Goal: Transaction & Acquisition: Purchase product/service

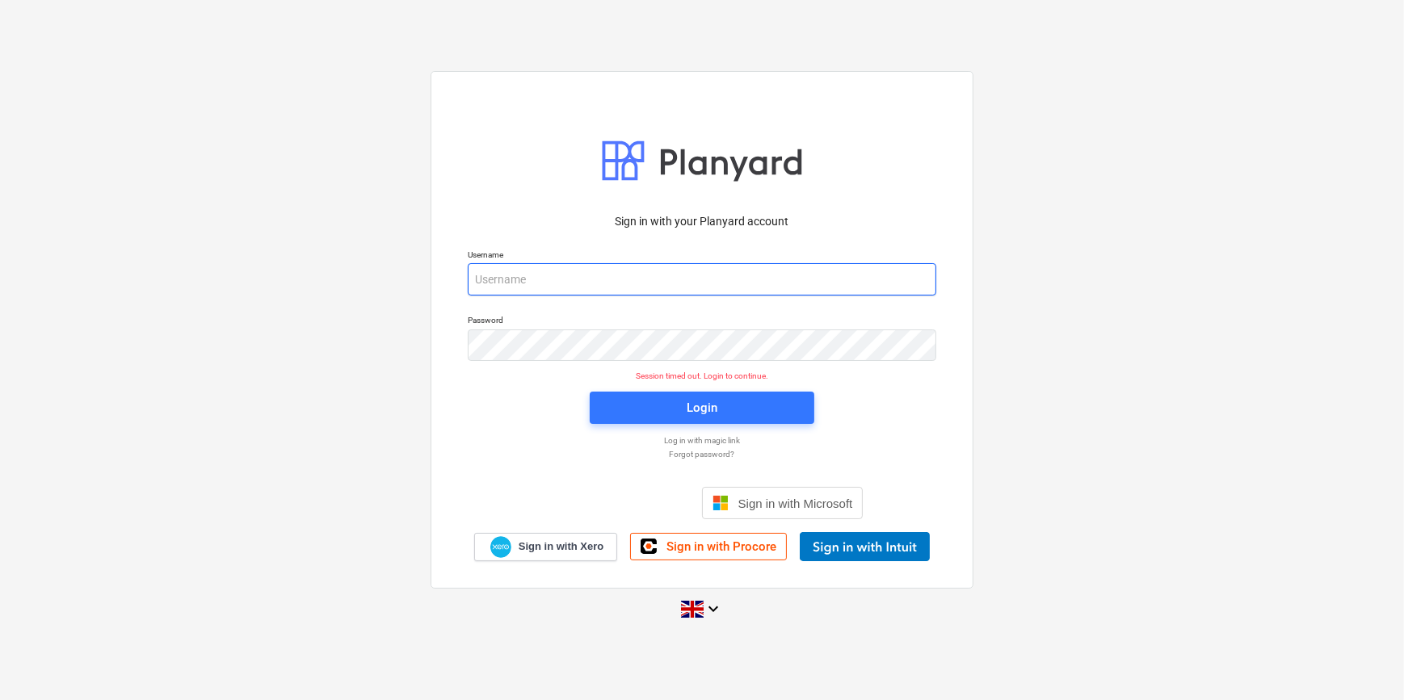
click at [511, 283] on input "email" at bounding box center [702, 279] width 469 height 32
type input "[PERSON_NAME][EMAIL_ADDRESS][PERSON_NAME][DOMAIN_NAME]"
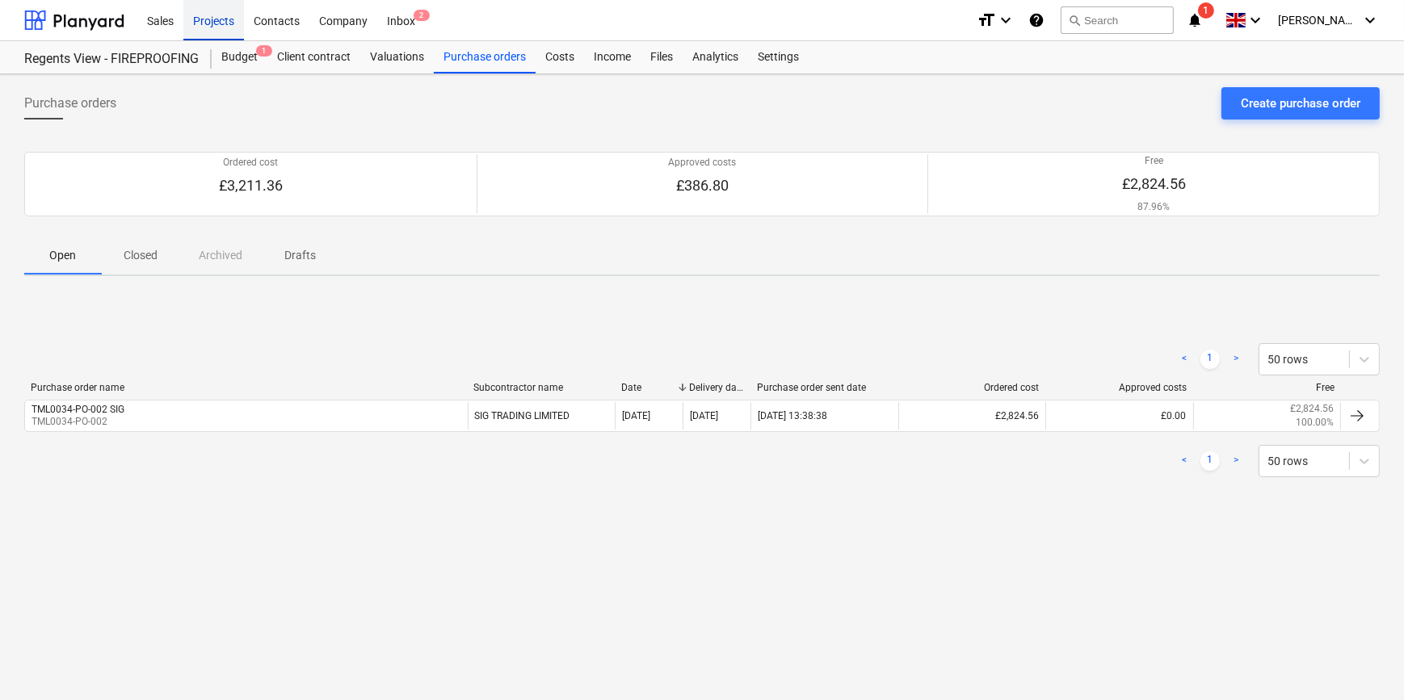
click at [198, 20] on div "Projects" at bounding box center [213, 19] width 61 height 41
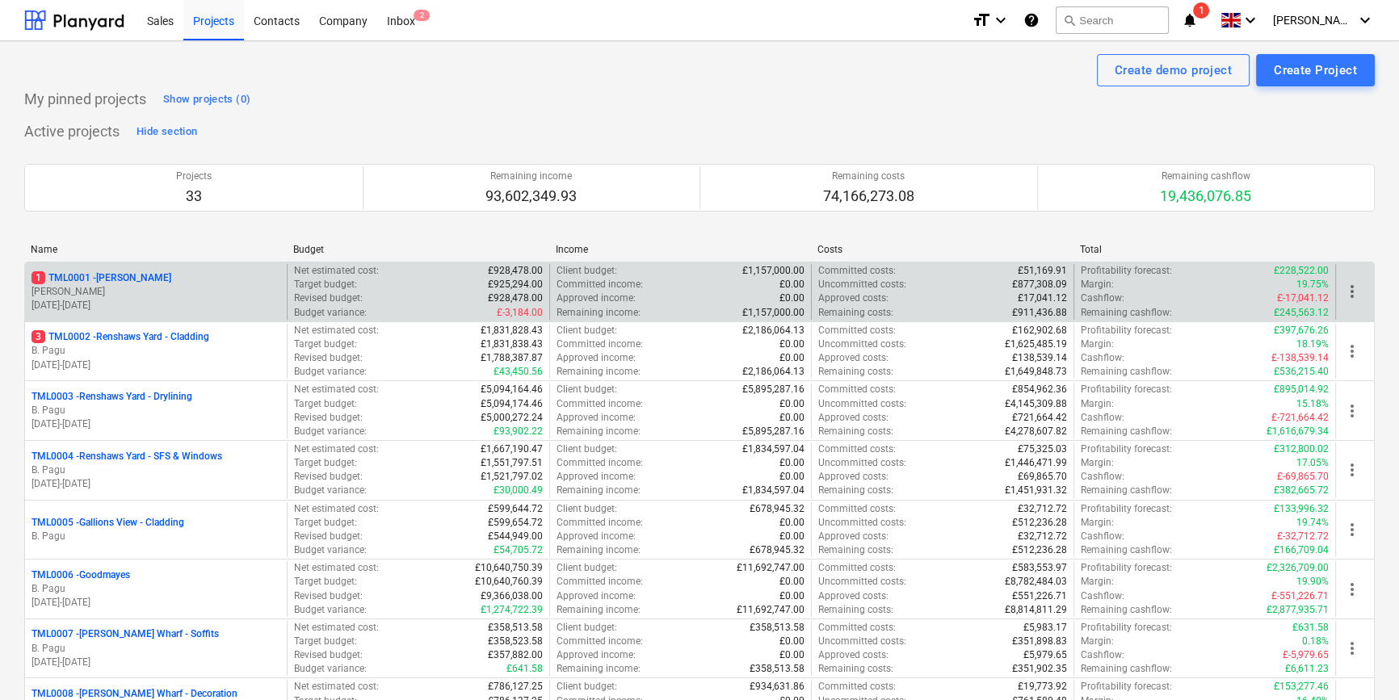
click at [212, 288] on p "[PERSON_NAME]" at bounding box center [156, 292] width 249 height 14
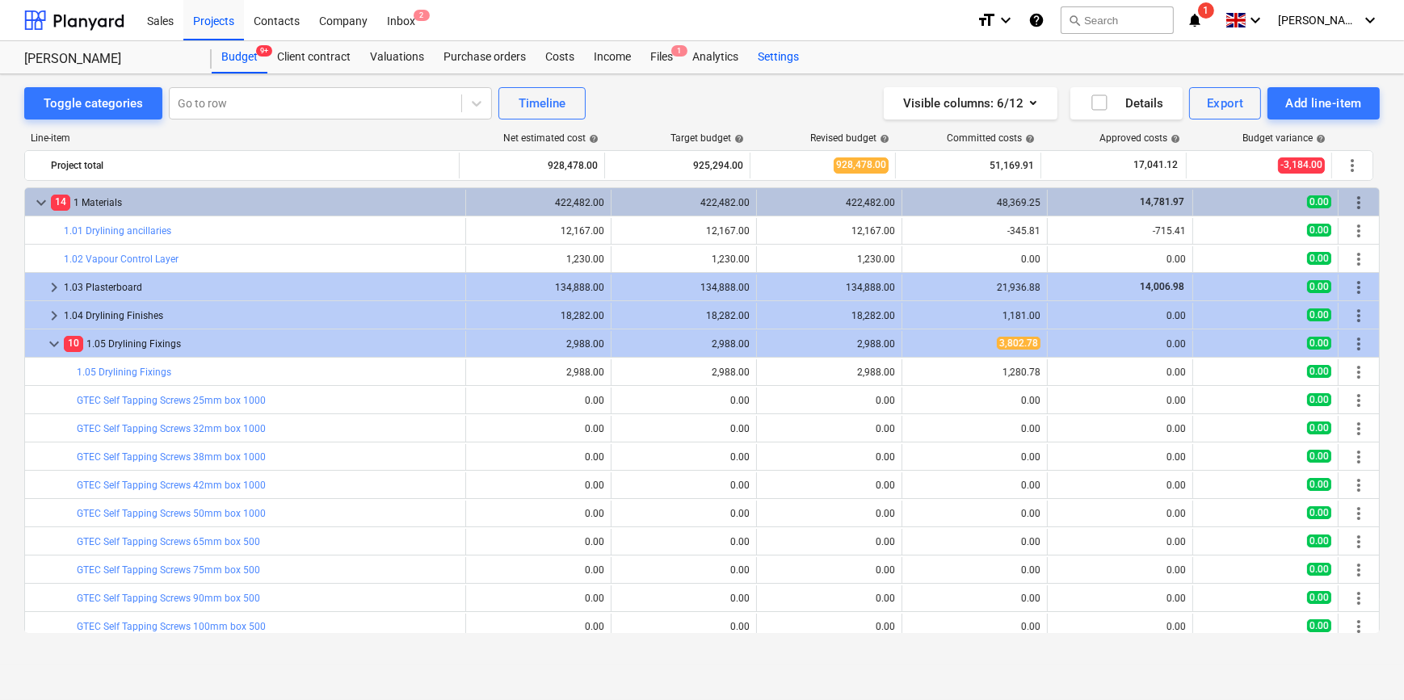
click at [775, 50] on div "Settings" at bounding box center [778, 57] width 61 height 32
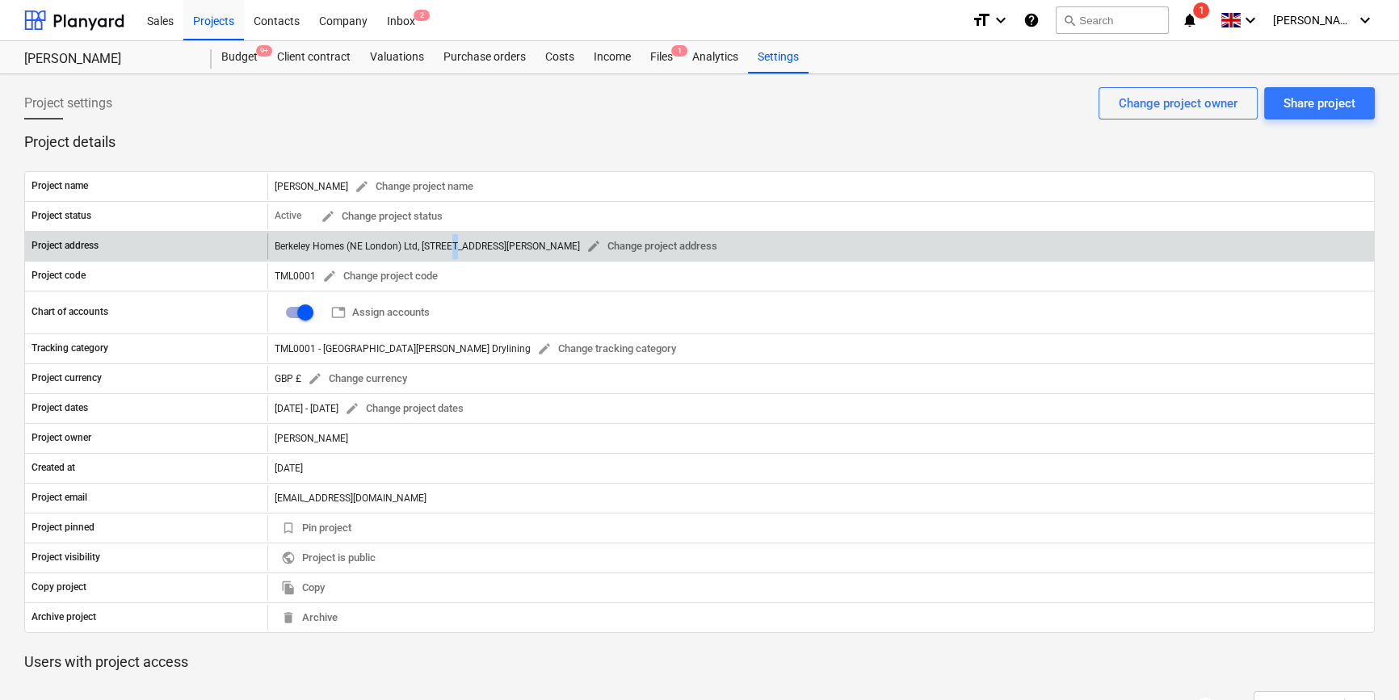
click at [456, 242] on div "Berkeley Homes (NE London) Ltd, [STREET_ADDRESS][PERSON_NAME] edit Change proje…" at bounding box center [499, 246] width 449 height 25
click at [461, 246] on div "Berkeley Homes (NE London) Ltd, [STREET_ADDRESS][PERSON_NAME] edit Change proje…" at bounding box center [499, 246] width 449 height 25
click at [456, 242] on div "Berkeley Homes (NE London) Ltd, [STREET_ADDRESS][PERSON_NAME] edit Change proje…" at bounding box center [499, 246] width 449 height 25
click at [477, 244] on div "Berkeley Homes (NE London) Ltd, [STREET_ADDRESS][PERSON_NAME] edit Change proje…" at bounding box center [499, 246] width 449 height 25
click at [601, 250] on span "edit" at bounding box center [594, 246] width 15 height 15
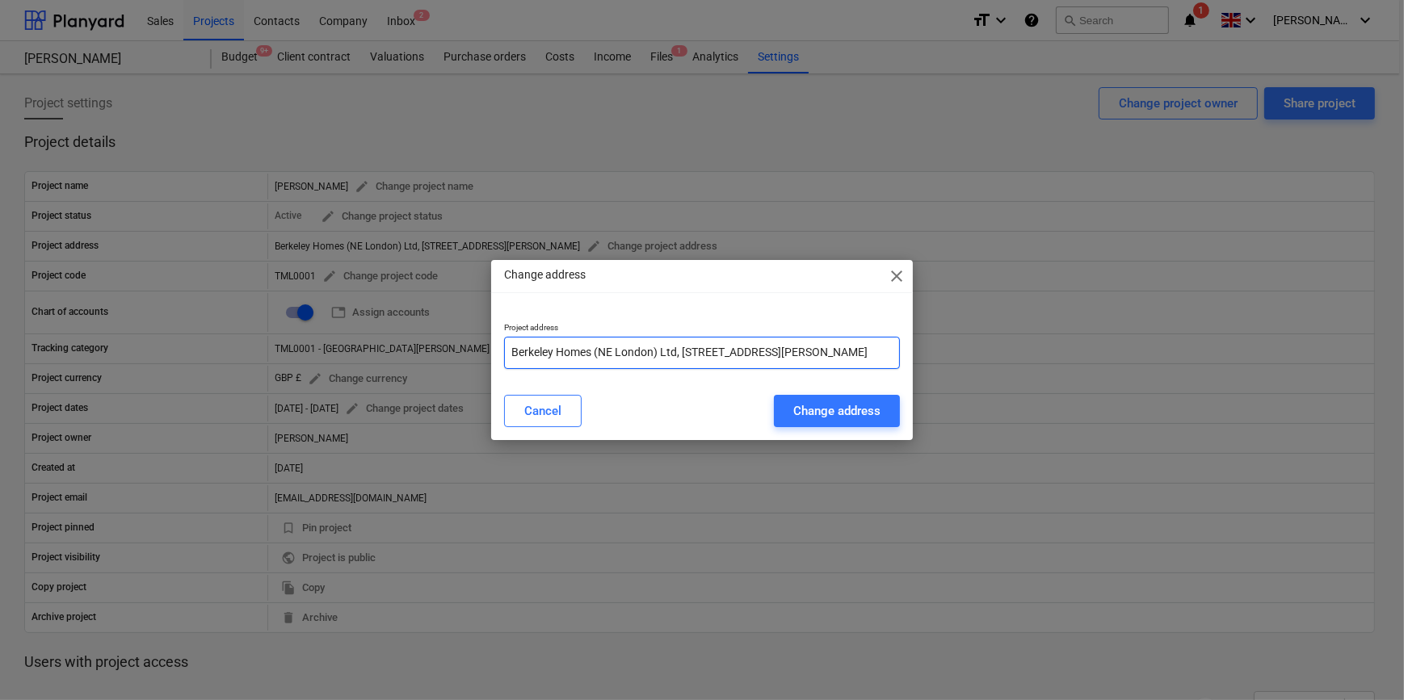
click at [745, 353] on input "Berkeley Homes (NE London) Ltd, [STREET_ADDRESS][PERSON_NAME]" at bounding box center [701, 353] width 395 height 32
click at [835, 351] on input "Berkeley Homes (NE London) Ltd, [STREET_ADDRESS][PERSON_NAME]" at bounding box center [701, 353] width 395 height 32
click at [834, 349] on input "Berkeley Homes (NE London) Ltd, [STREET_ADDRESS][PERSON_NAME]" at bounding box center [701, 353] width 395 height 32
click at [847, 355] on input "Berkeley Homes (NE London) Ltd, [STREET_ADDRESS][PERSON_NAME]" at bounding box center [701, 353] width 395 height 32
click at [852, 347] on input "Berkeley Homes (NE London) Ltd, [STREET_ADDRESS][PERSON_NAME]" at bounding box center [701, 353] width 395 height 32
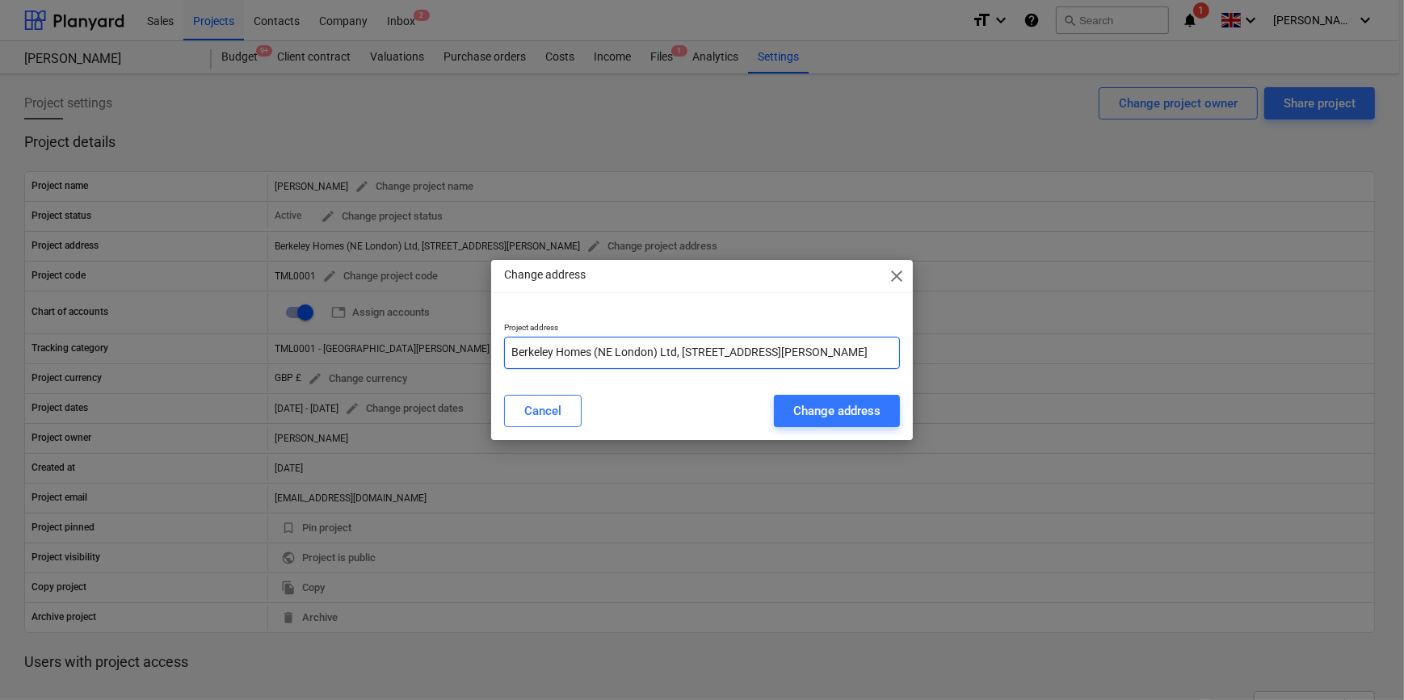
scroll to position [0, 179]
type input "Berkeley Homes (NE London) Ltd, [STREET_ADDRESS][PERSON_NAME]"
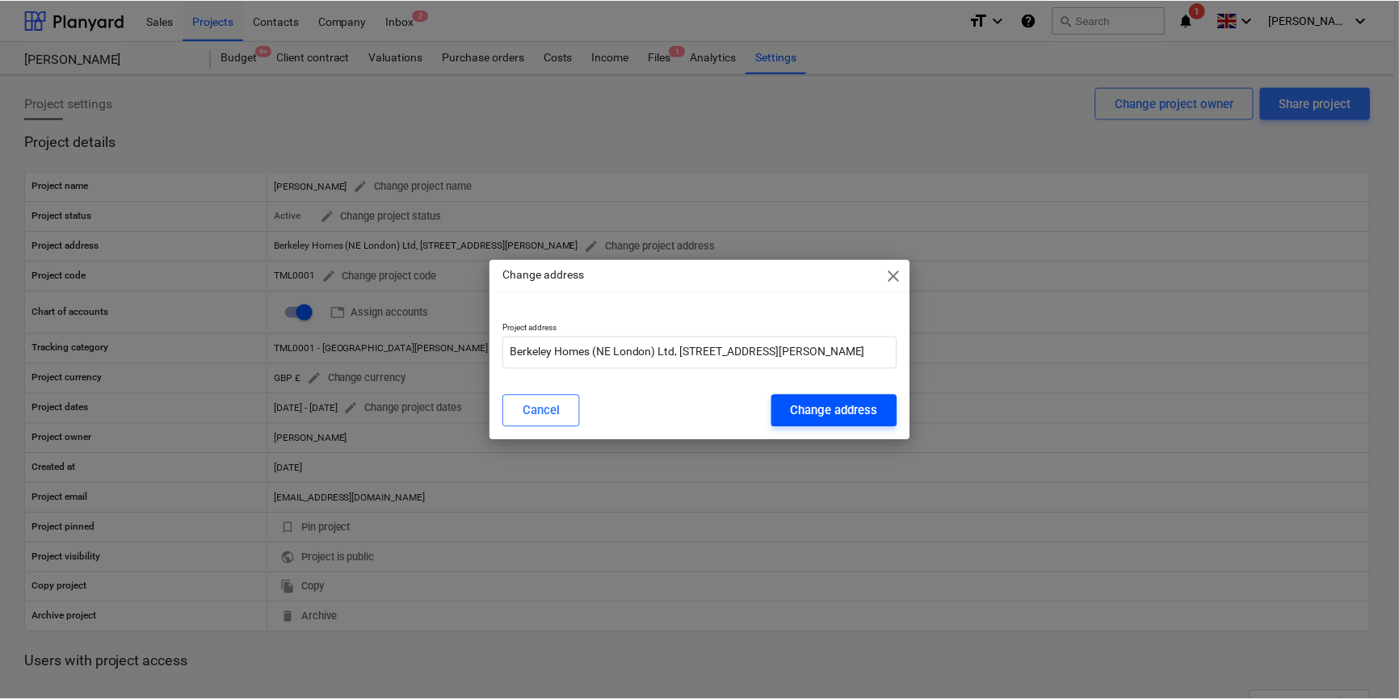
scroll to position [0, 0]
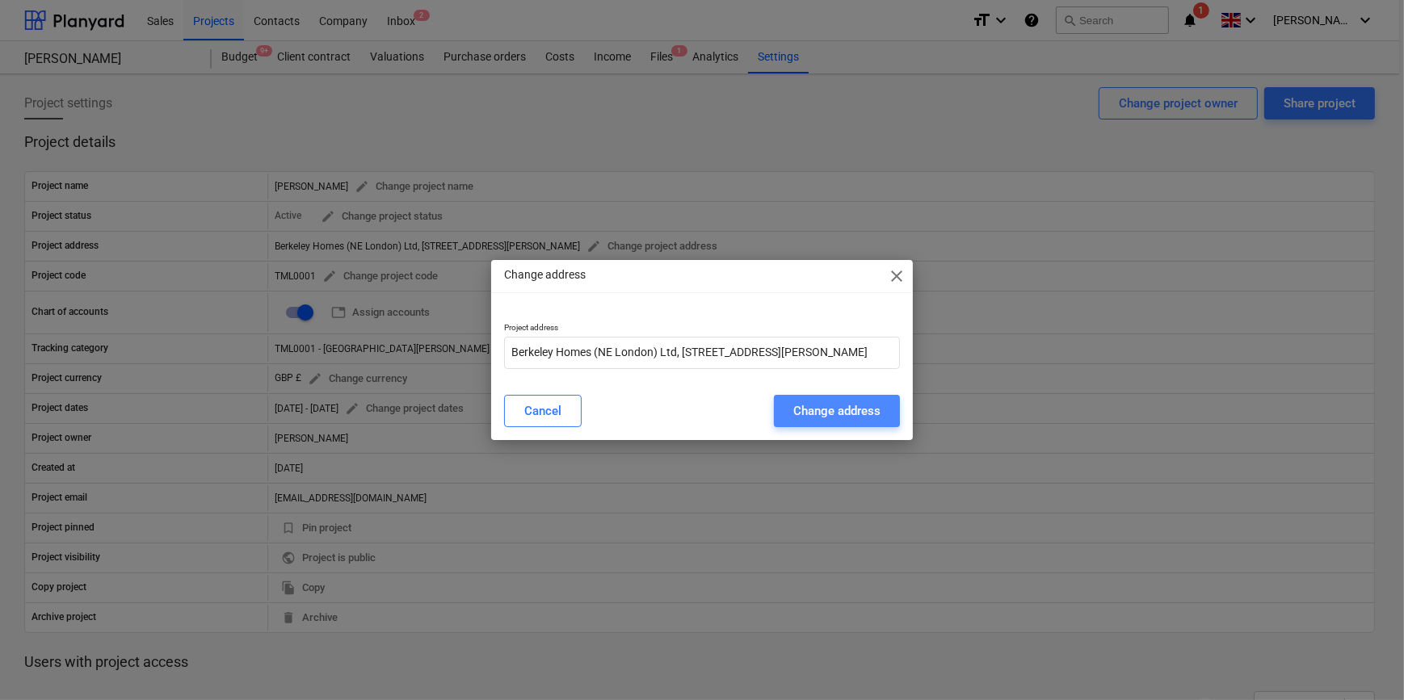
click at [848, 406] on div "Change address" at bounding box center [836, 411] width 87 height 21
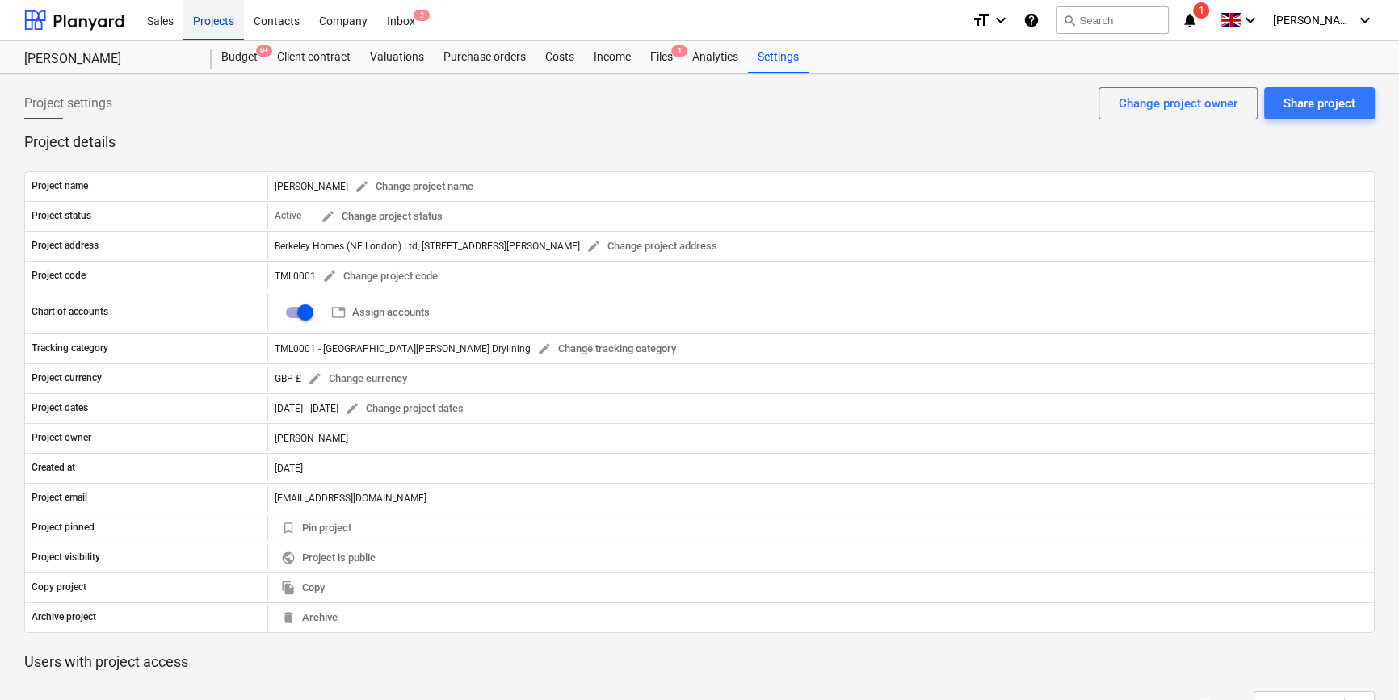
click at [208, 22] on div "Projects" at bounding box center [213, 19] width 61 height 41
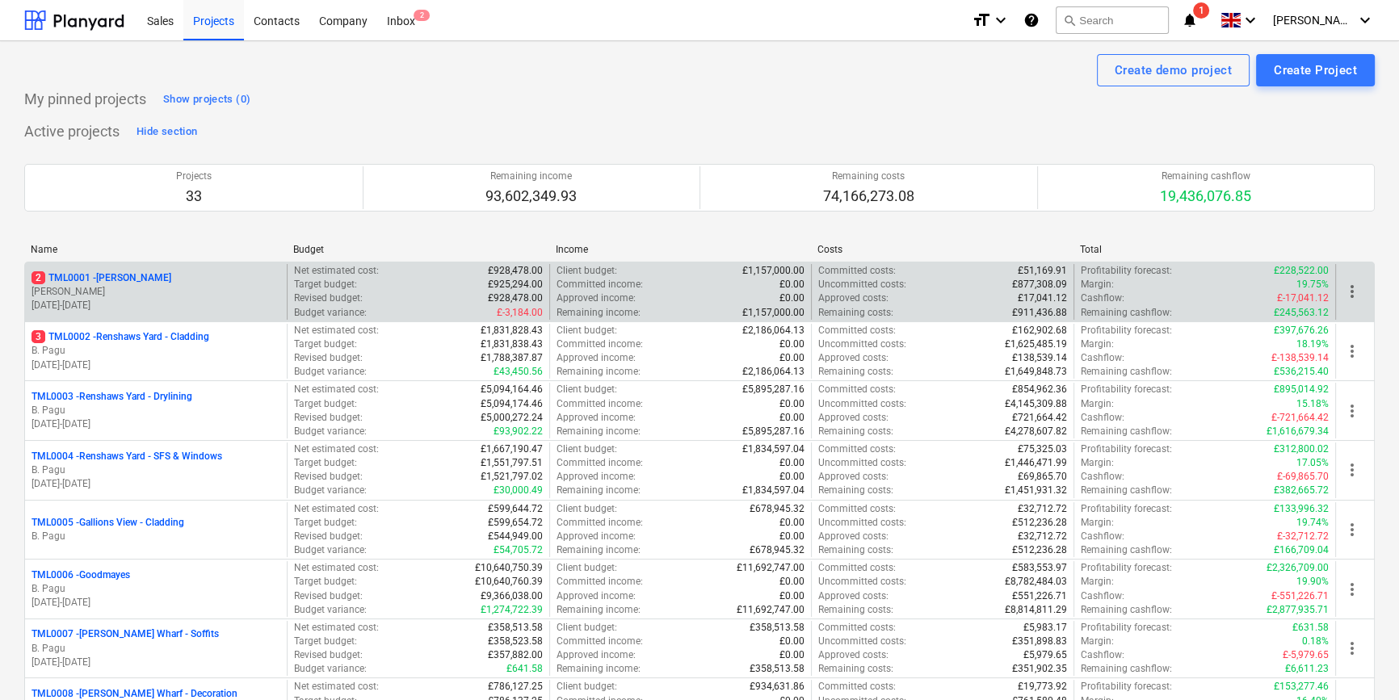
click at [118, 279] on p "2 TML0001 - [PERSON_NAME]" at bounding box center [102, 278] width 140 height 14
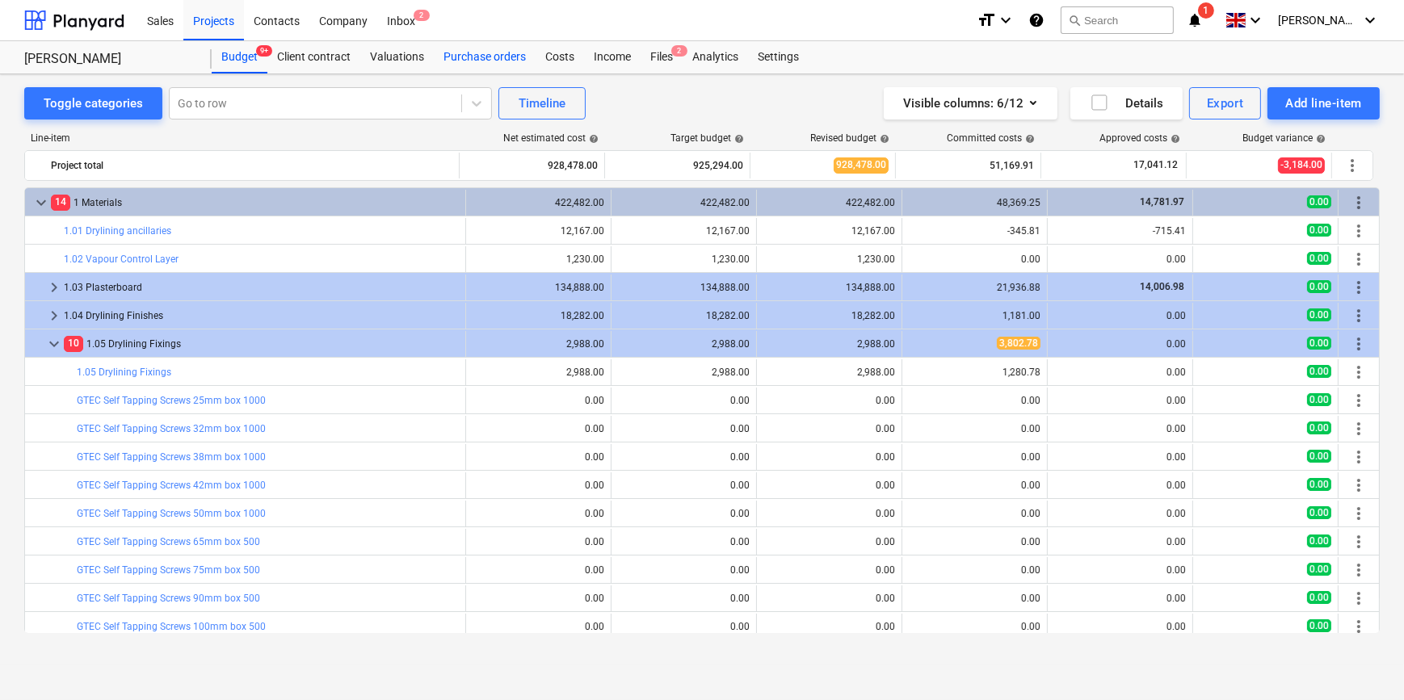
click at [469, 59] on div "Purchase orders" at bounding box center [485, 57] width 102 height 32
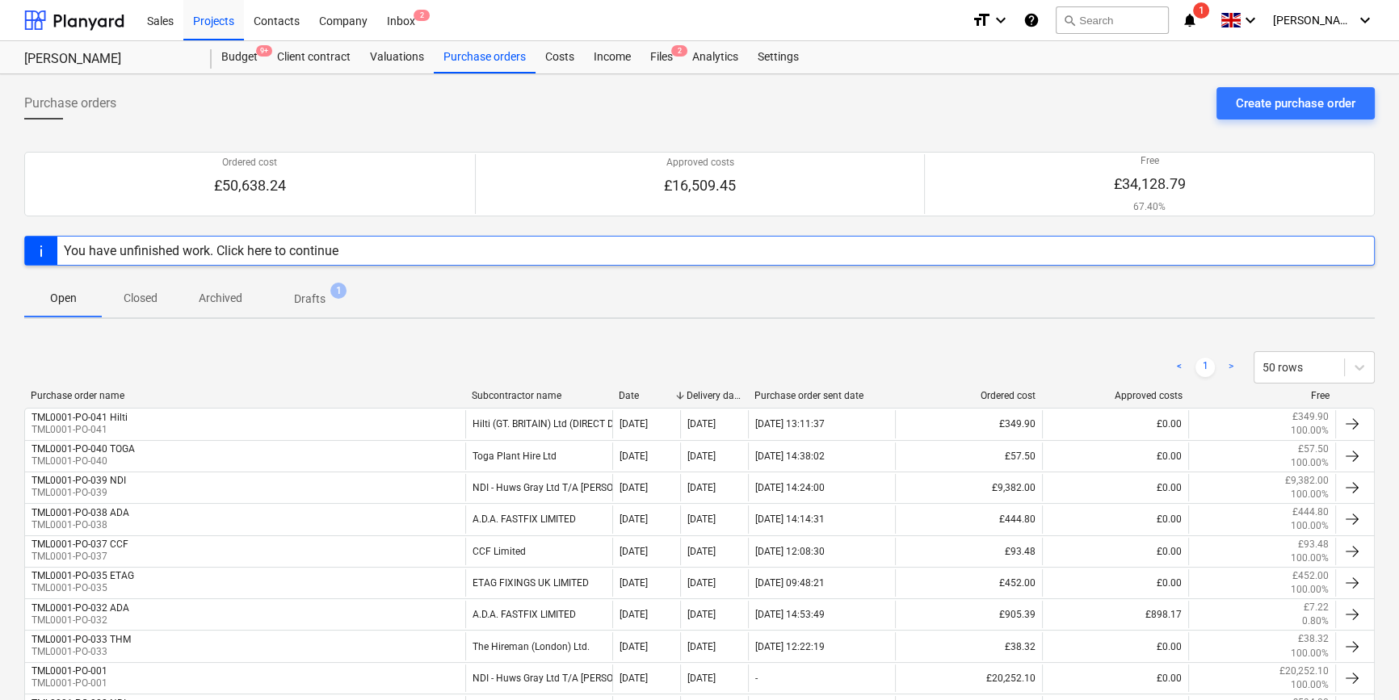
click at [144, 301] on p "Closed" at bounding box center [140, 298] width 39 height 17
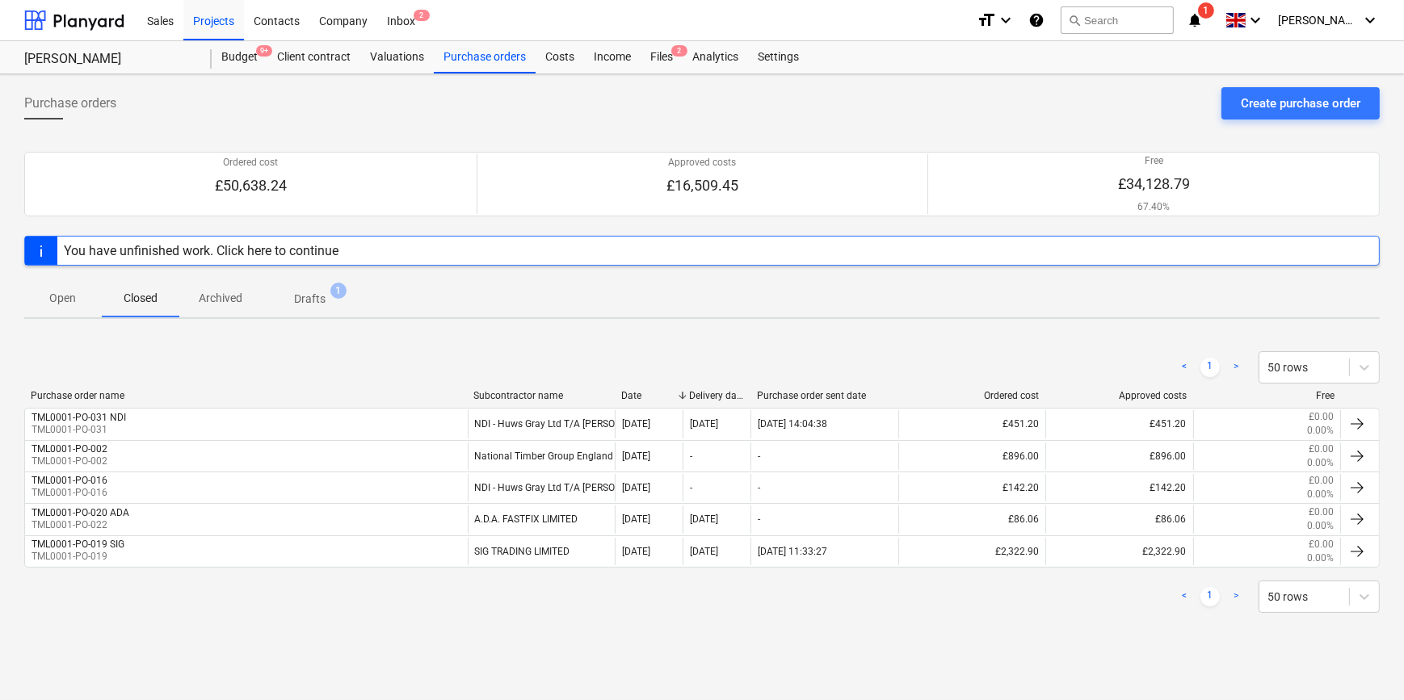
click at [224, 297] on p "Archived" at bounding box center [221, 298] width 44 height 17
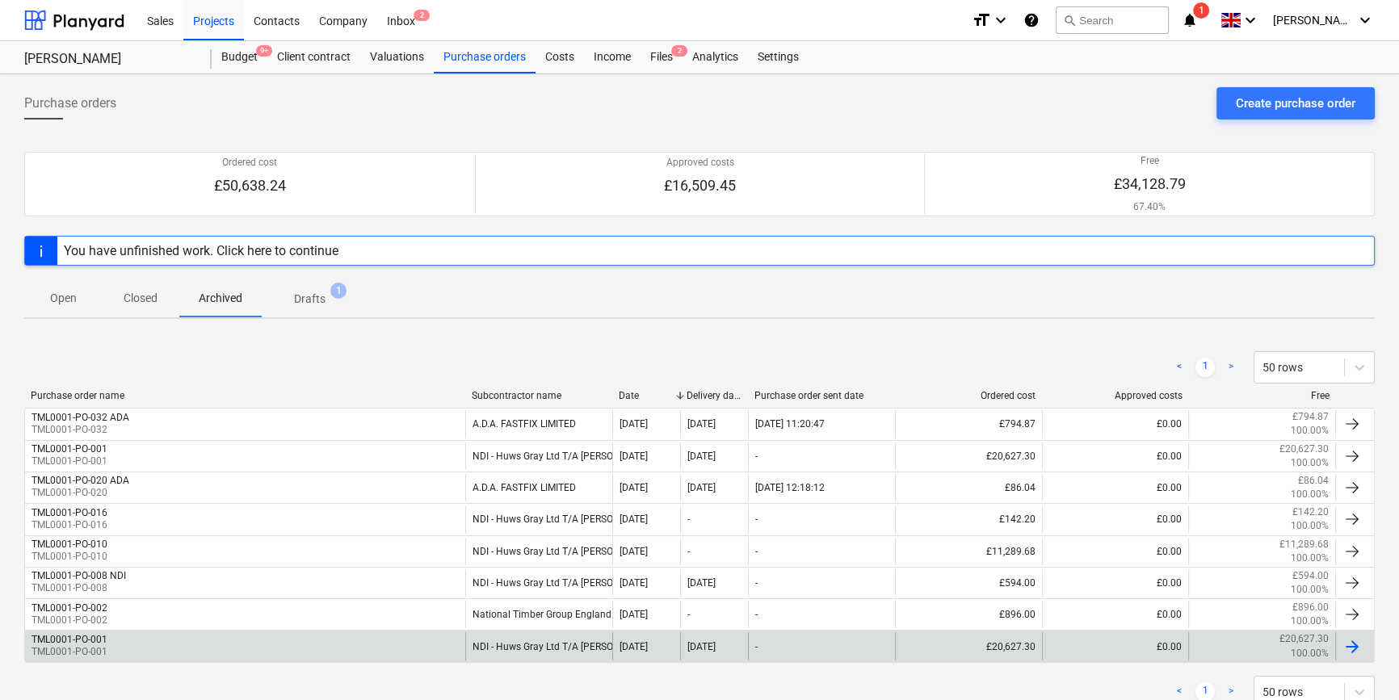
click at [196, 638] on div "TML0001-PO-001 TML0001-PO-001" at bounding box center [245, 646] width 440 height 27
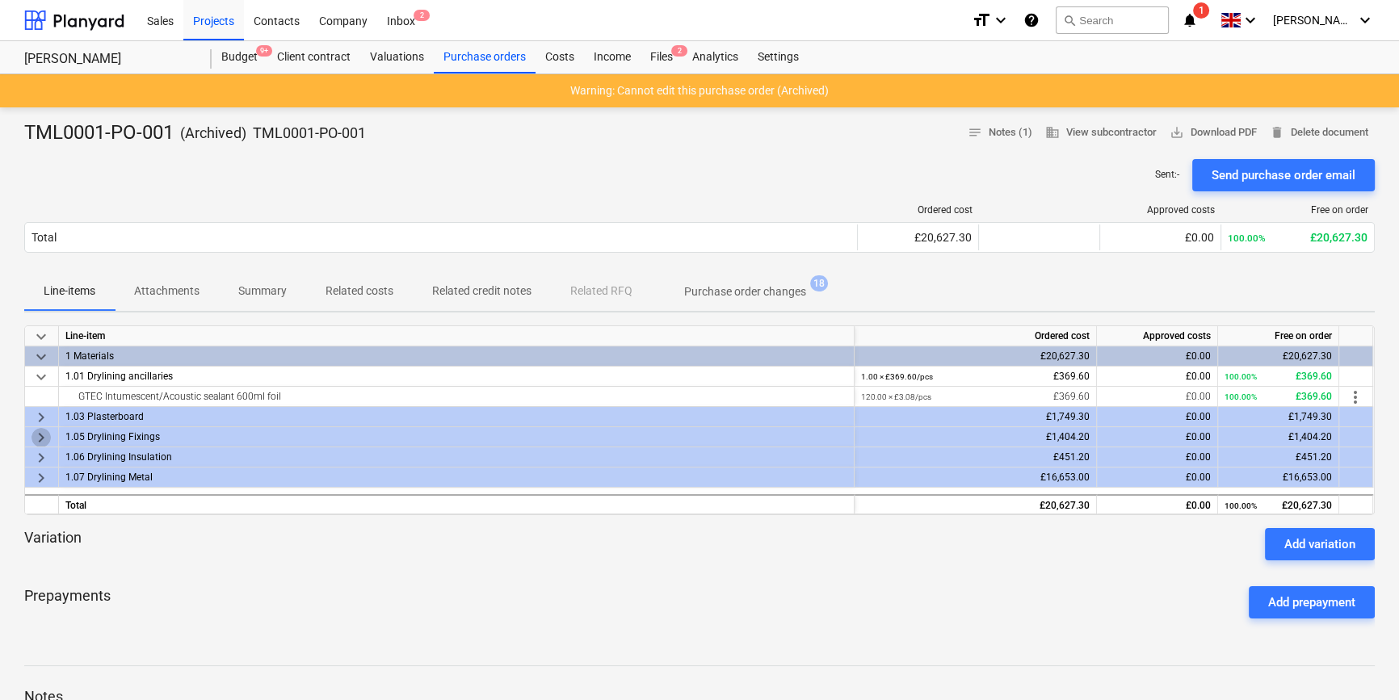
click at [40, 435] on span "keyboard_arrow_right" at bounding box center [41, 437] width 19 height 19
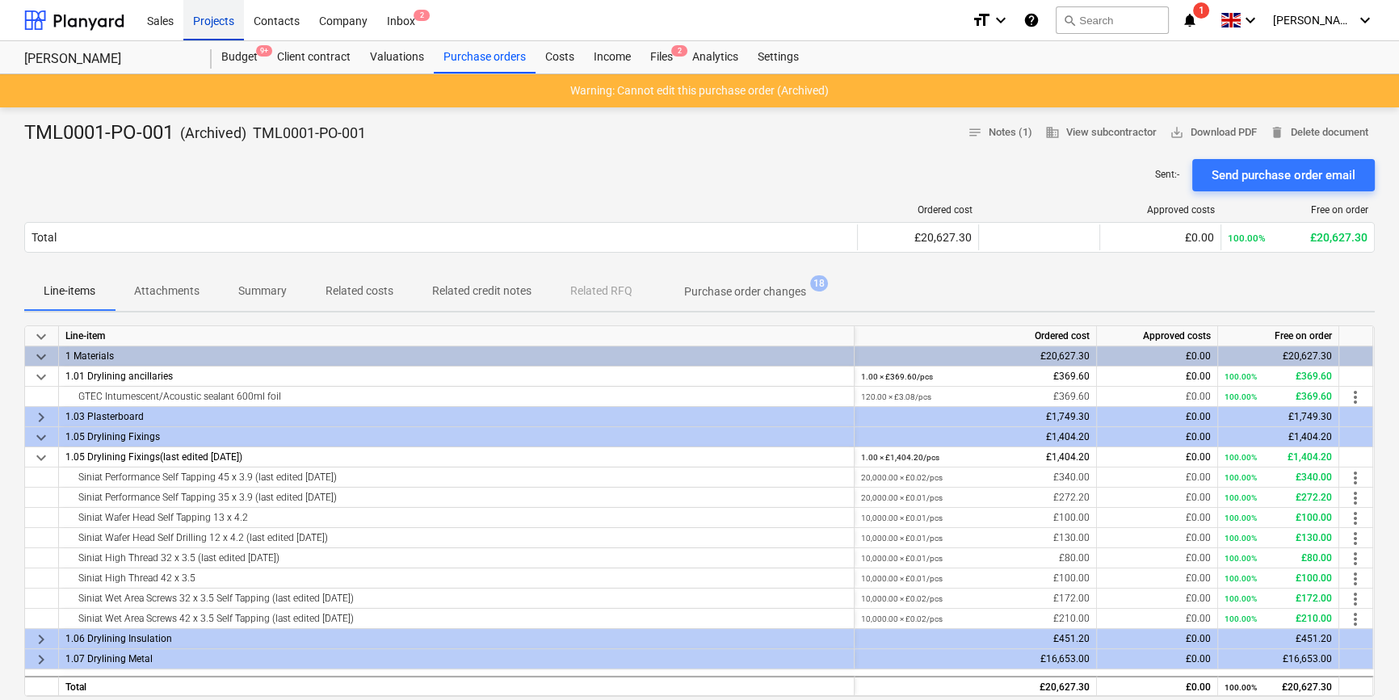
click at [212, 21] on div "Projects" at bounding box center [213, 19] width 61 height 41
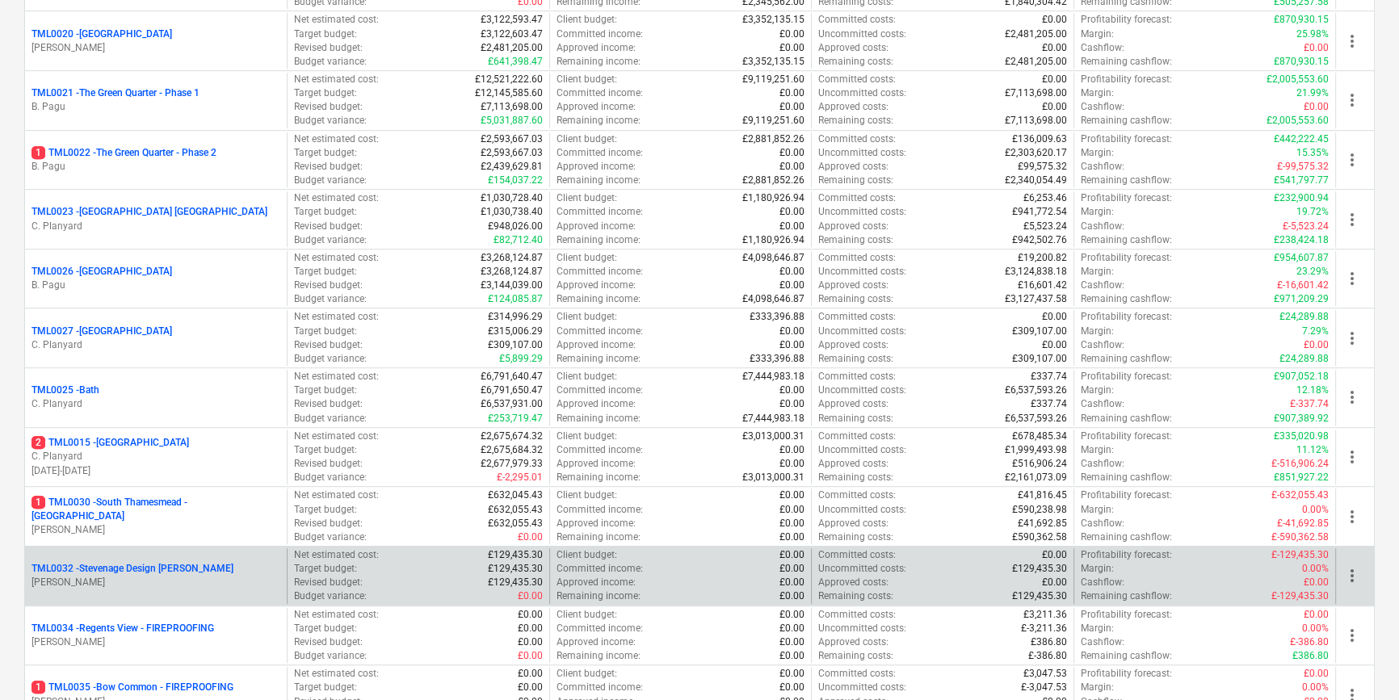
scroll to position [1616, 0]
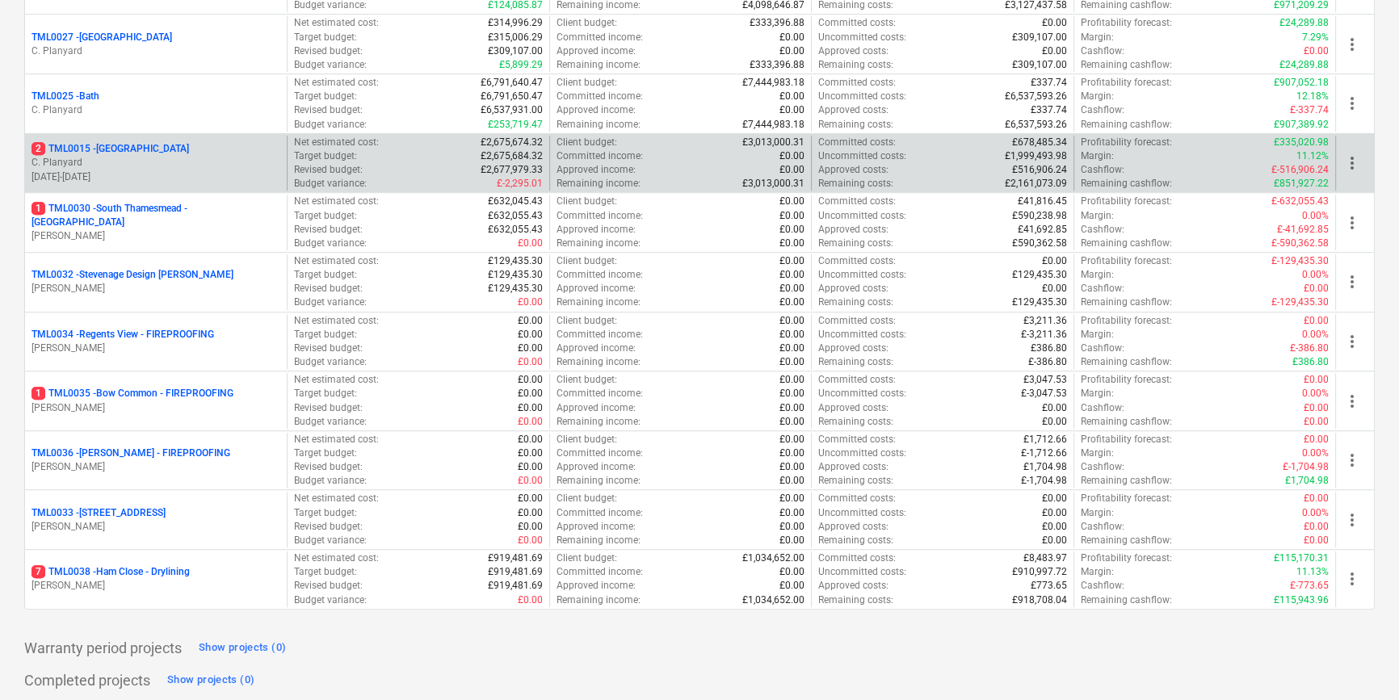
click at [94, 170] on p "[DATE] - [DATE]" at bounding box center [156, 177] width 249 height 14
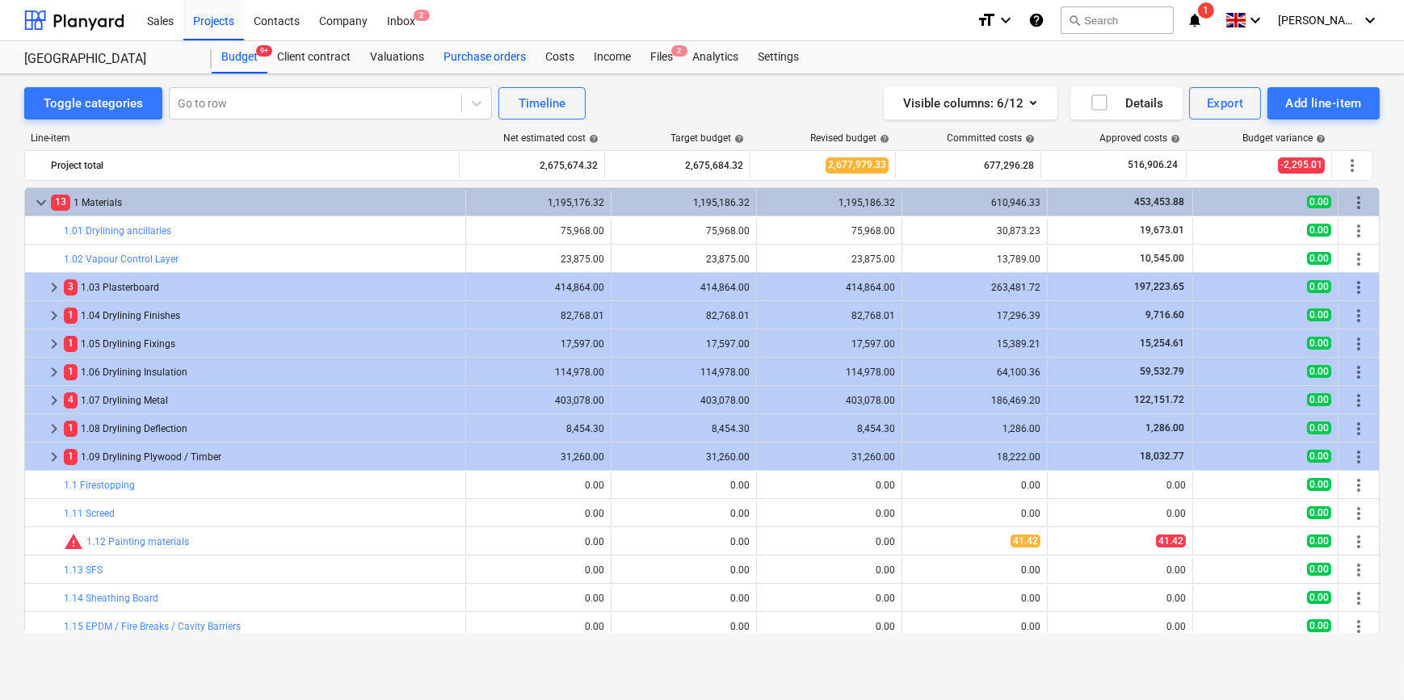
click at [469, 57] on div "Purchase orders" at bounding box center [485, 57] width 102 height 32
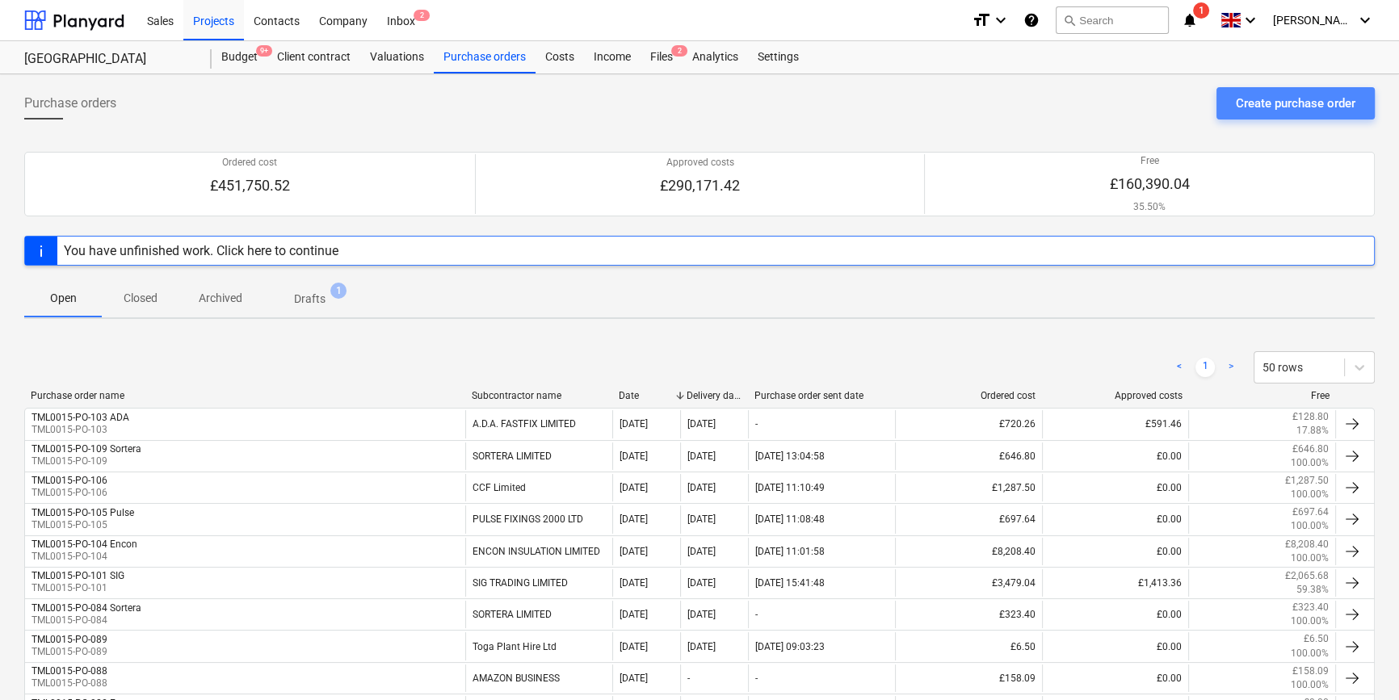
click at [1284, 101] on div "Create purchase order" at bounding box center [1296, 103] width 120 height 21
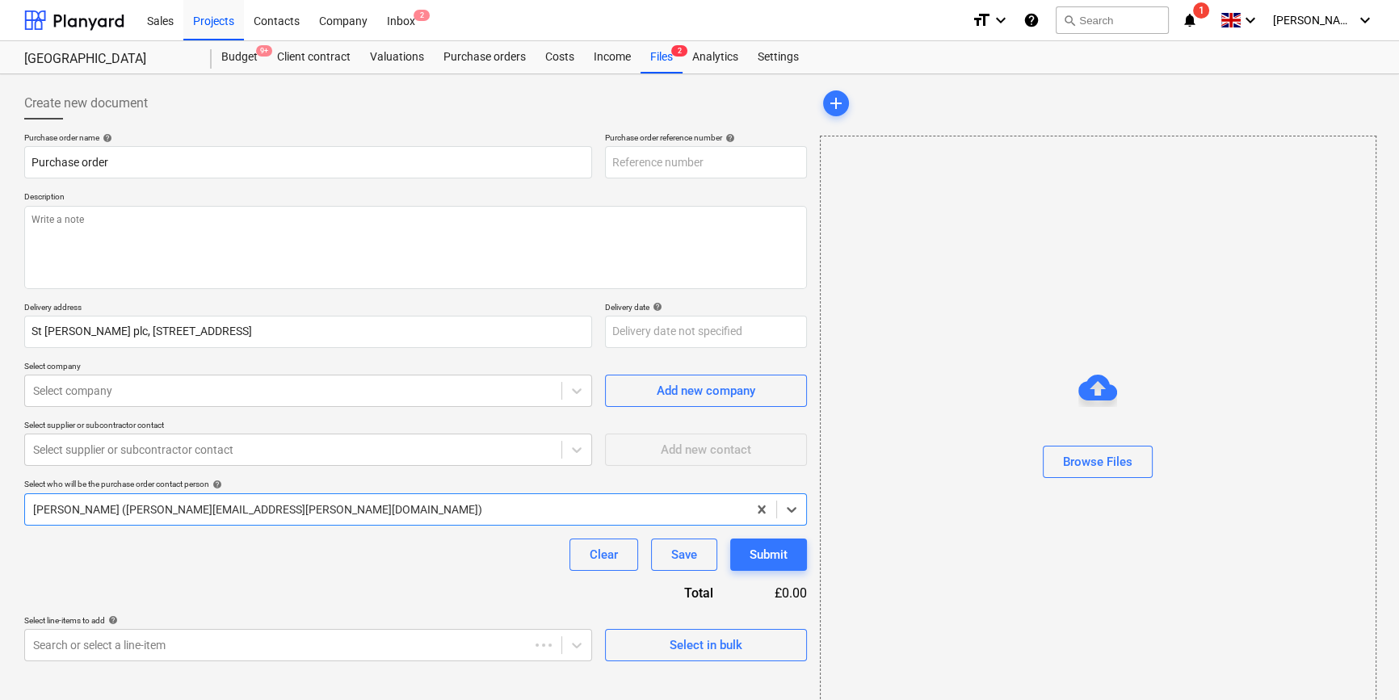
type textarea "x"
type input "TML0015-PO-111"
drag, startPoint x: 700, startPoint y: 159, endPoint x: 606, endPoint y: 167, distance: 94.1
click at [606, 167] on input "TML0015-PO-111" at bounding box center [706, 162] width 202 height 32
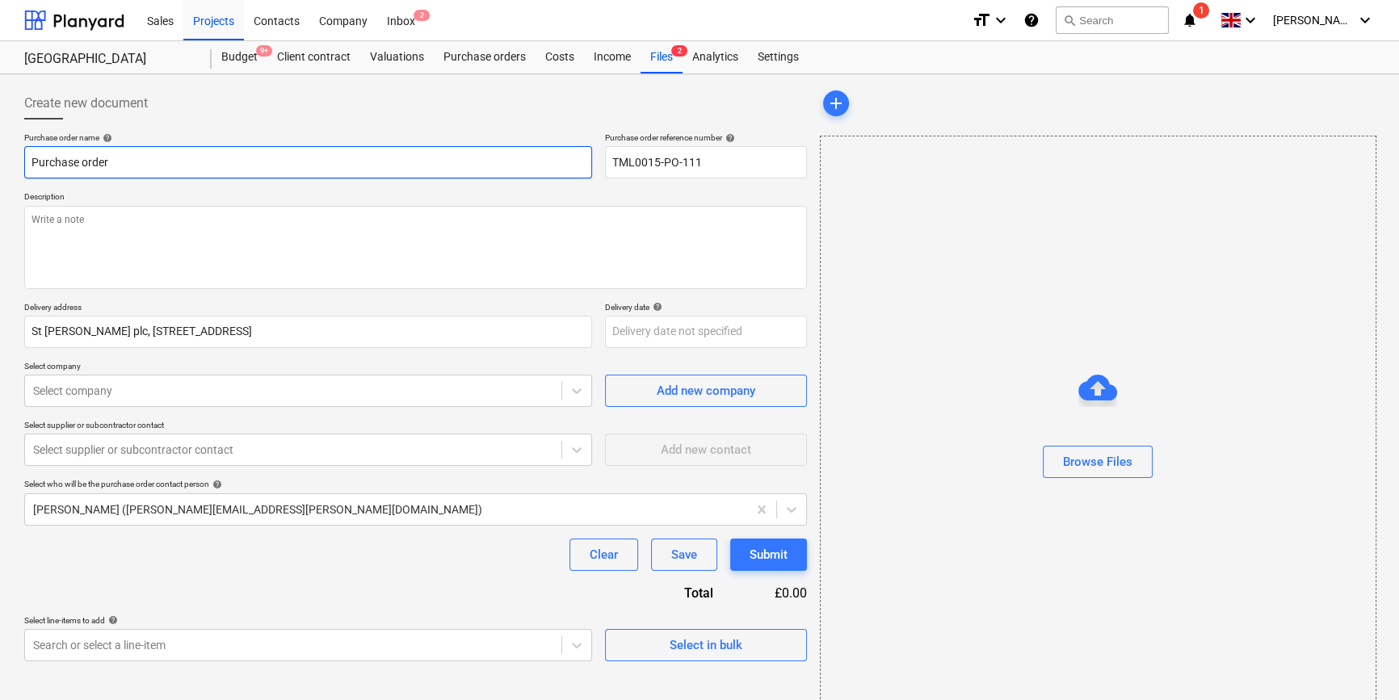
drag, startPoint x: 111, startPoint y: 158, endPoint x: 27, endPoint y: 162, distance: 83.3
click at [27, 162] on input "Purchase order" at bounding box center [308, 162] width 568 height 32
type textarea "x"
paste input "TML0015-PO-111"
type textarea "x"
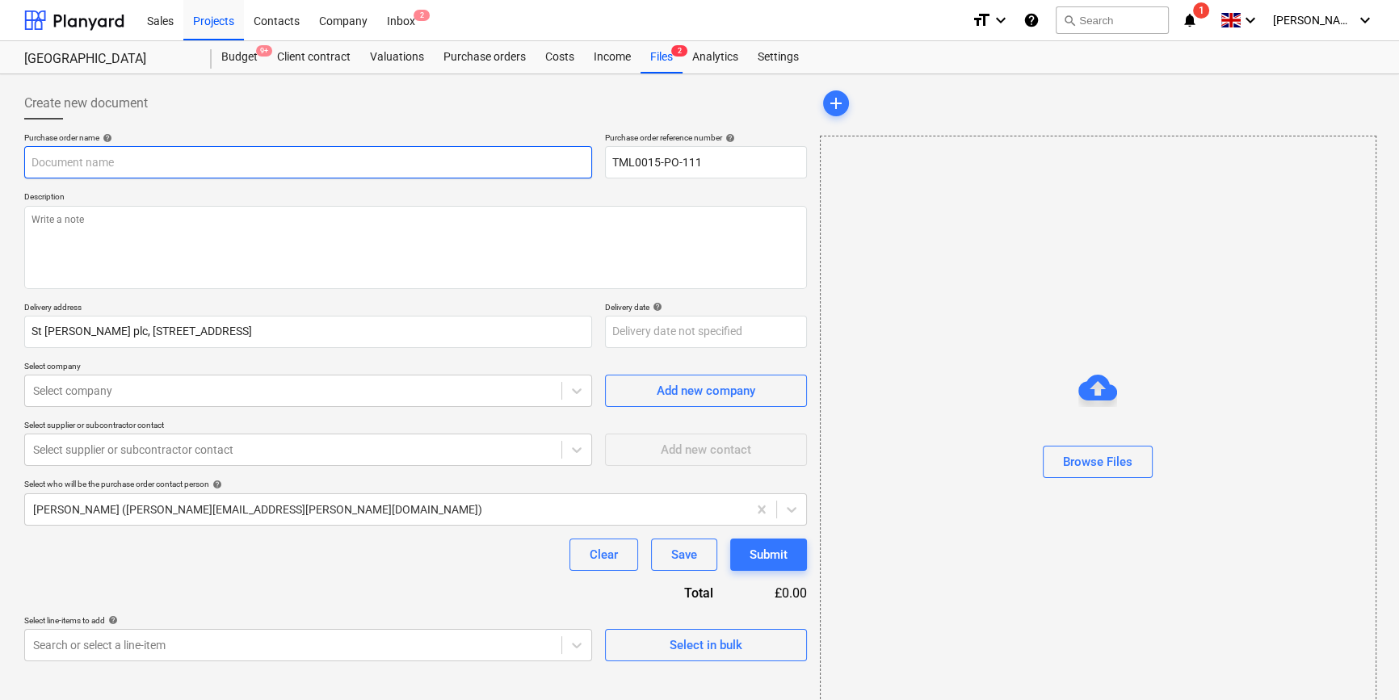
type input "TML0015-PO-111"
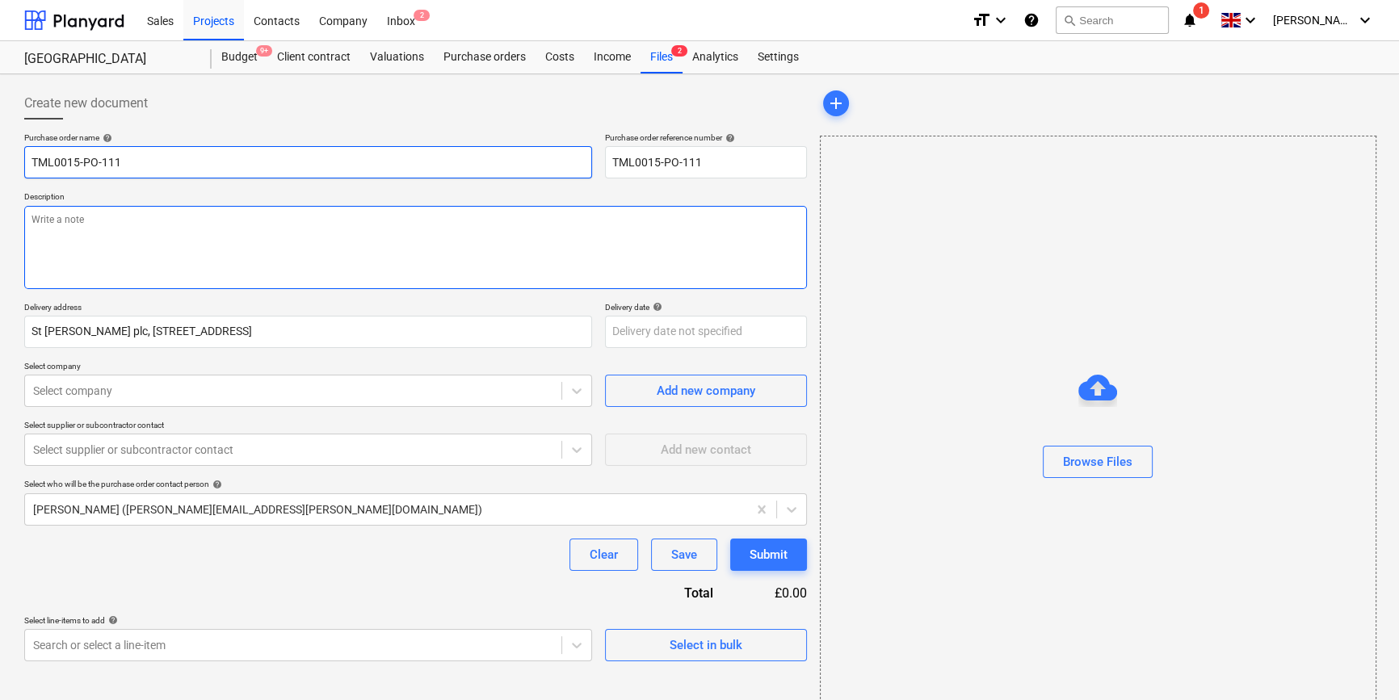
type textarea "x"
type input "TML0015-PO-111"
type textarea "x"
type input "TML0015-PO-111 E"
type textarea "x"
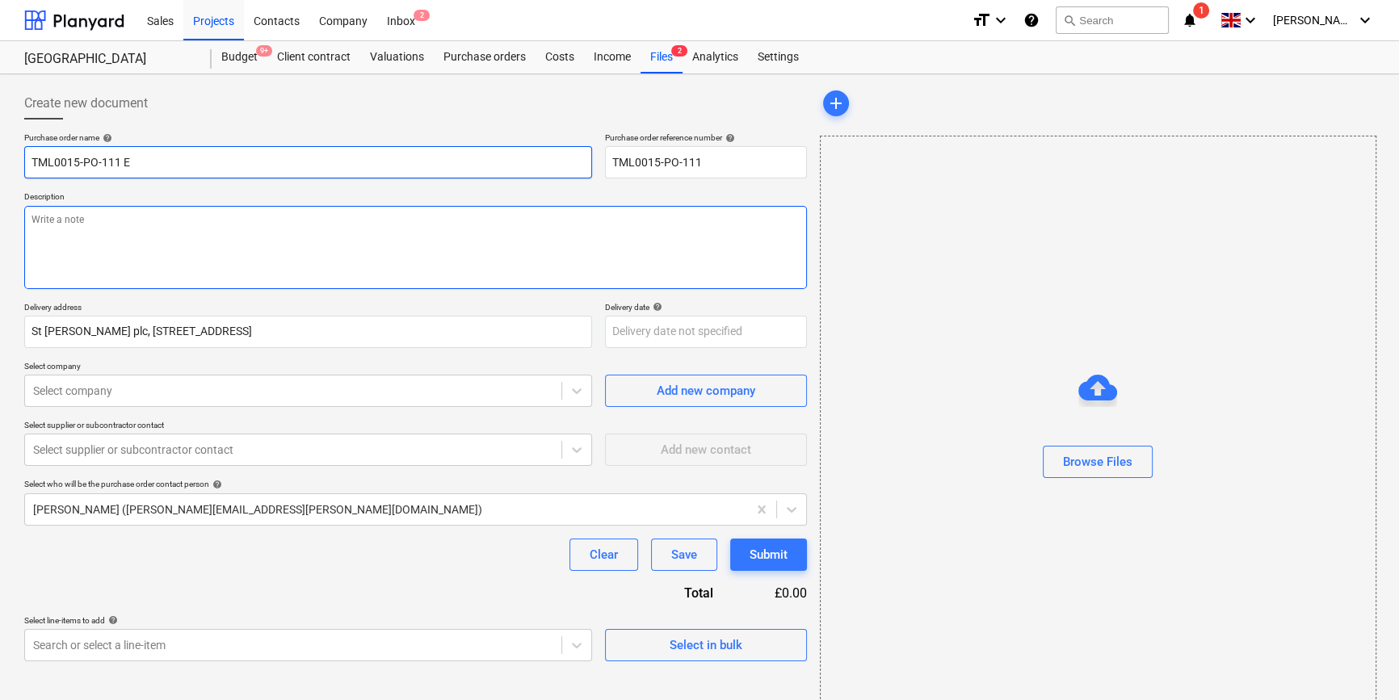
type input "TML0015-PO-111 En"
type textarea "x"
type input "TML0015-PO-111 Enc"
type textarea "x"
type input "TML0015-PO-111 Enco"
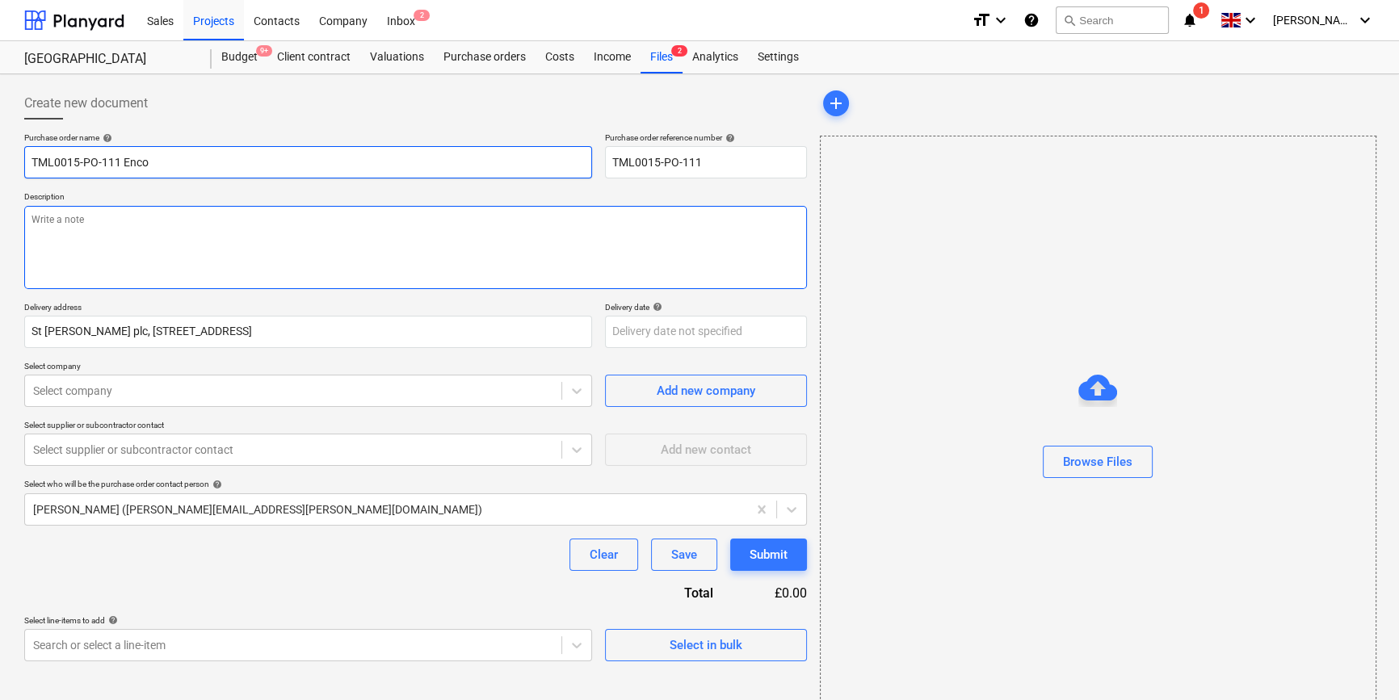
type textarea "x"
type input "TML0015-PO-111 Encon"
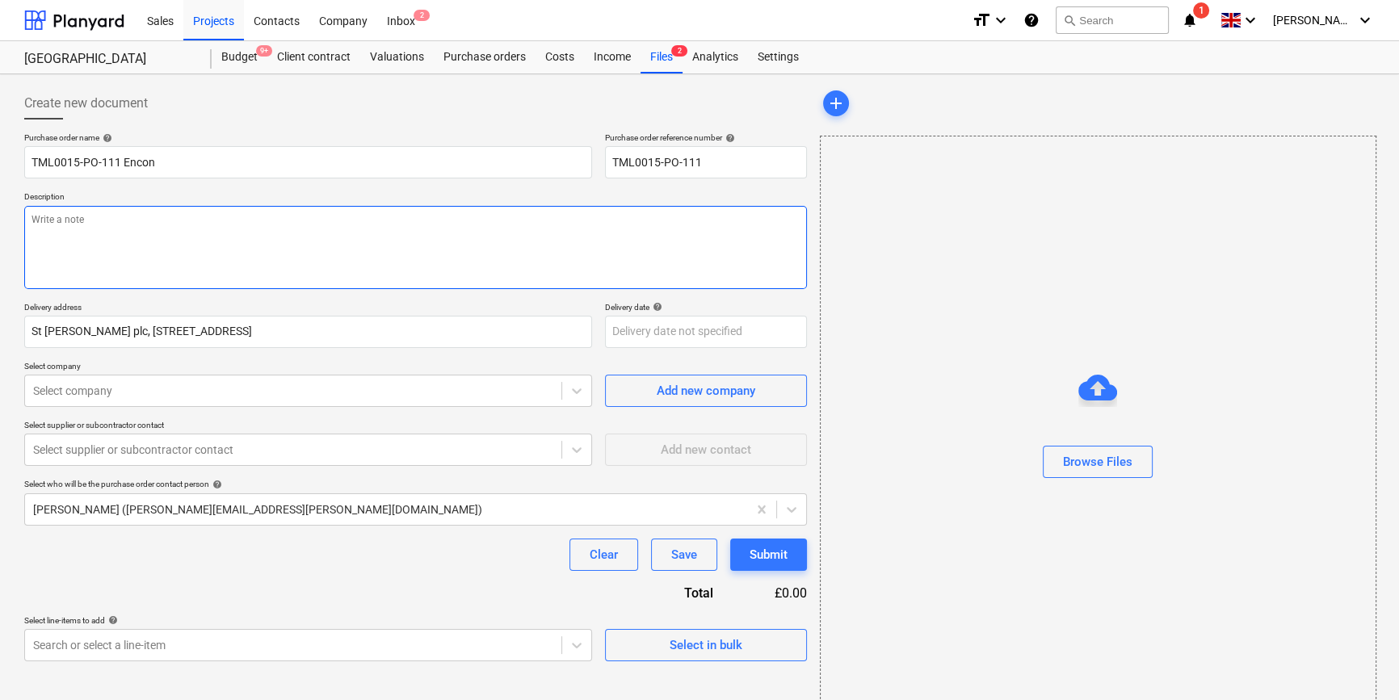
click at [74, 259] on textarea at bounding box center [415, 247] width 783 height 83
type textarea "x"
type textarea "S"
type textarea "x"
type textarea "Si"
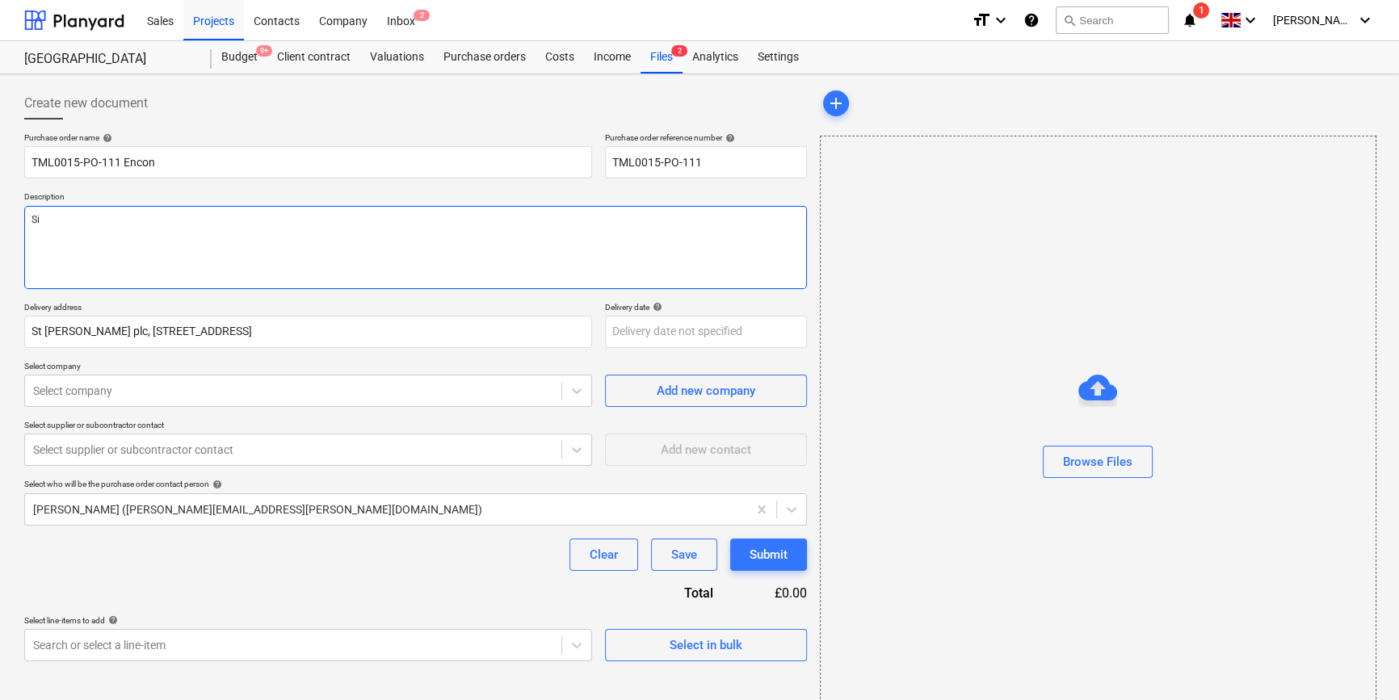
type textarea "x"
type textarea "Sit"
type textarea "x"
type textarea "Site"
type textarea "x"
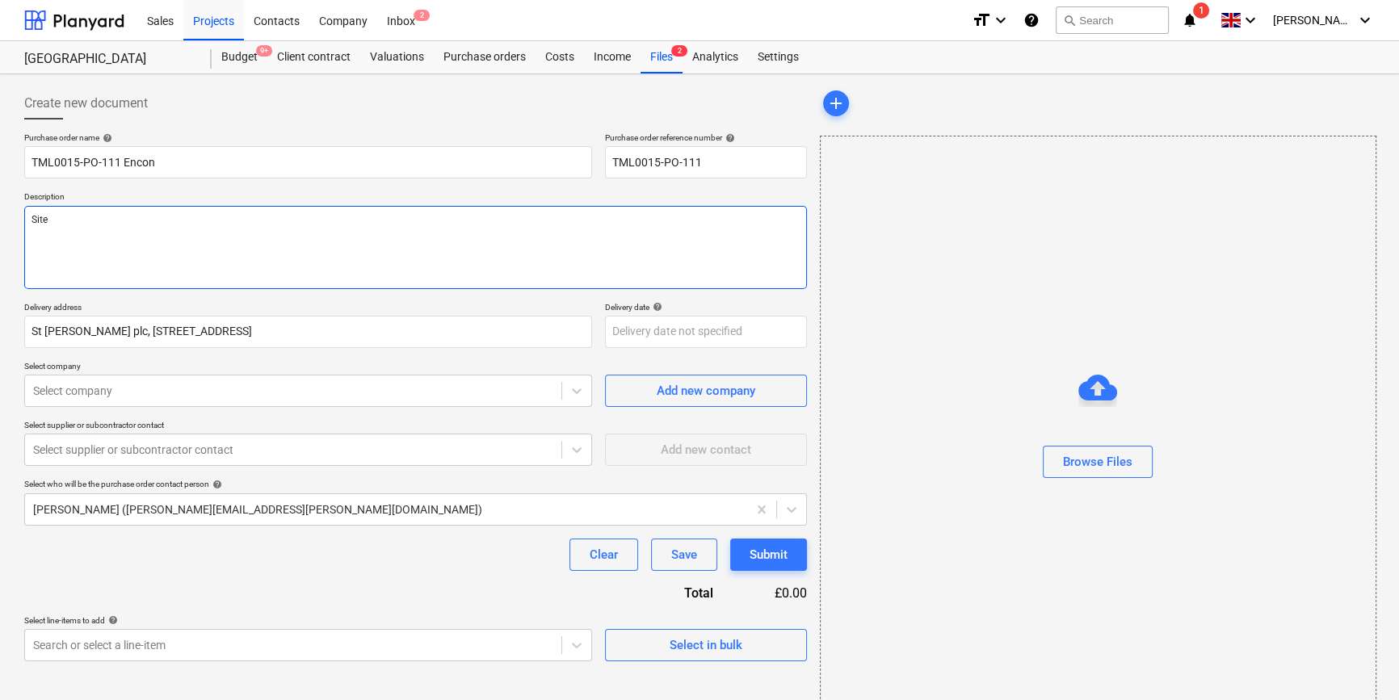
type textarea "Site"
type textarea "x"
type textarea "Site c"
type textarea "x"
type textarea "Site co"
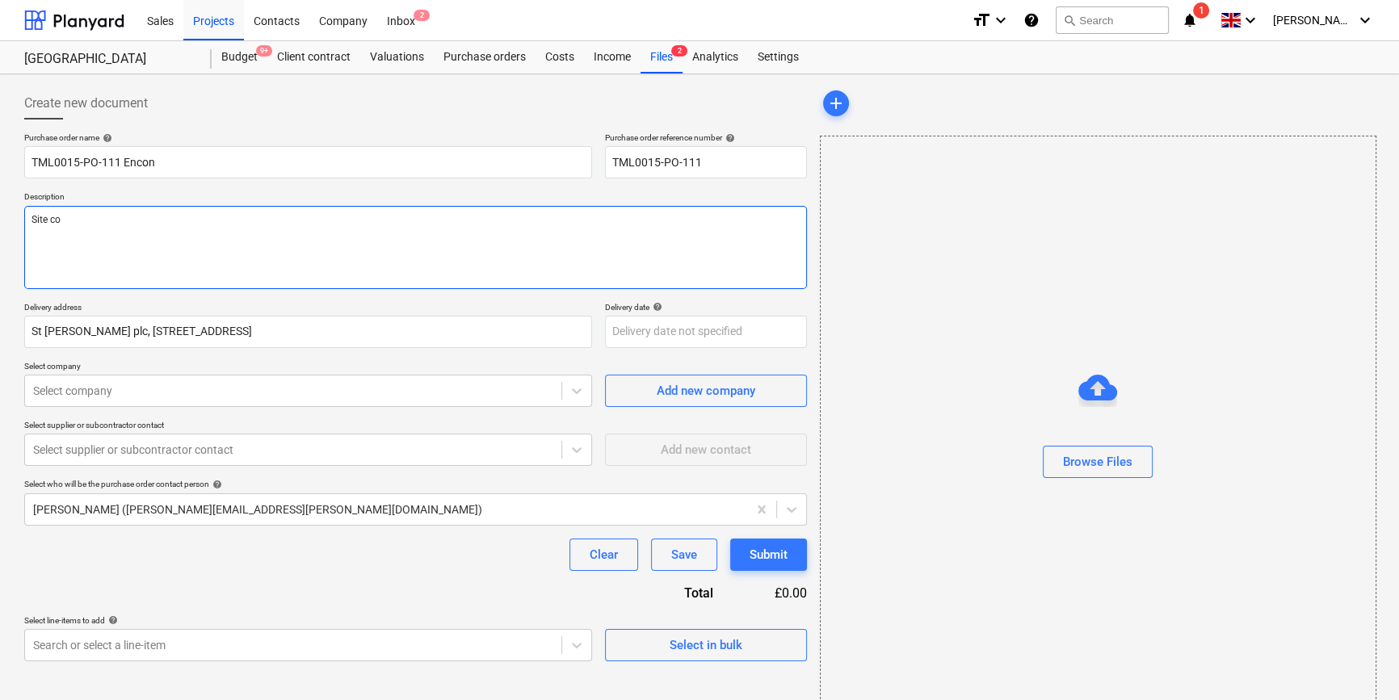
type textarea "x"
type textarea "Site con"
type textarea "x"
type textarea "Site cont"
type textarea "x"
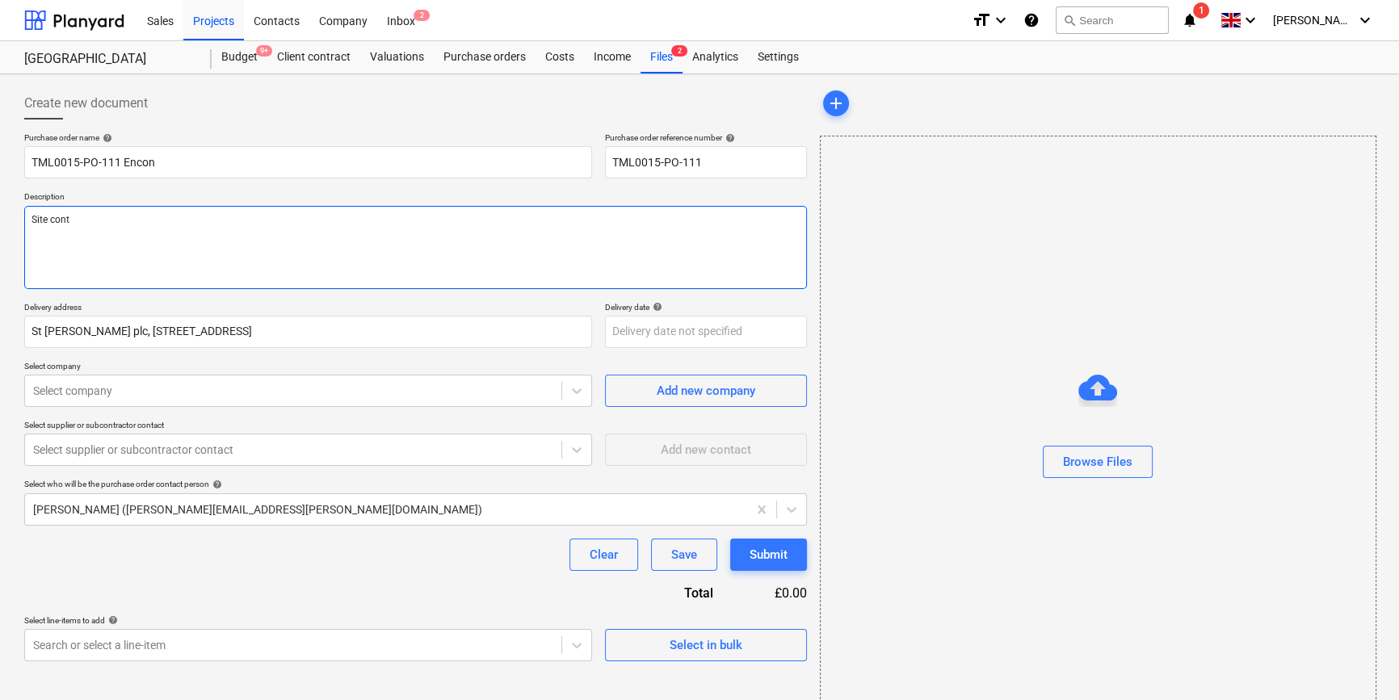
type textarea "Site conta"
type textarea "x"
type textarea "Site contac"
type textarea "x"
type textarea "Site contact"
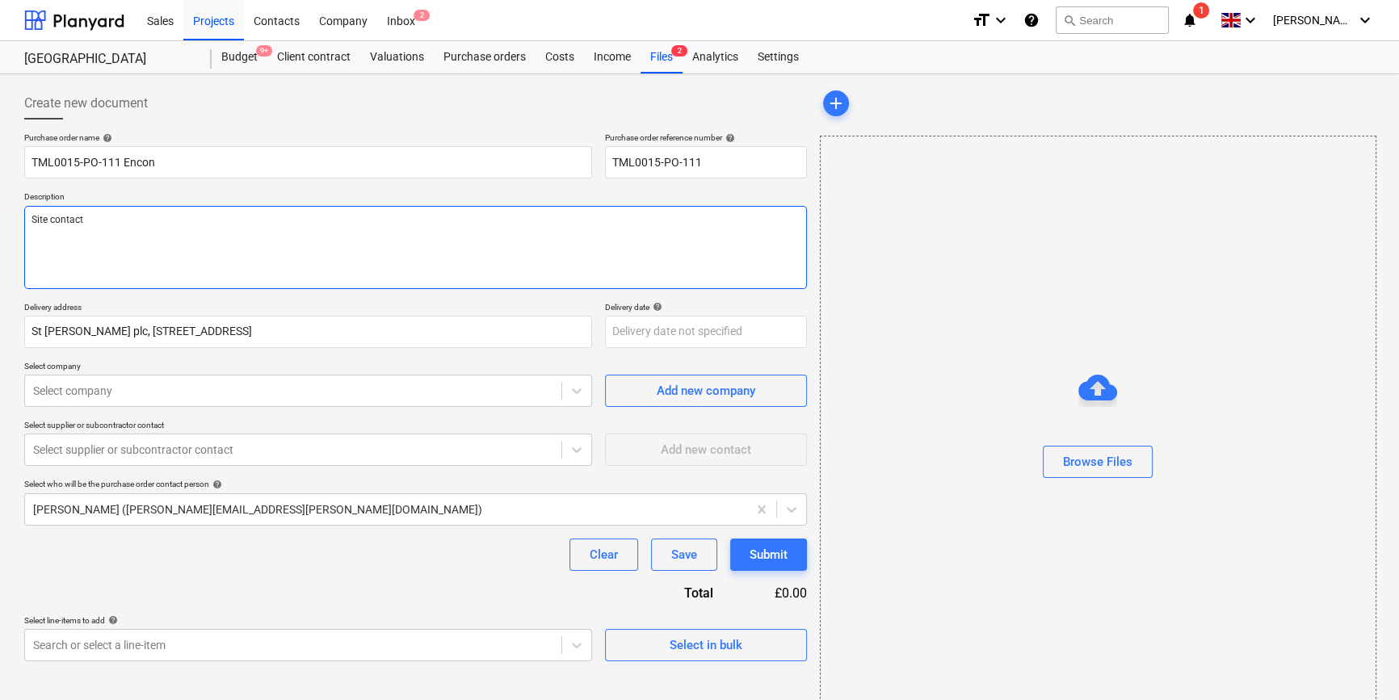
type textarea "x"
type textarea "Site contact"
type textarea "x"
type textarea "Site contact N"
type textarea "x"
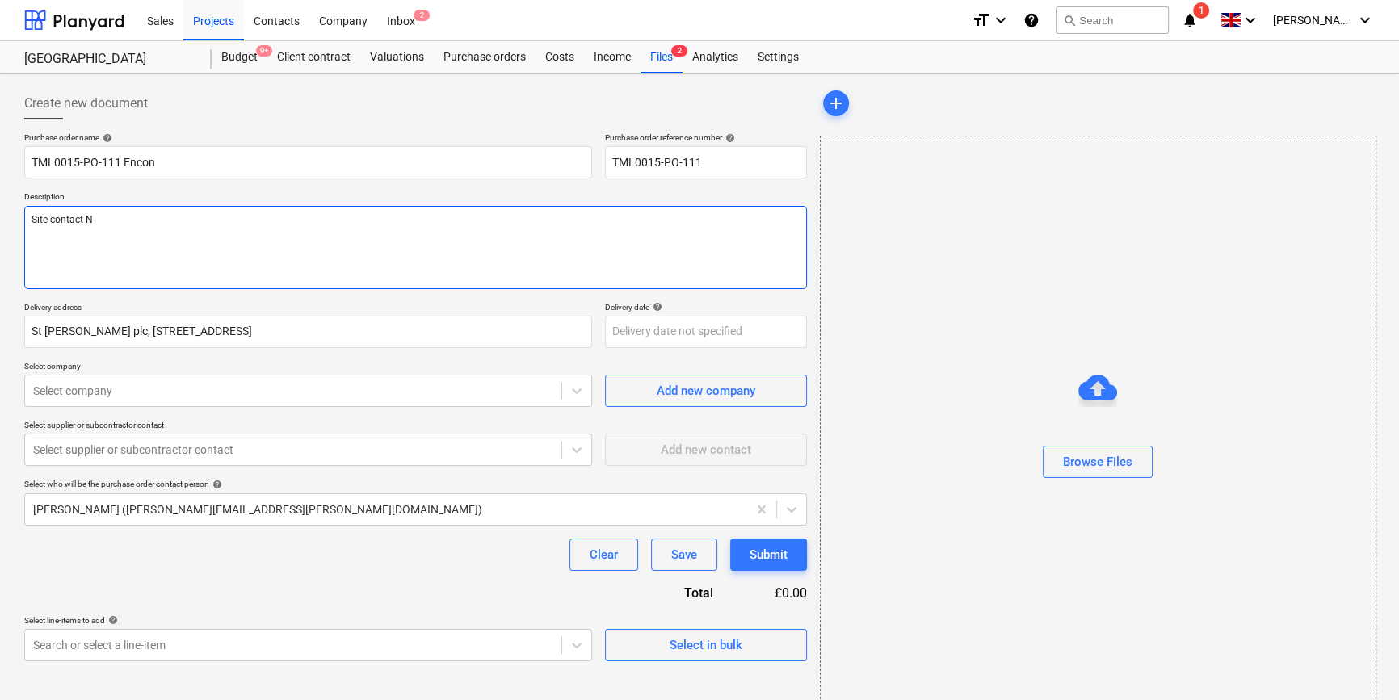
type textarea "Site contact Na"
type textarea "x"
type textarea "Site contact Nar"
type textarea "x"
type textarea "Site contact Narc"
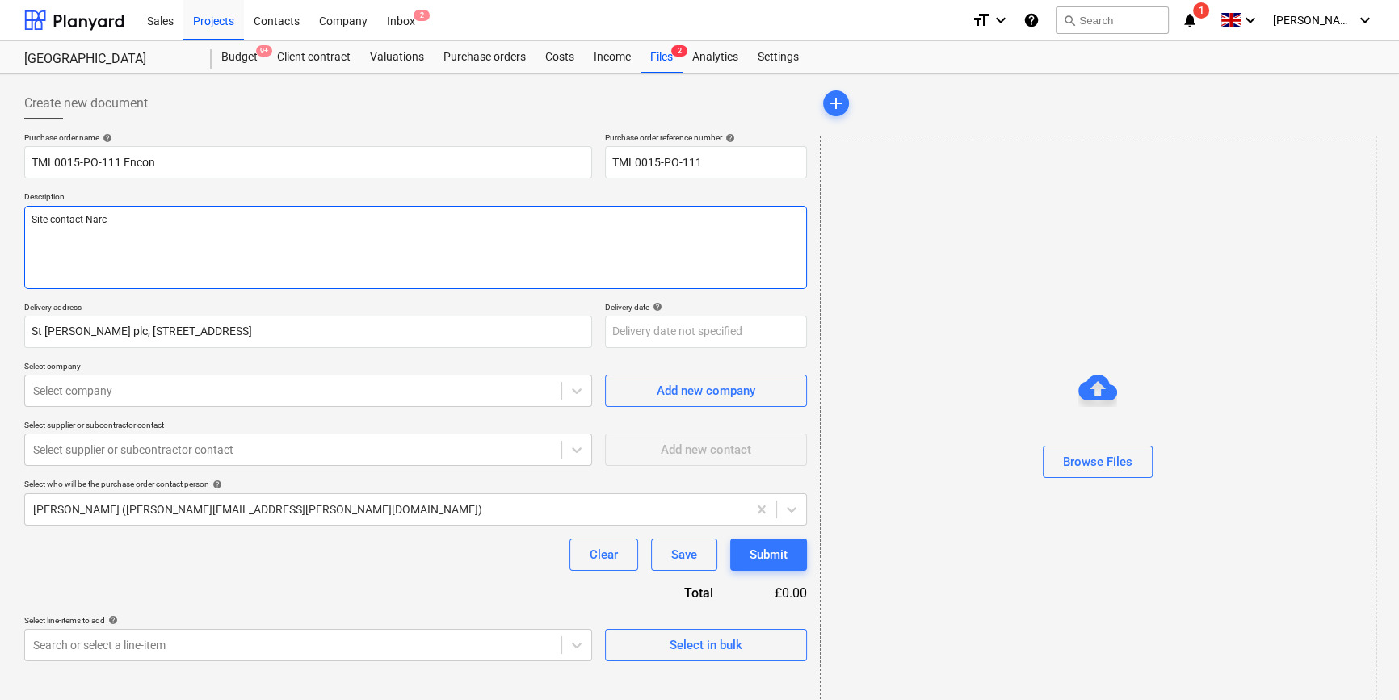
type textarea "x"
type textarea "Site contact [PERSON_NAME]"
type textarea "x"
type textarea "Site contact [PERSON_NAME]"
type textarea "x"
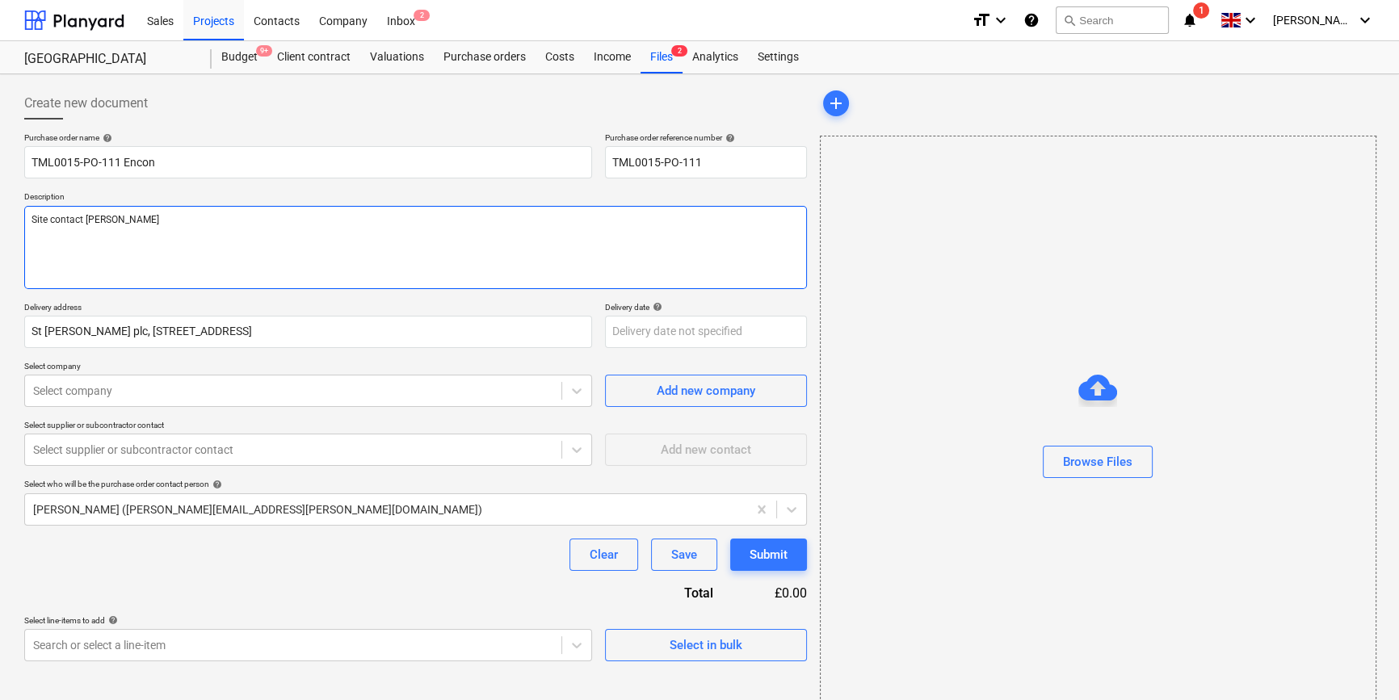
type textarea "Site contact [PERSON_NAME]"
type textarea "x"
type textarea "Site contact Narcis 0"
type textarea "x"
type textarea "Site contact Narcis 07"
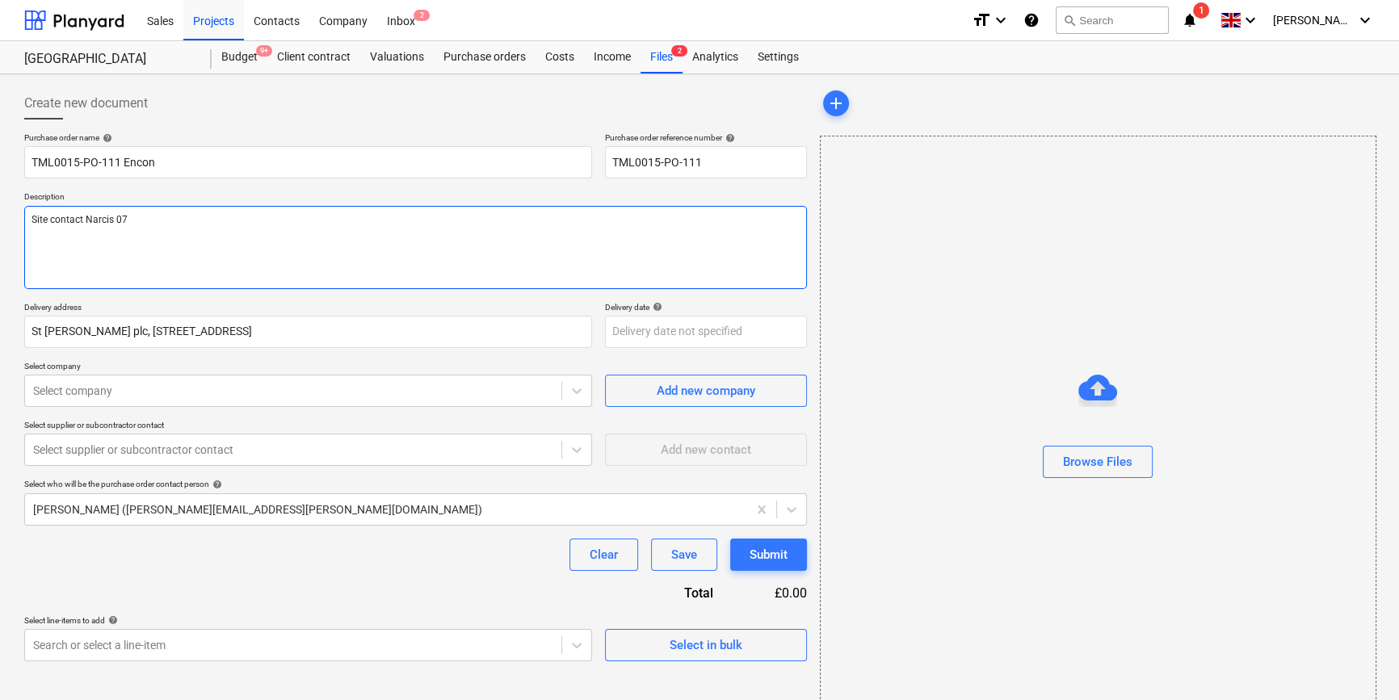
type textarea "x"
type textarea "Site contact [PERSON_NAME] 073"
type textarea "x"
type textarea "Site contact Narcis 0731"
type textarea "x"
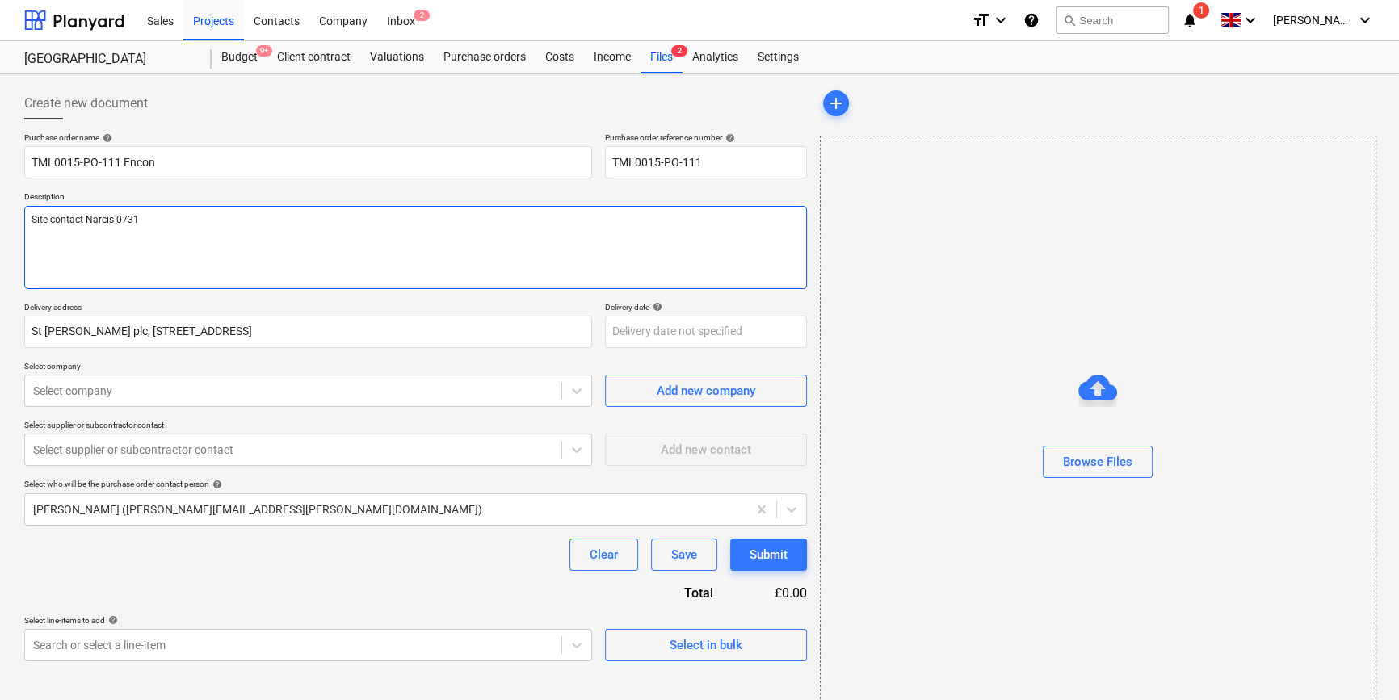
type textarea "Site contact [PERSON_NAME] 07311"
type textarea "x"
type textarea "Site contact [PERSON_NAME] 07311"
type textarea "x"
type textarea "Site contact [PERSON_NAME] 07311 2"
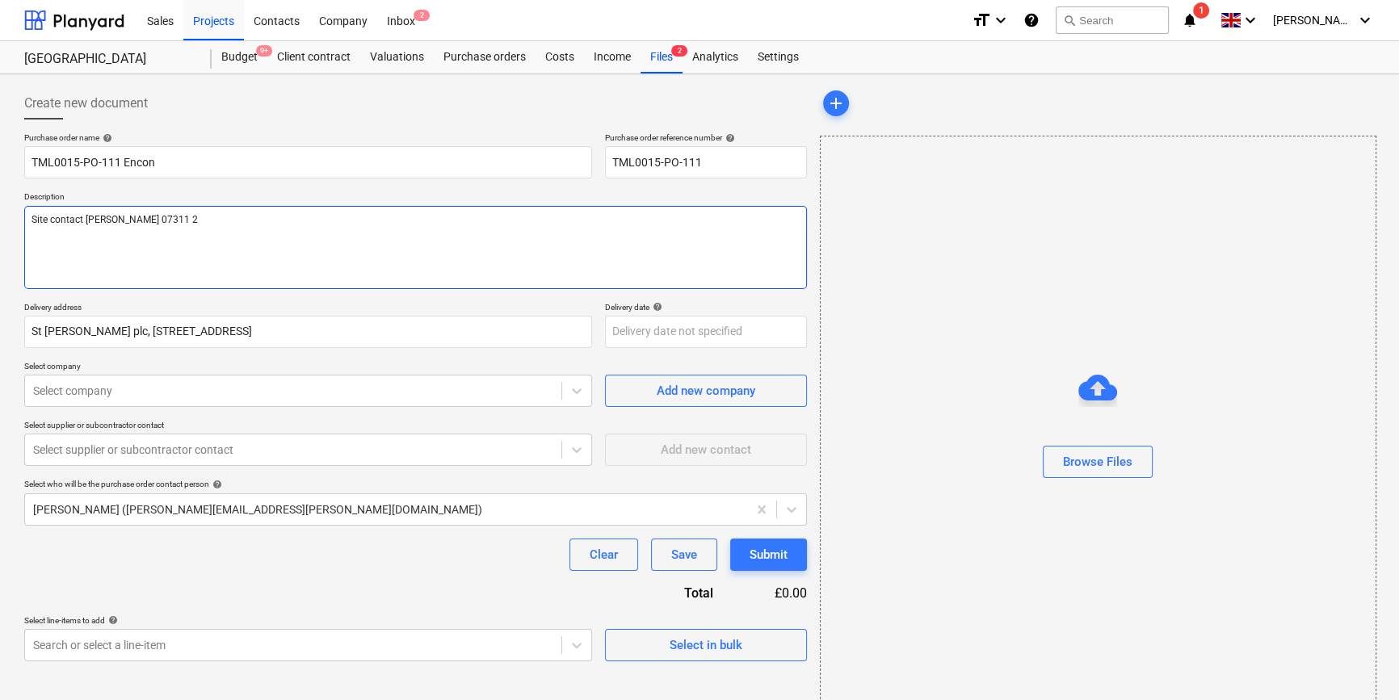
type textarea "x"
type textarea "Site contact [PERSON_NAME] [PHONE_NUMBER]"
type textarea "x"
type textarea "Site contact [PERSON_NAME] [PHONE_NUMBER]"
type textarea "x"
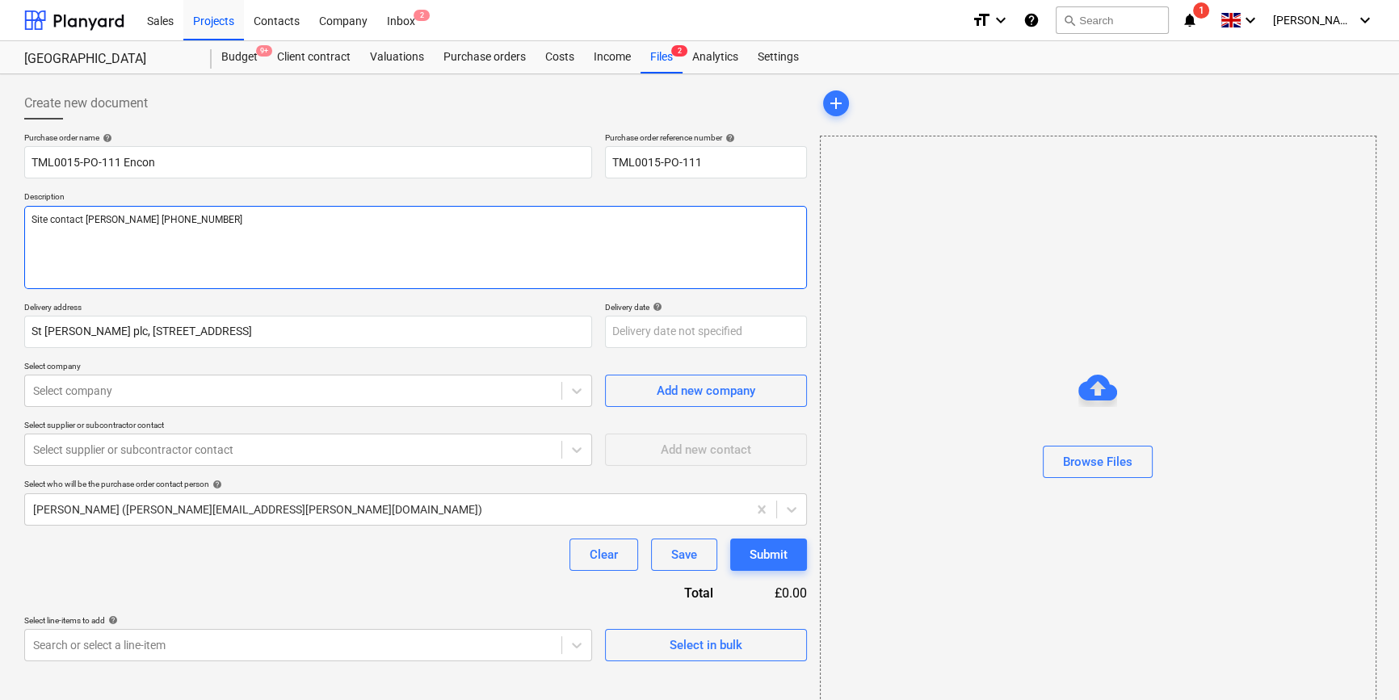
type textarea "Site contact [PERSON_NAME] [PHONE_NUMBER]"
type textarea "x"
type textarea "Site contact [PERSON_NAME] [PHONE_NUMBER]"
type textarea "x"
type textarea "Site contact [PERSON_NAME] [PHONE_NUMBER]"
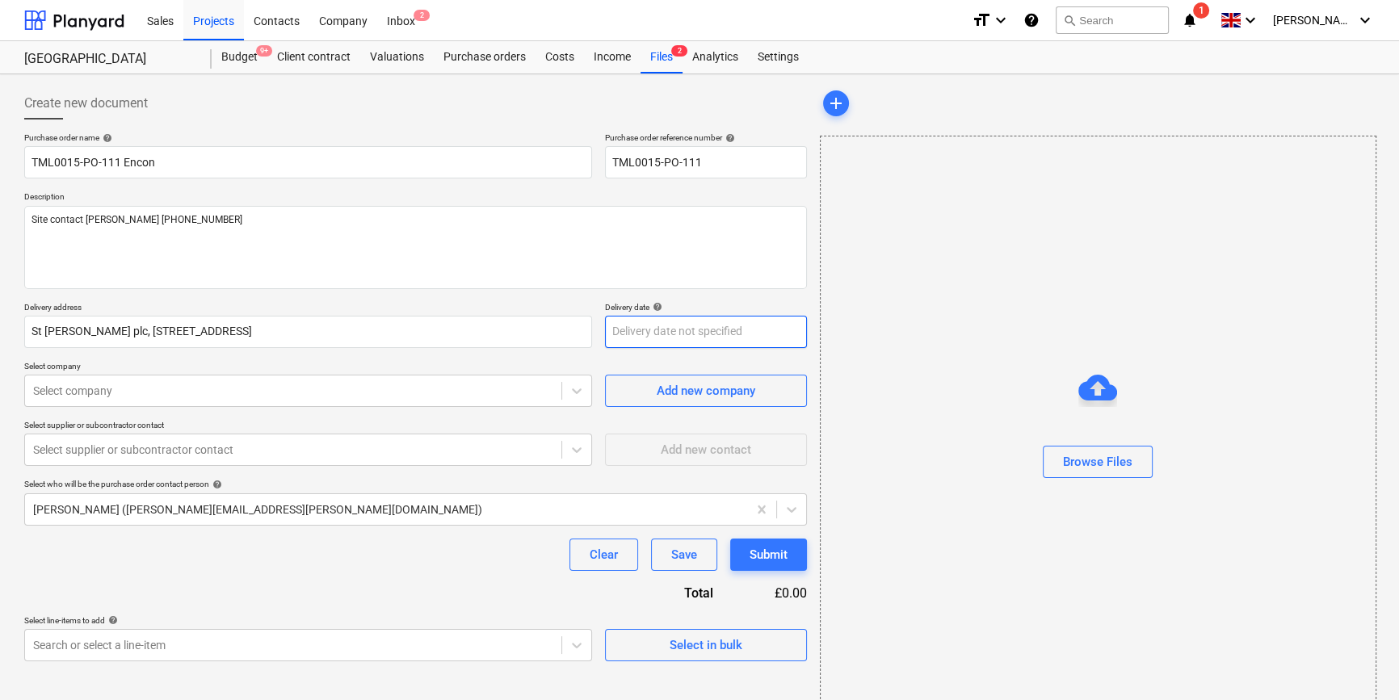
click at [645, 336] on body "Sales Projects Contacts Company Inbox 2 format_size keyboard_arrow_down help se…" at bounding box center [699, 350] width 1399 height 700
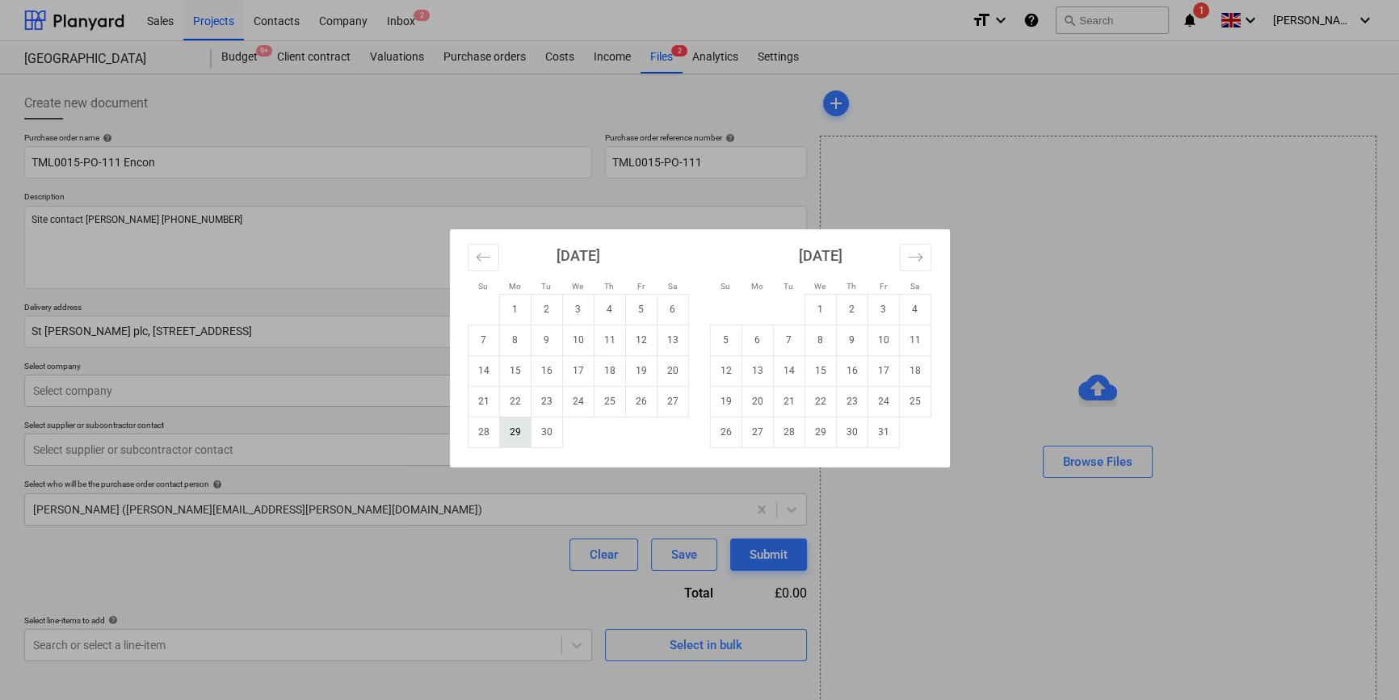
click at [509, 436] on td "29" at bounding box center [515, 432] width 32 height 31
type textarea "x"
type input "[DATE]"
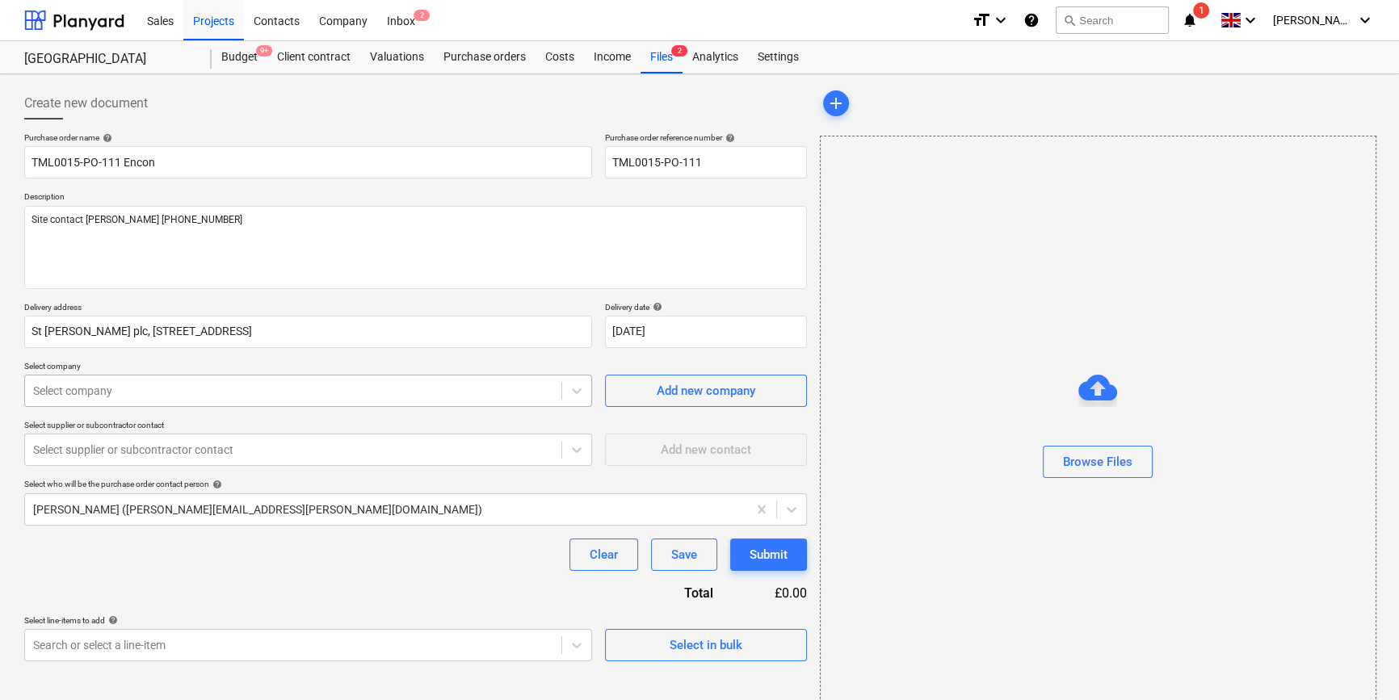
click at [172, 389] on div at bounding box center [293, 391] width 520 height 16
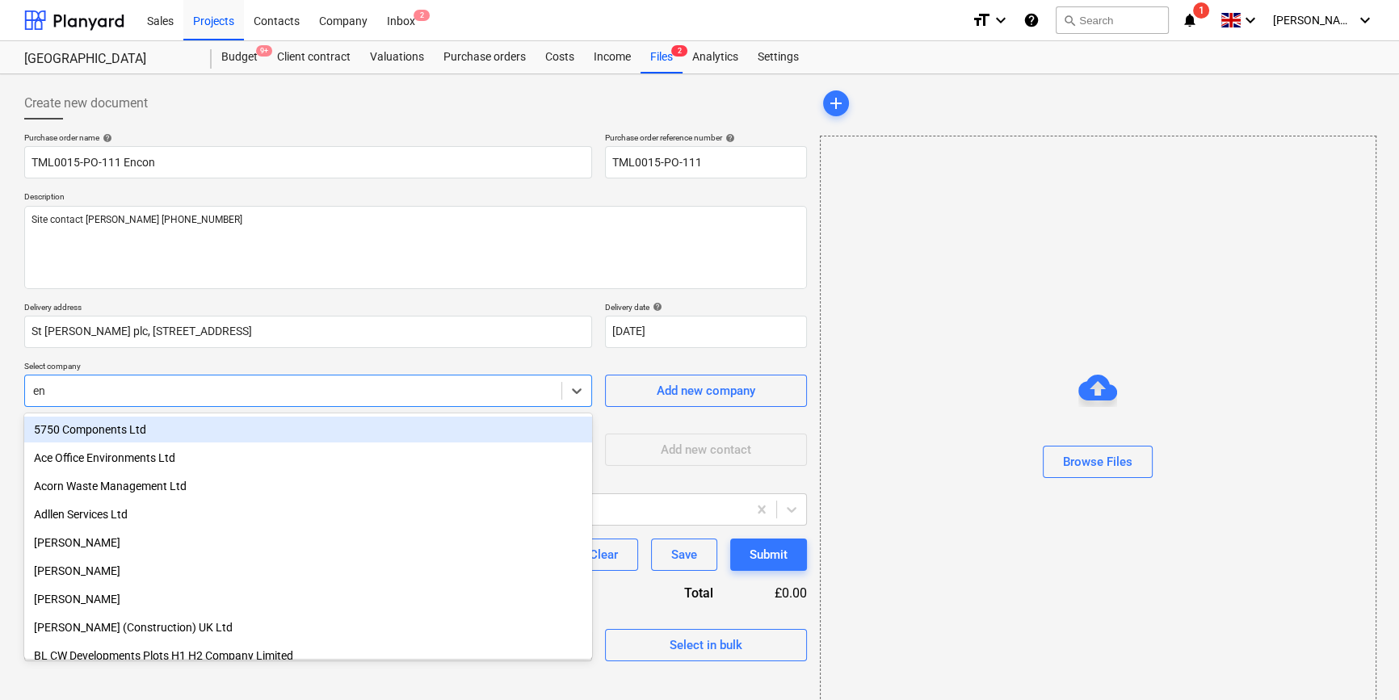
type input "enc"
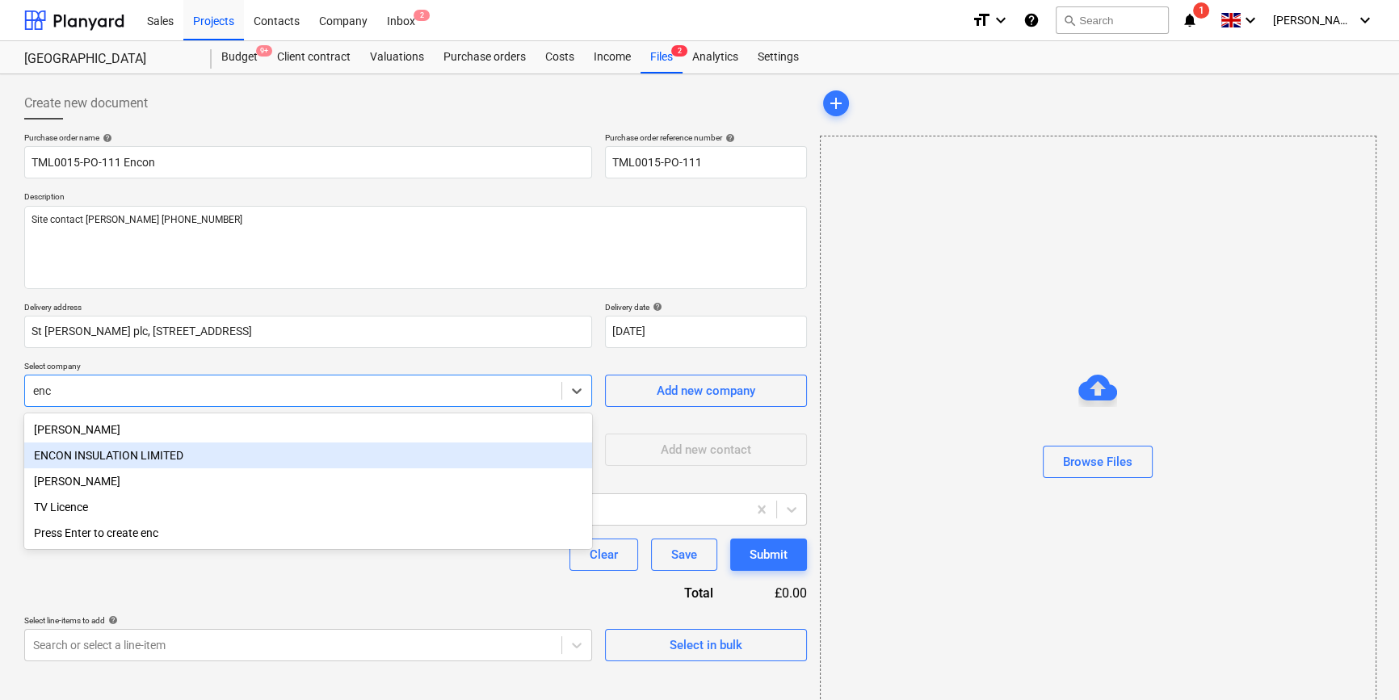
click at [137, 458] on div "ENCON INSULATION LIMITED" at bounding box center [308, 456] width 568 height 26
type textarea "x"
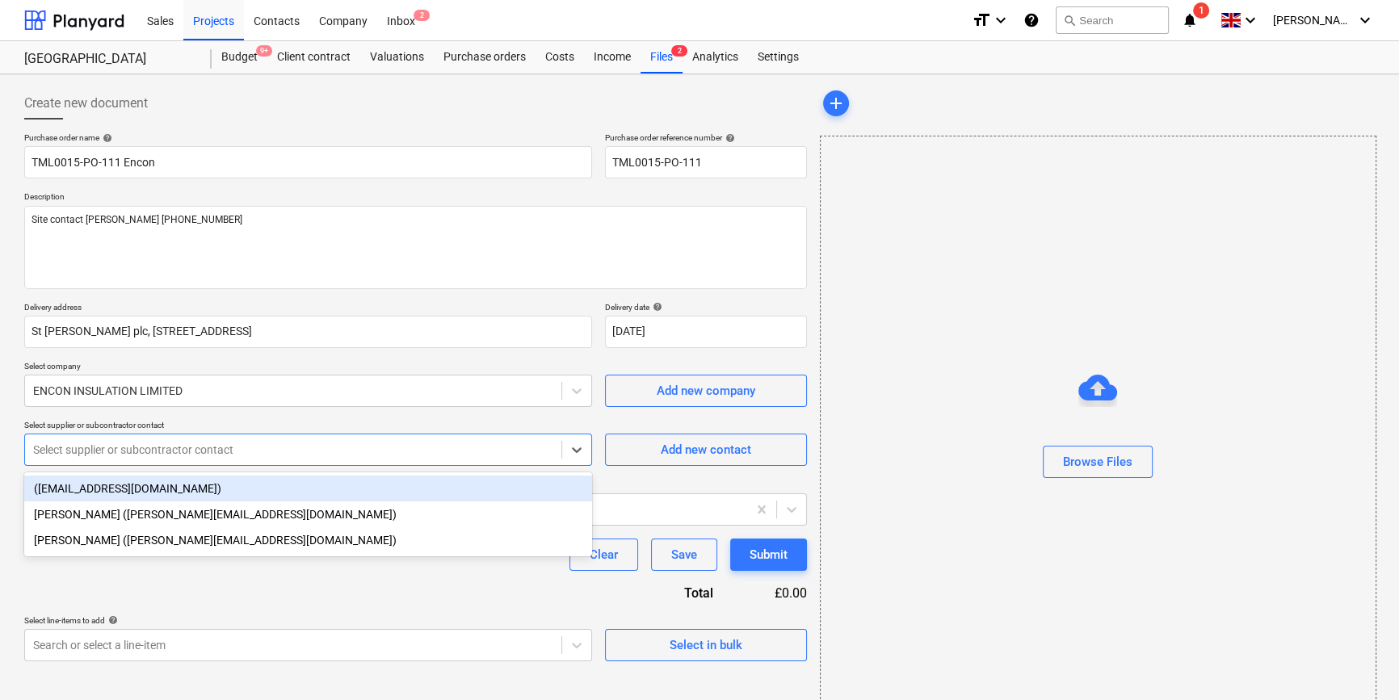
click at [137, 458] on div at bounding box center [293, 450] width 520 height 16
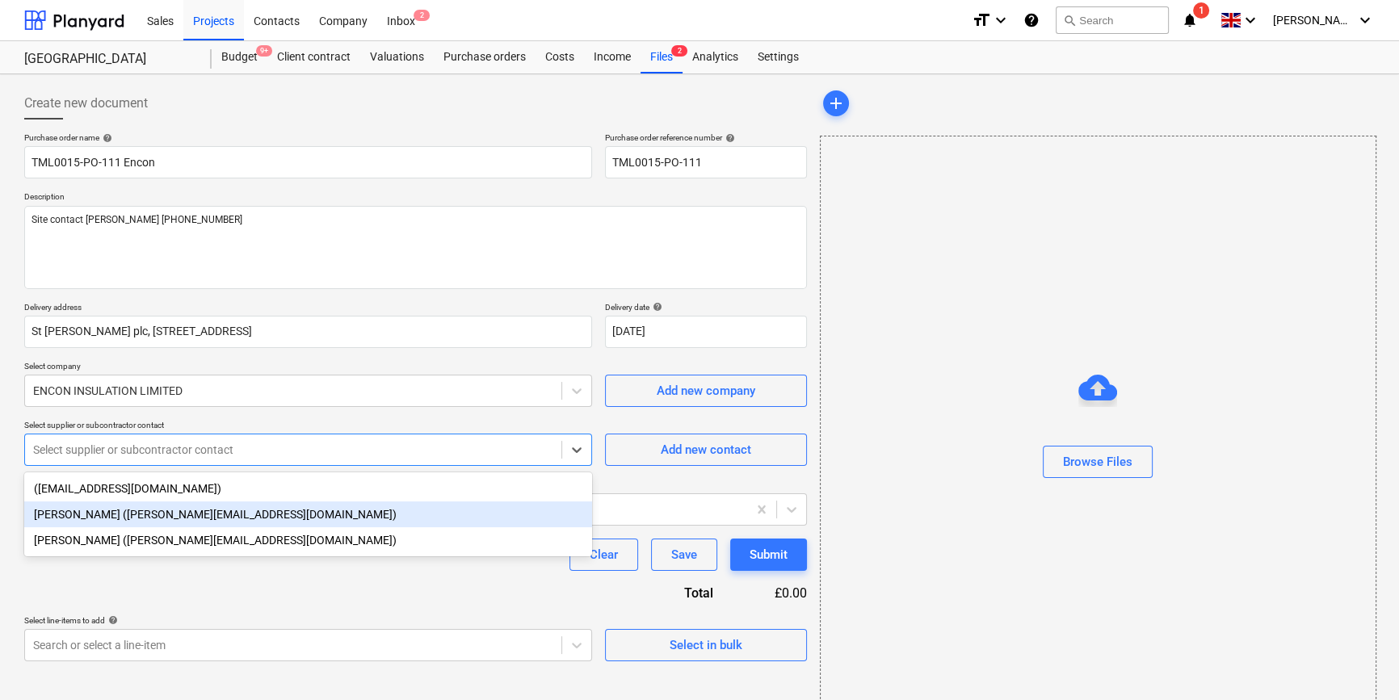
click at [117, 515] on div "[PERSON_NAME] ([PERSON_NAME][EMAIL_ADDRESS][DOMAIN_NAME])" at bounding box center [308, 515] width 568 height 26
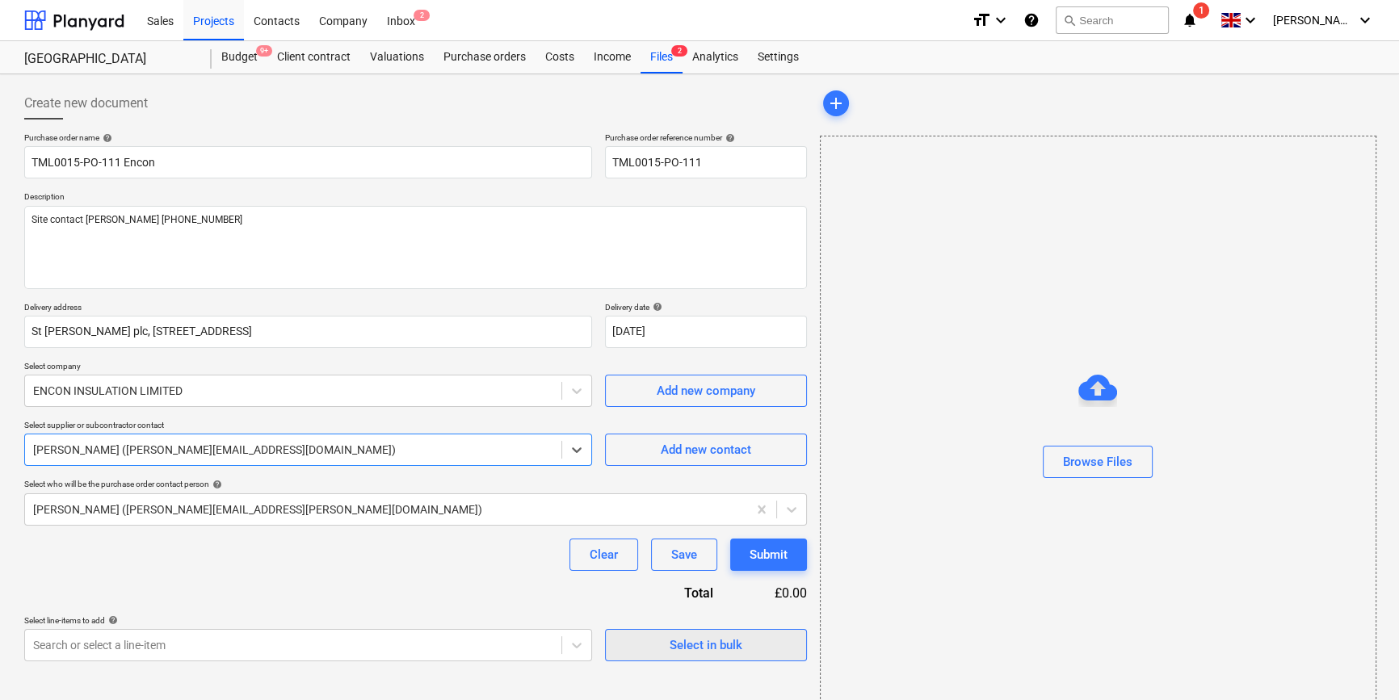
click at [678, 649] on div "Select in bulk" at bounding box center [706, 645] width 73 height 21
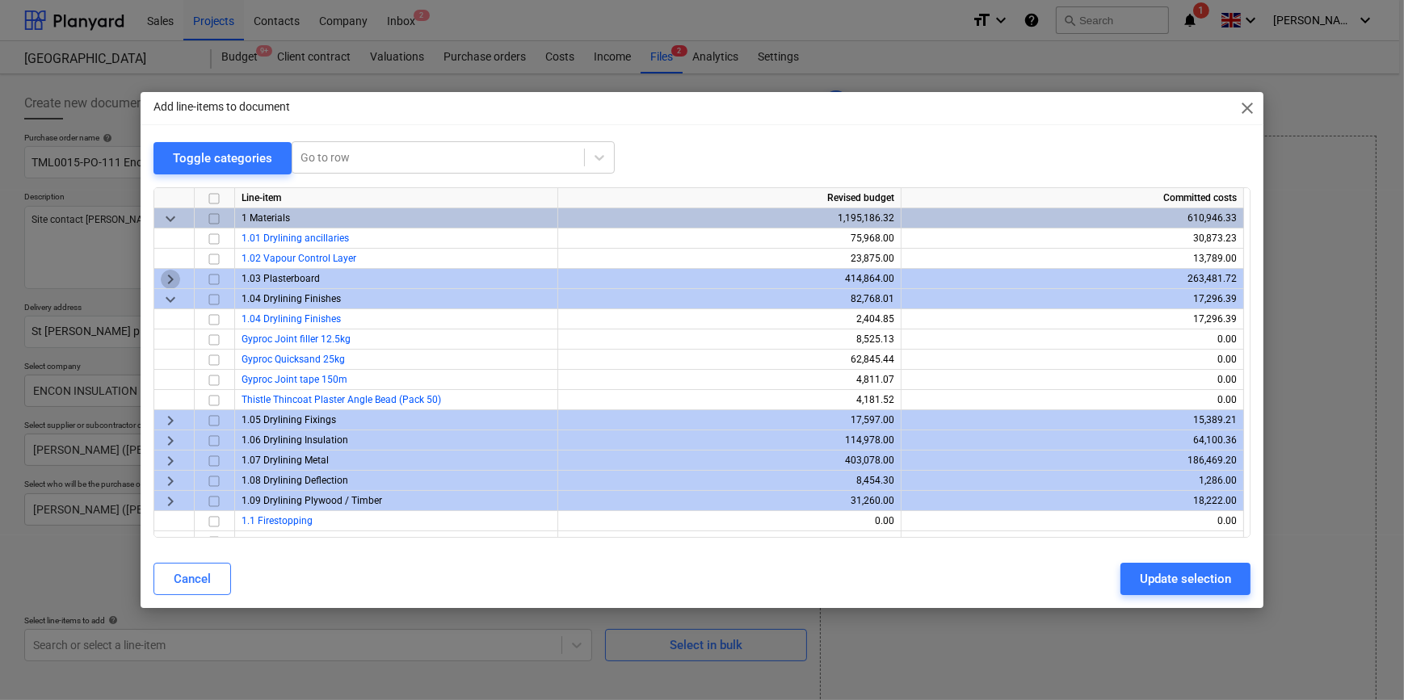
click at [174, 276] on span "keyboard_arrow_right" at bounding box center [170, 278] width 19 height 19
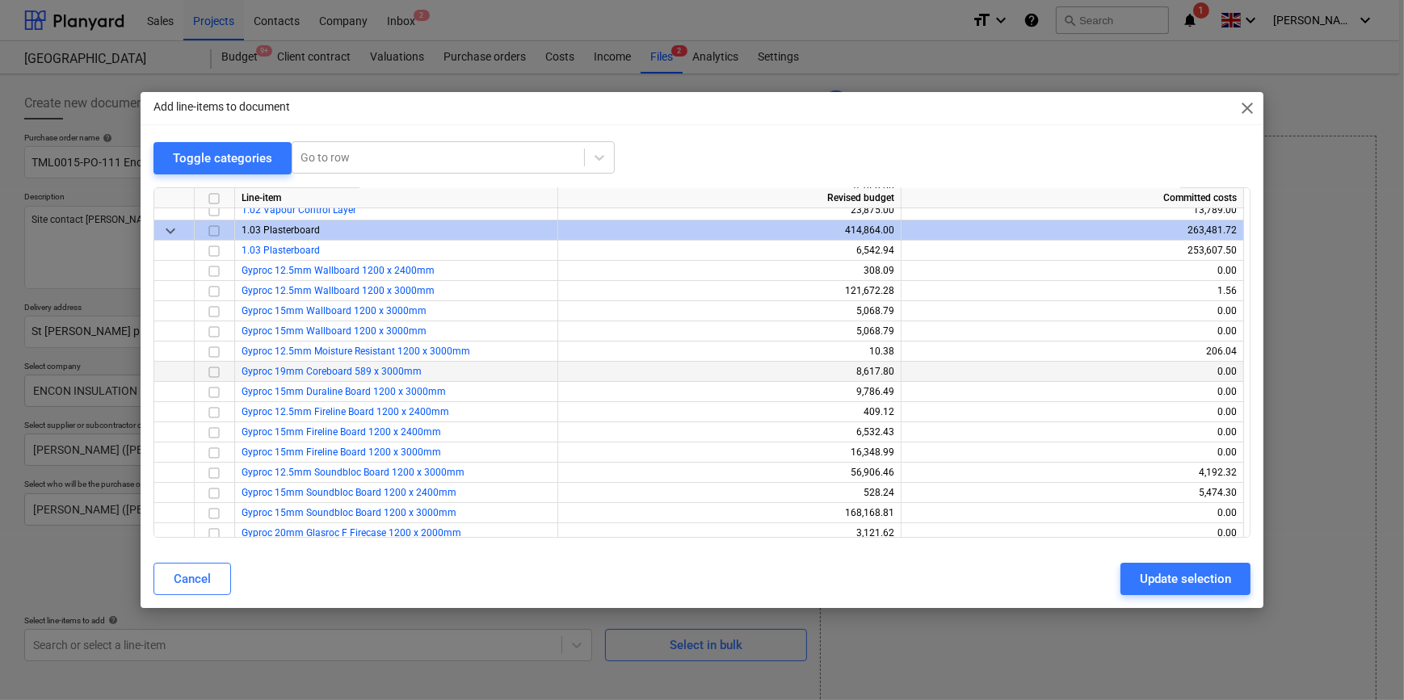
scroll to position [73, 0]
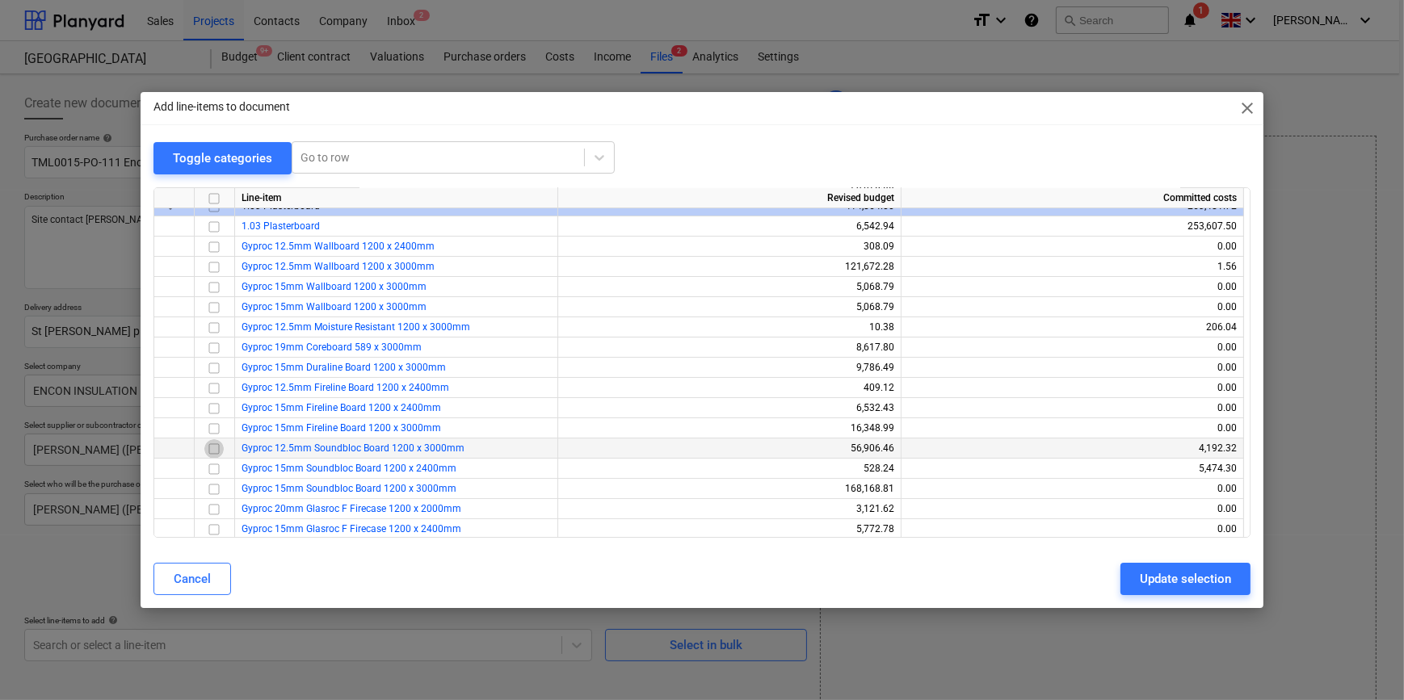
click at [212, 448] on input "checkbox" at bounding box center [213, 448] width 19 height 19
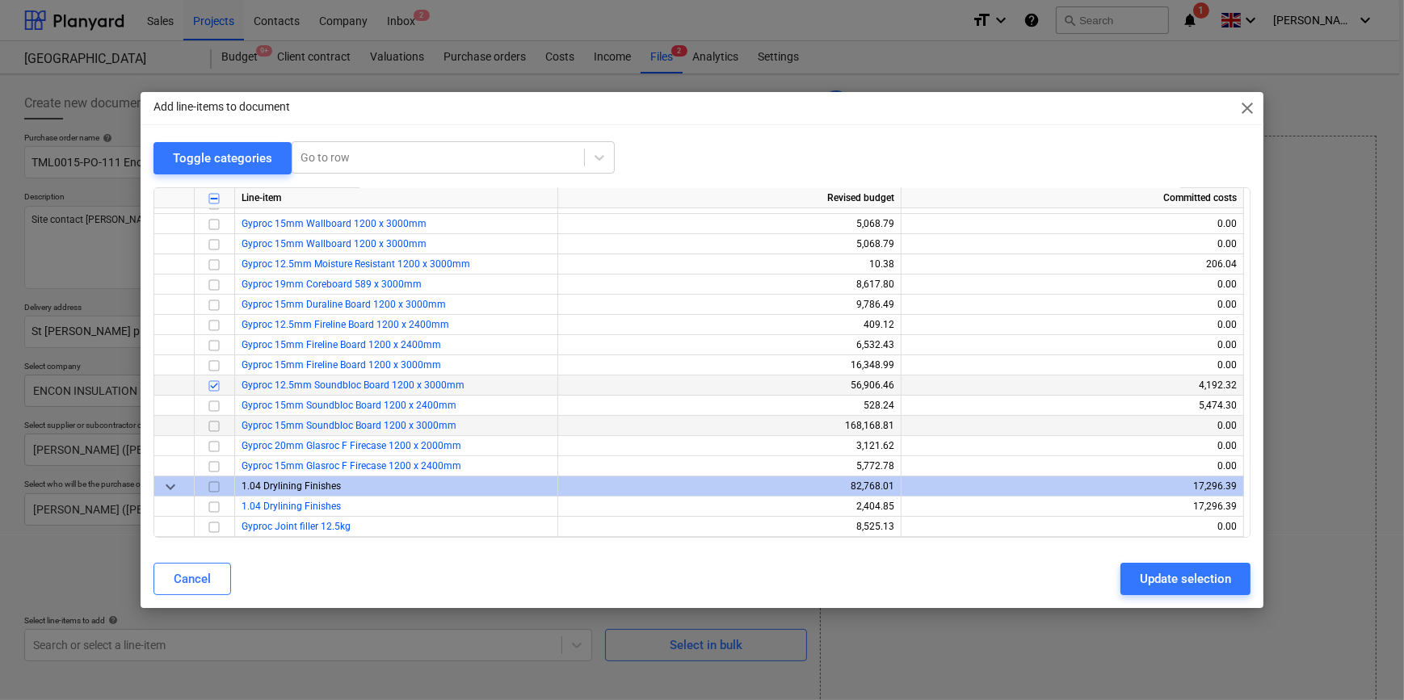
scroll to position [146, 0]
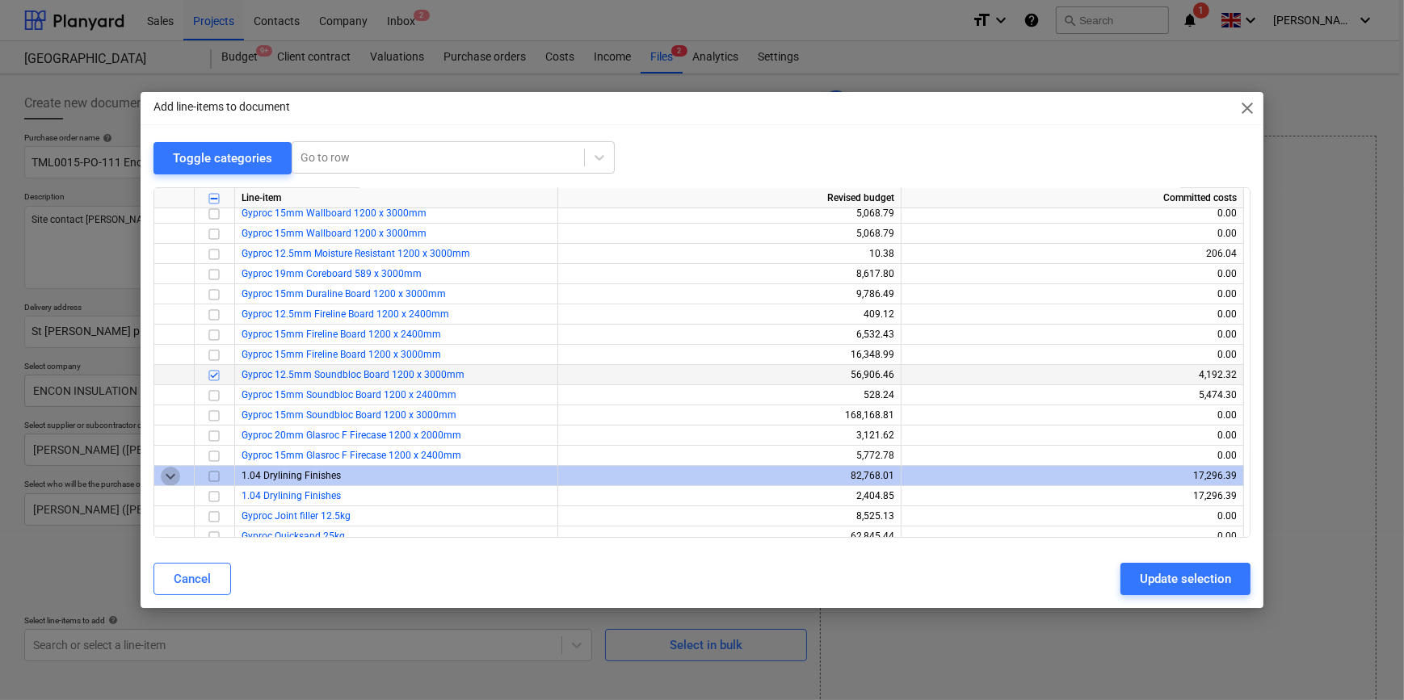
click at [167, 473] on span "keyboard_arrow_down" at bounding box center [170, 475] width 19 height 19
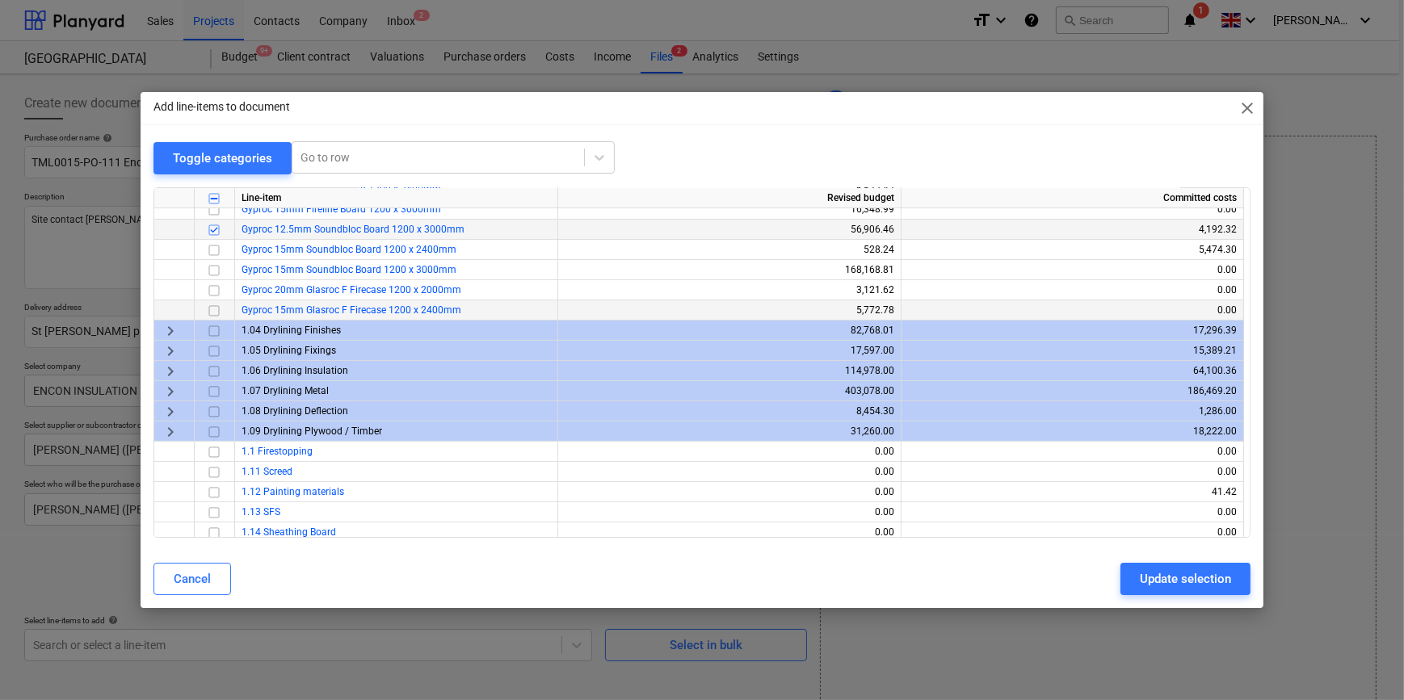
scroll to position [293, 0]
click at [169, 386] on span "keyboard_arrow_right" at bounding box center [170, 389] width 19 height 19
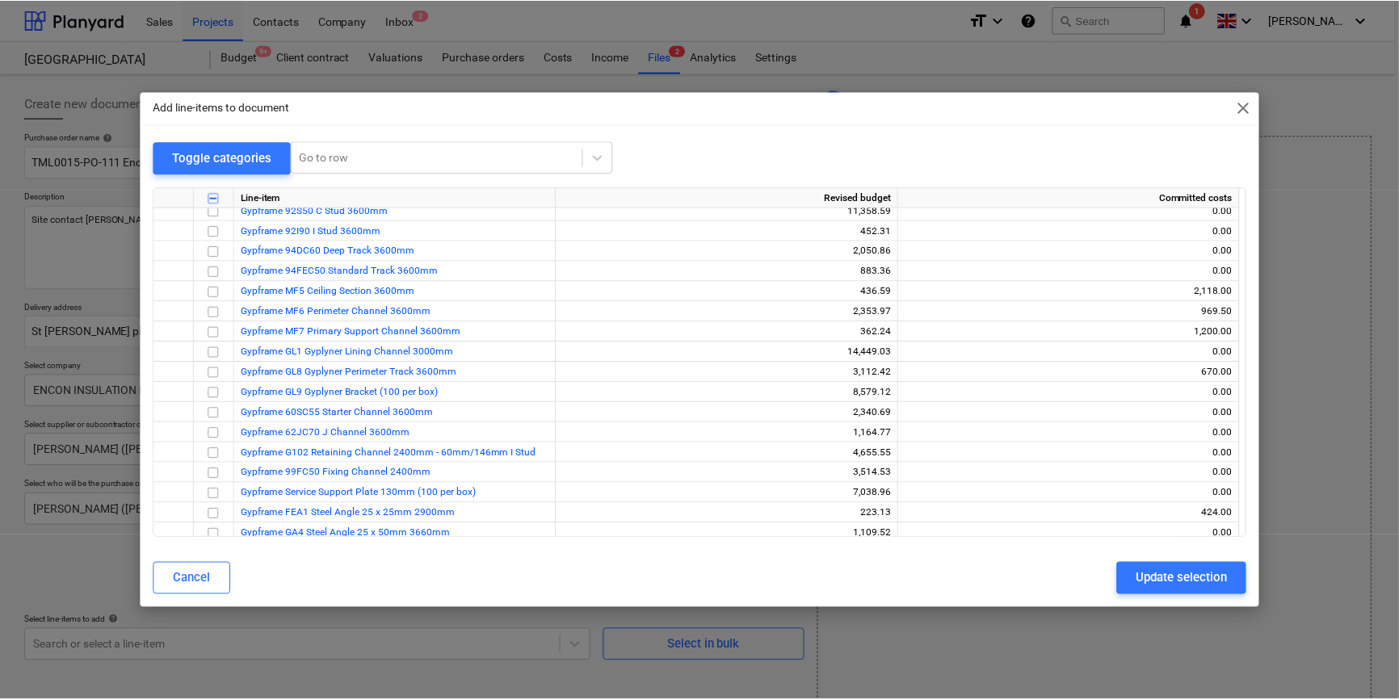
scroll to position [808, 0]
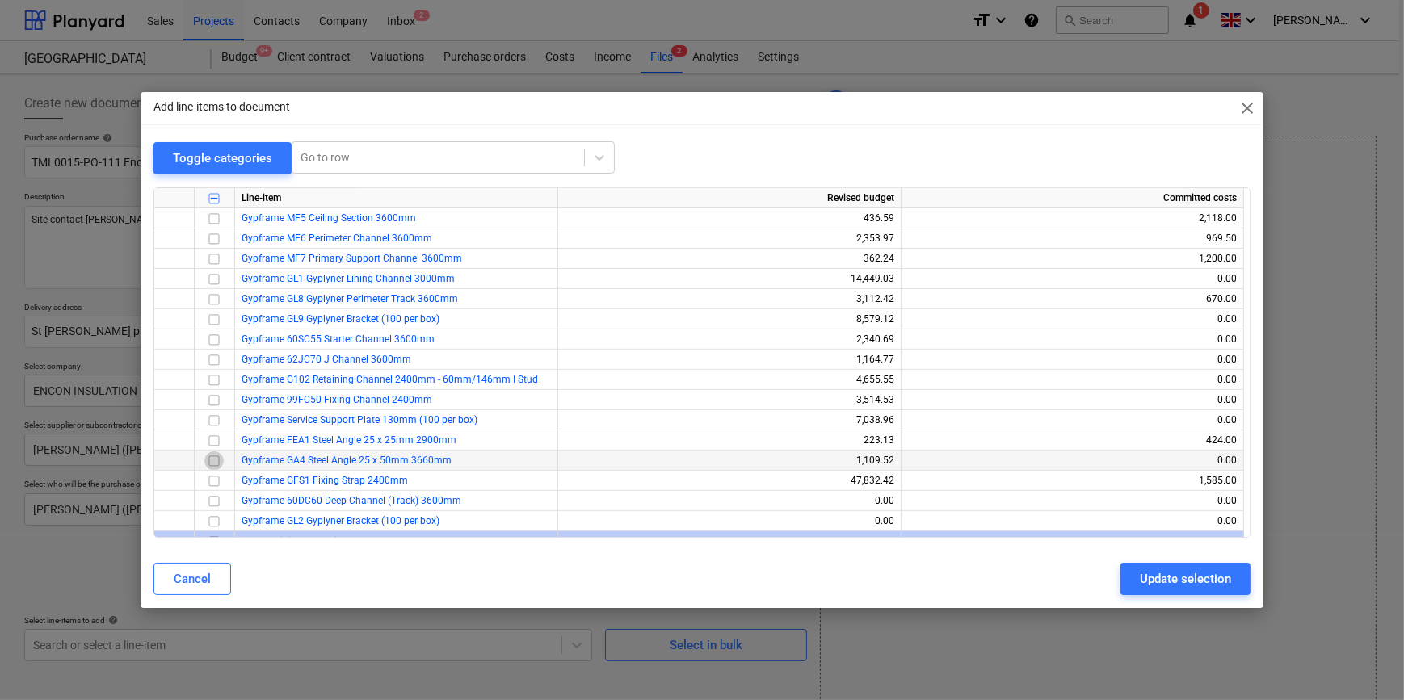
click at [215, 459] on input "checkbox" at bounding box center [213, 460] width 19 height 19
click at [1195, 575] on div "Update selection" at bounding box center [1185, 579] width 91 height 21
type textarea "x"
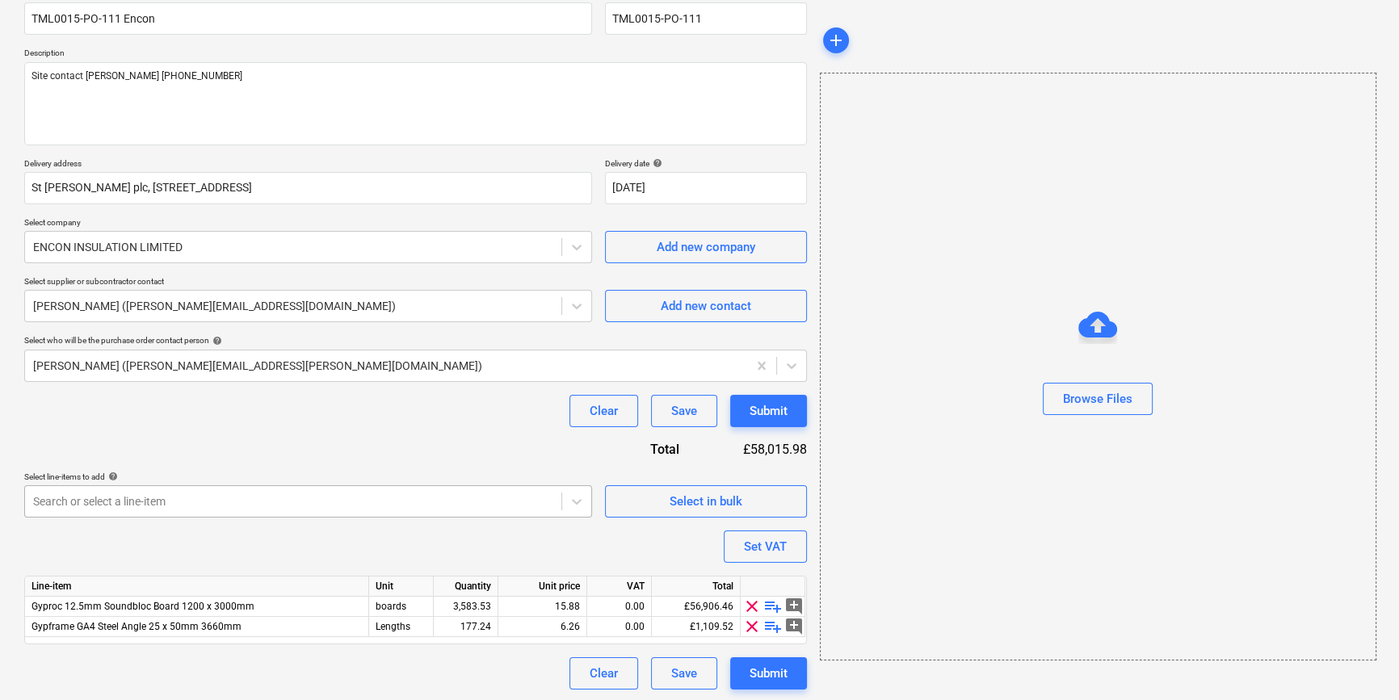
scroll to position [145, 0]
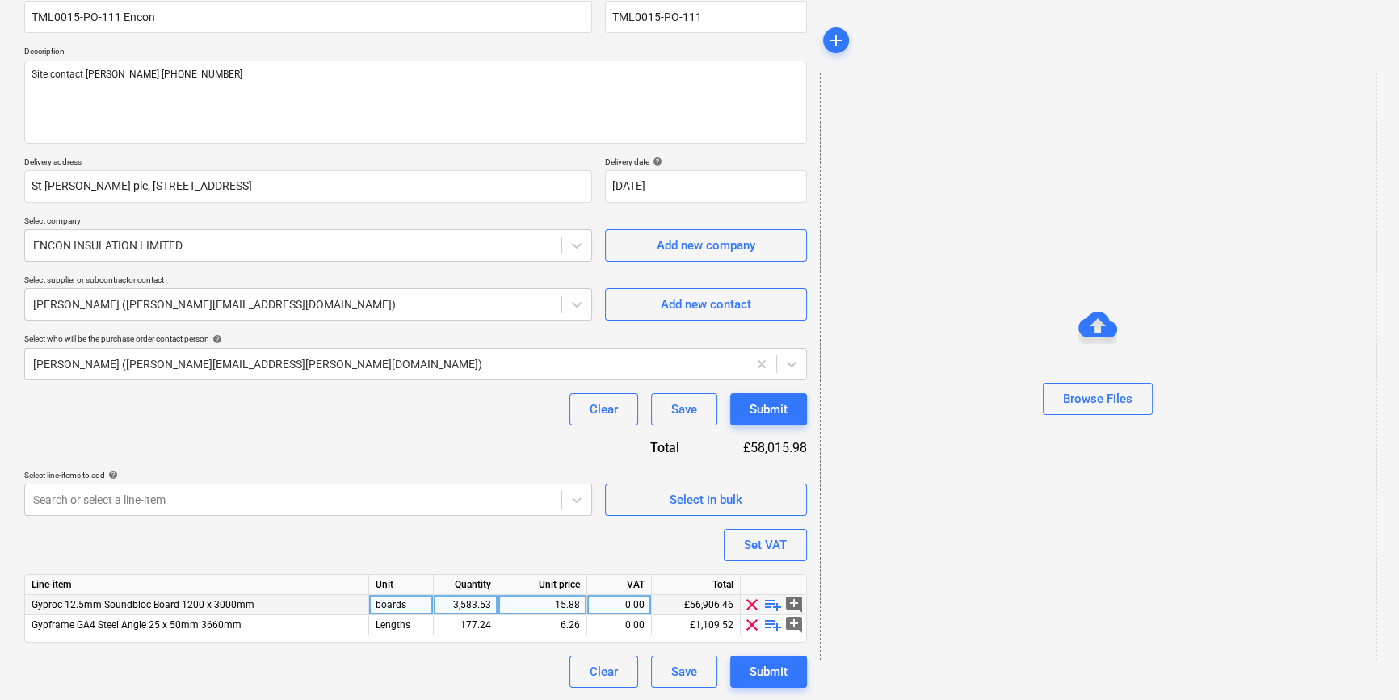
click at [462, 604] on div "3,583.53" at bounding box center [465, 605] width 51 height 20
type input "320"
type textarea "x"
type input "20"
type textarea "x"
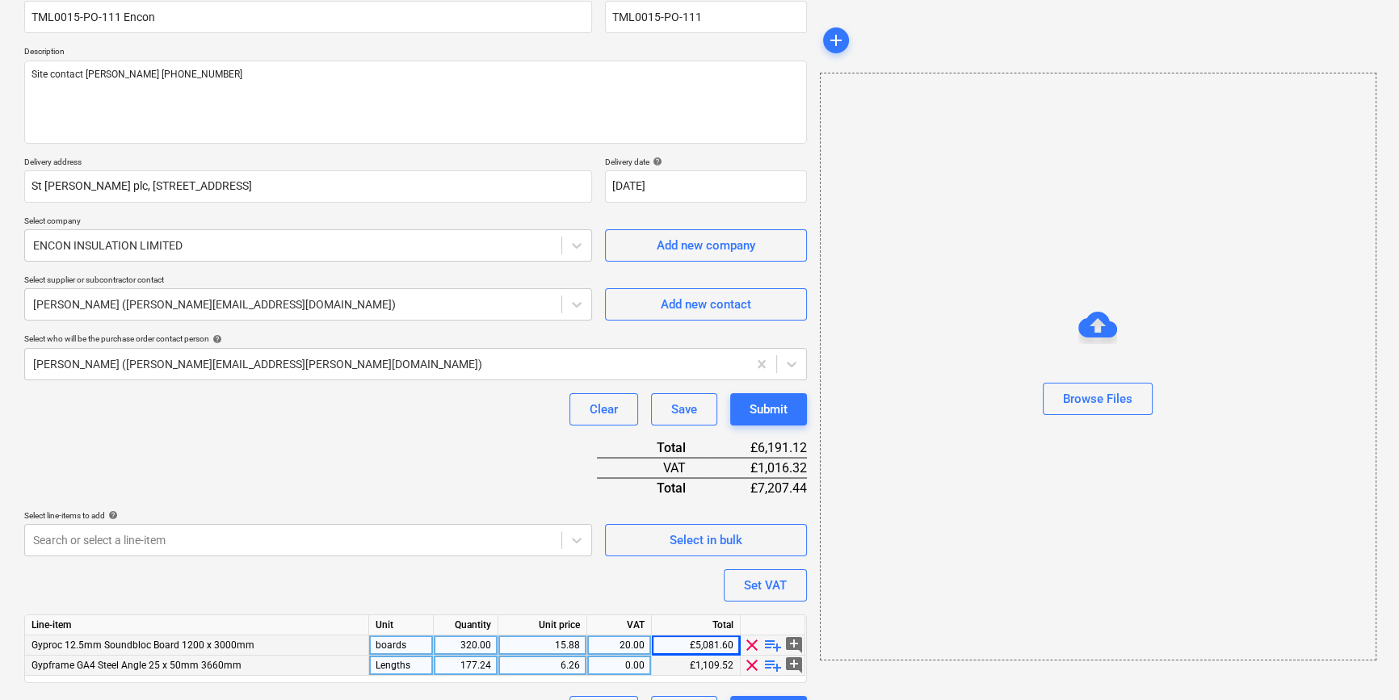
click at [454, 665] on div "177.24" at bounding box center [465, 666] width 51 height 20
type input "300"
type textarea "x"
type input "20"
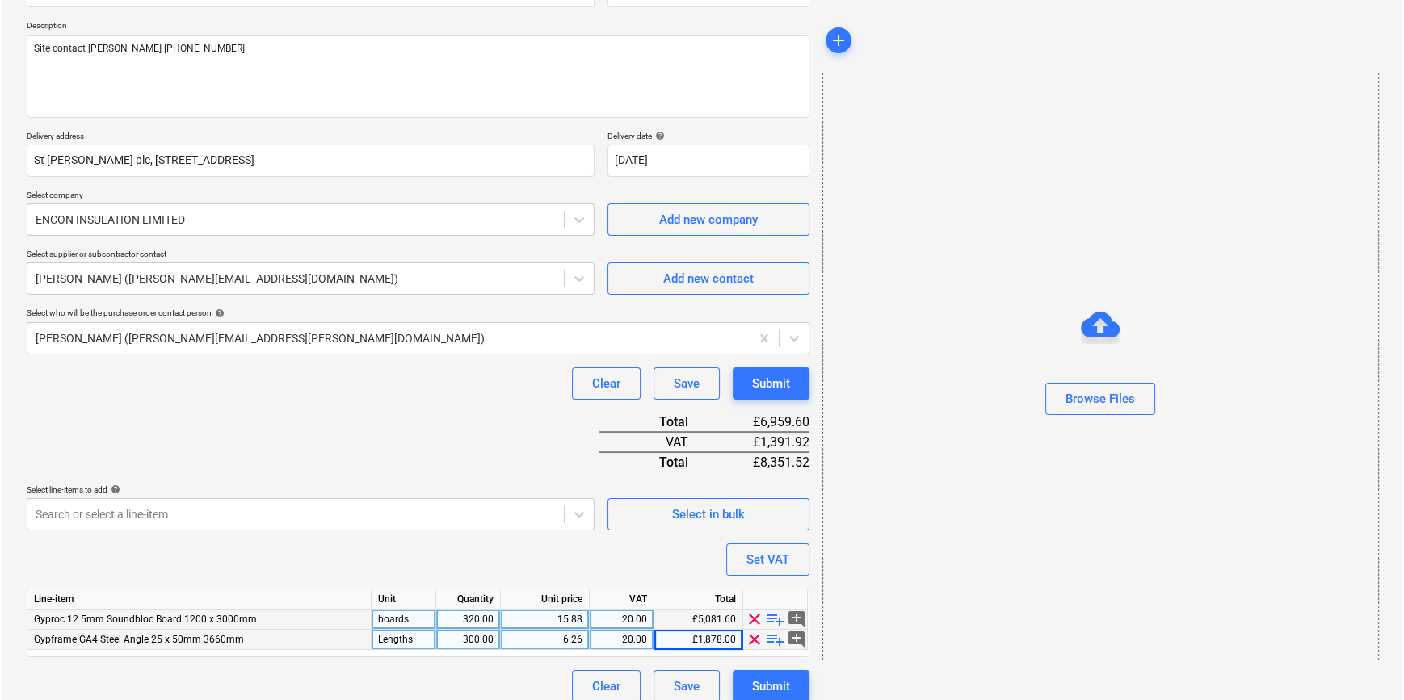
scroll to position [186, 0]
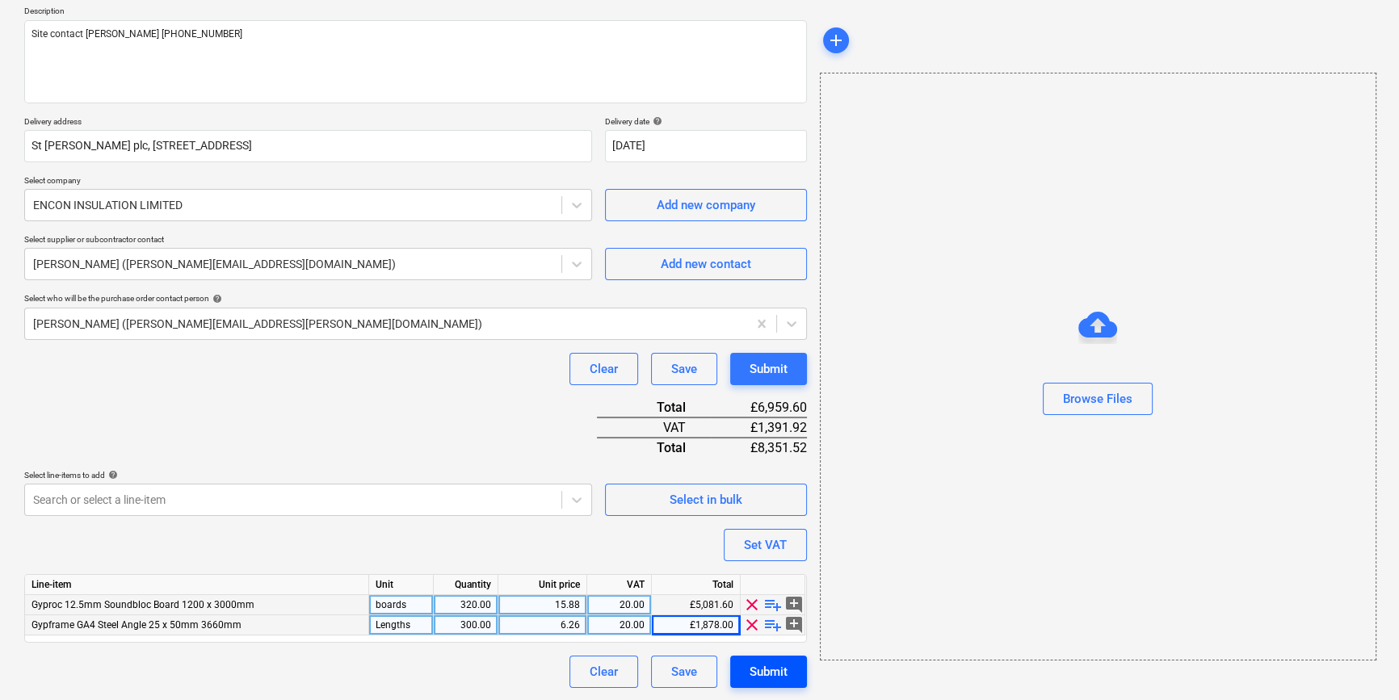
click at [767, 677] on div "Submit" at bounding box center [769, 672] width 38 height 21
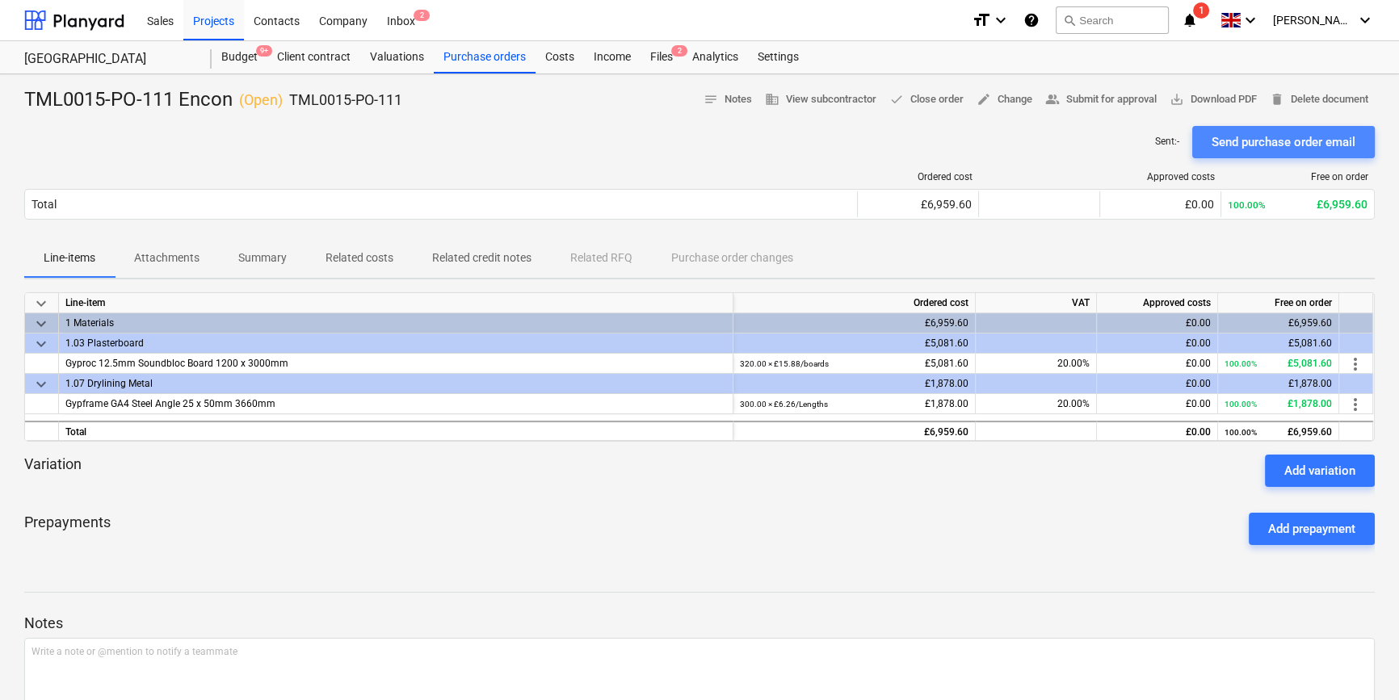
click at [1277, 145] on div "Send purchase order email" at bounding box center [1284, 142] width 144 height 21
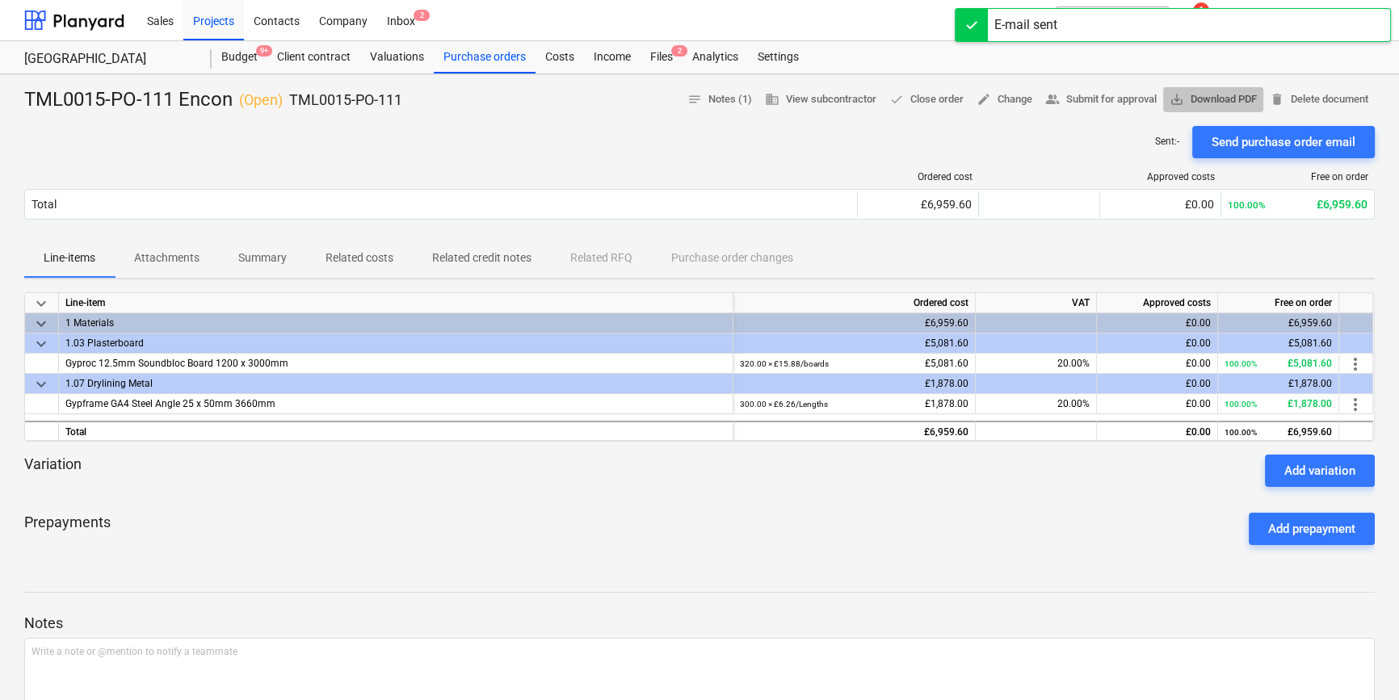
click at [1217, 103] on span "save_alt Download PDF" at bounding box center [1213, 99] width 87 height 19
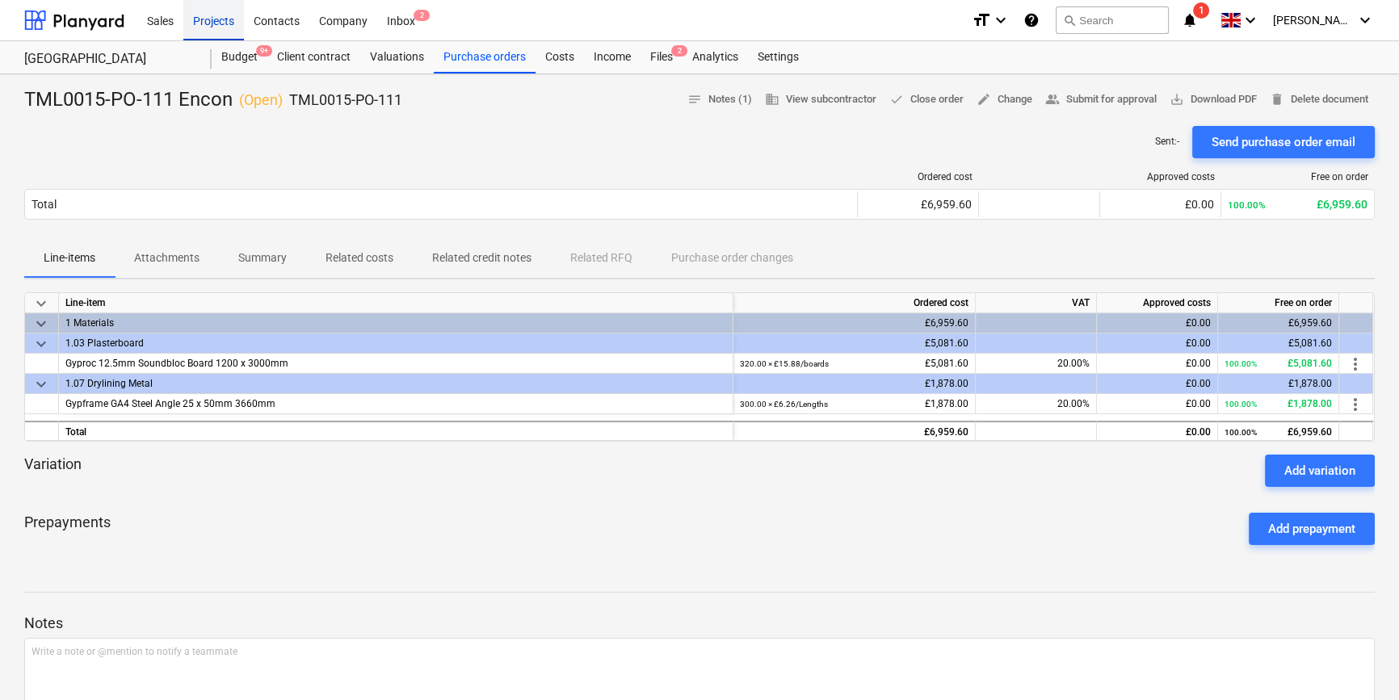
click at [210, 27] on div "Projects" at bounding box center [213, 19] width 61 height 41
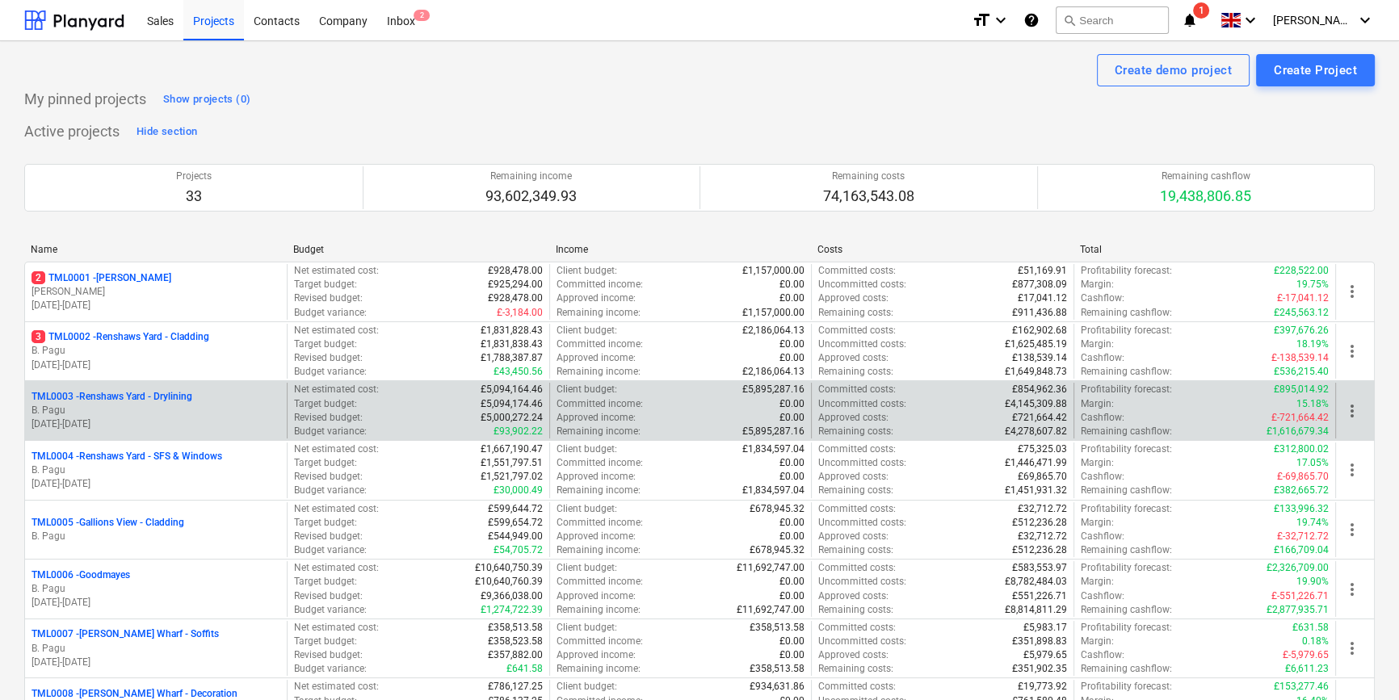
click at [181, 427] on p "[DATE] - [DATE]" at bounding box center [156, 425] width 249 height 14
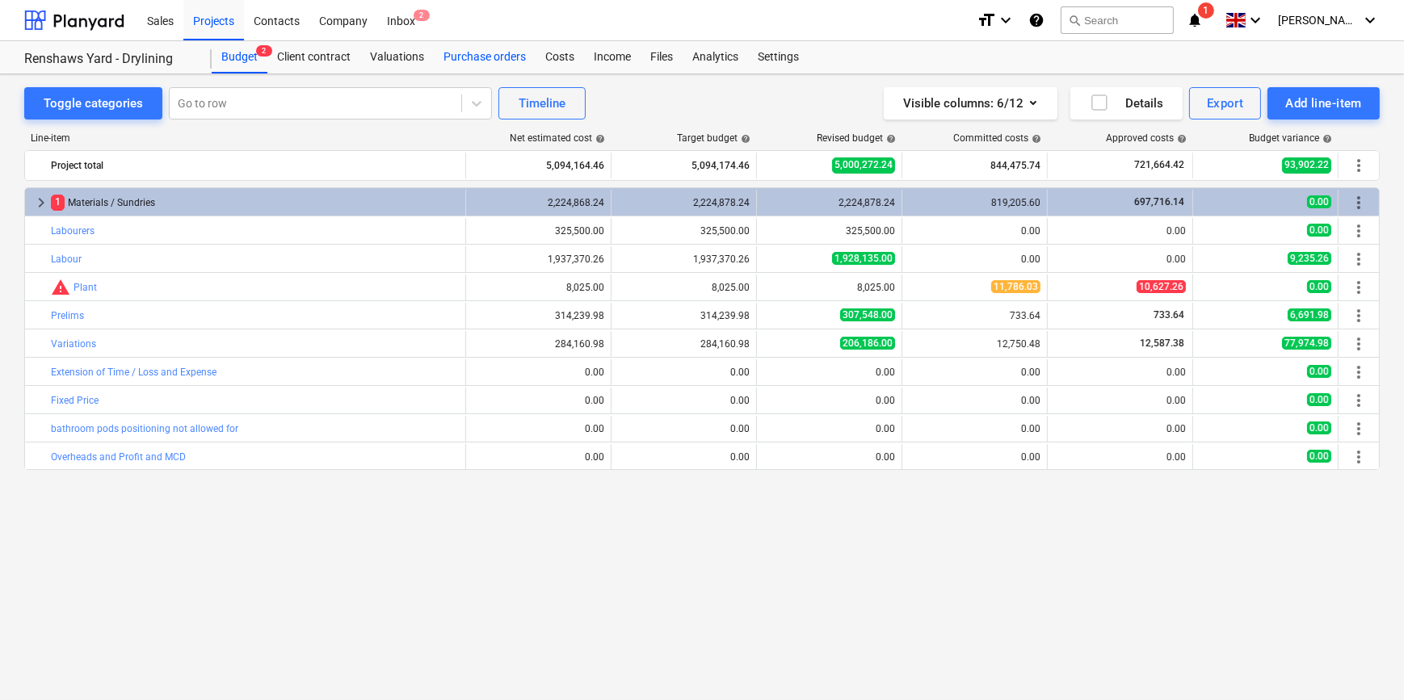
click at [459, 56] on div "Purchase orders" at bounding box center [485, 57] width 102 height 32
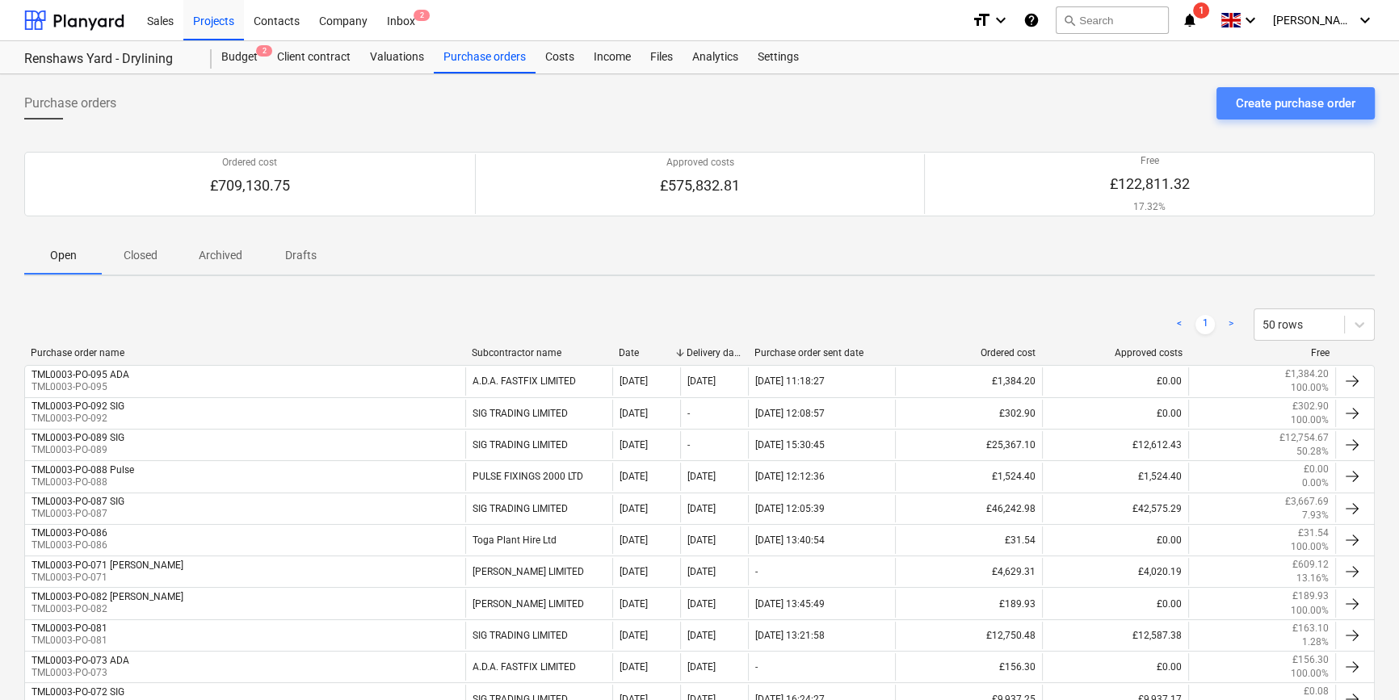
click at [1277, 112] on div "Create purchase order" at bounding box center [1296, 103] width 120 height 21
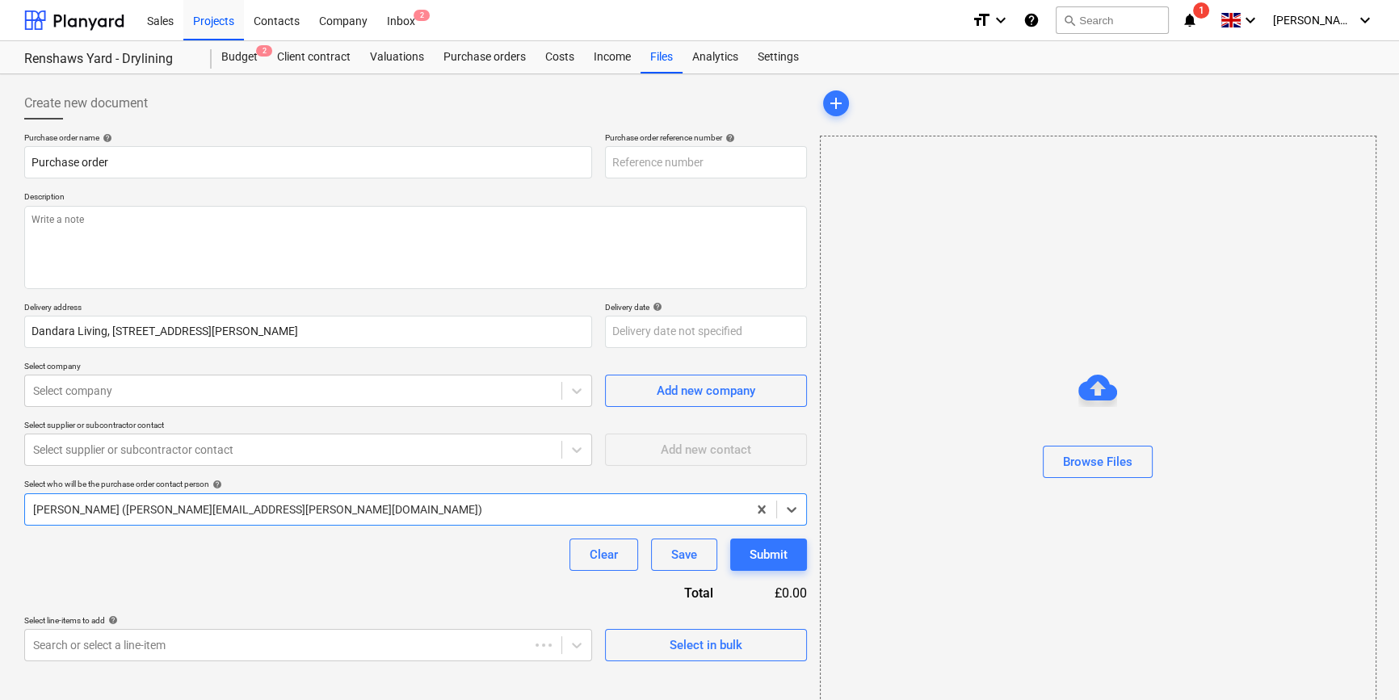
type textarea "x"
type input "TML0003-PO-096"
drag, startPoint x: 716, startPoint y: 161, endPoint x: 612, endPoint y: 164, distance: 104.3
click at [612, 164] on input "TML0003-PO-096" at bounding box center [706, 162] width 202 height 32
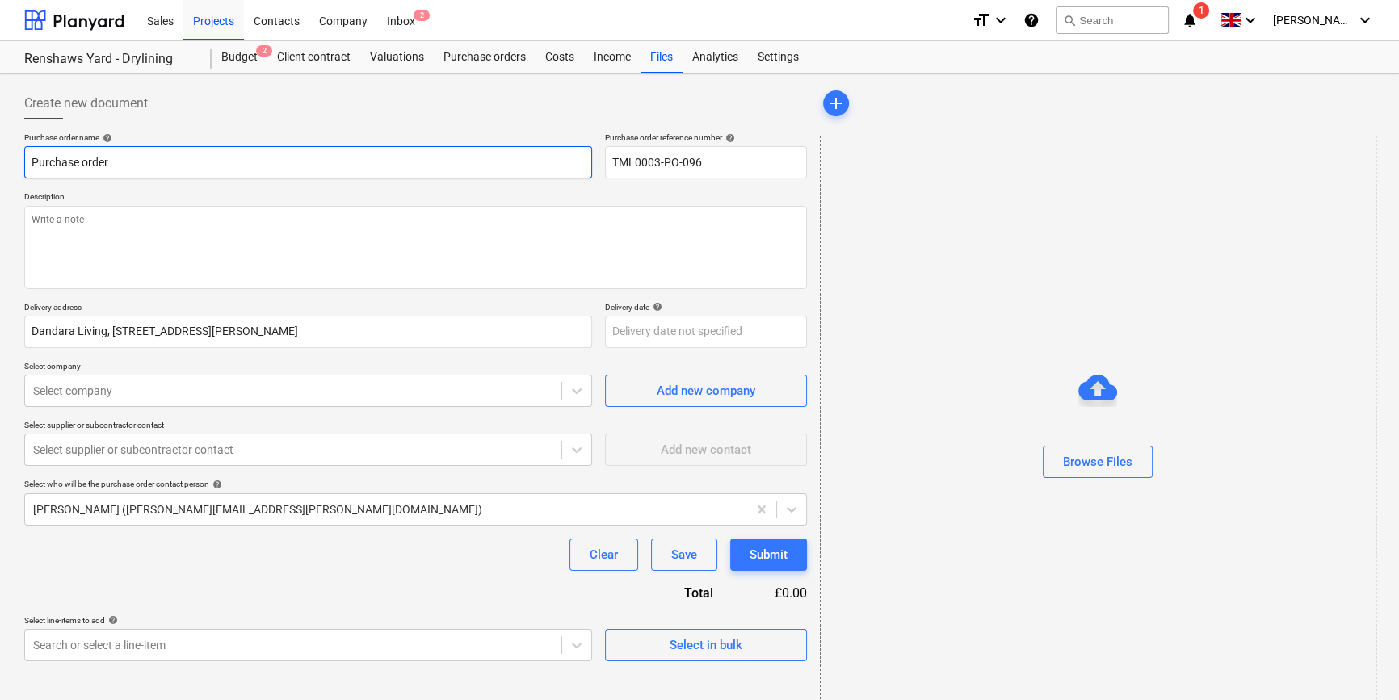
drag, startPoint x: 112, startPoint y: 158, endPoint x: 29, endPoint y: 162, distance: 83.3
click at [29, 162] on input "Purchase order" at bounding box center [308, 162] width 568 height 32
type textarea "x"
paste input "TML0003-PO-096"
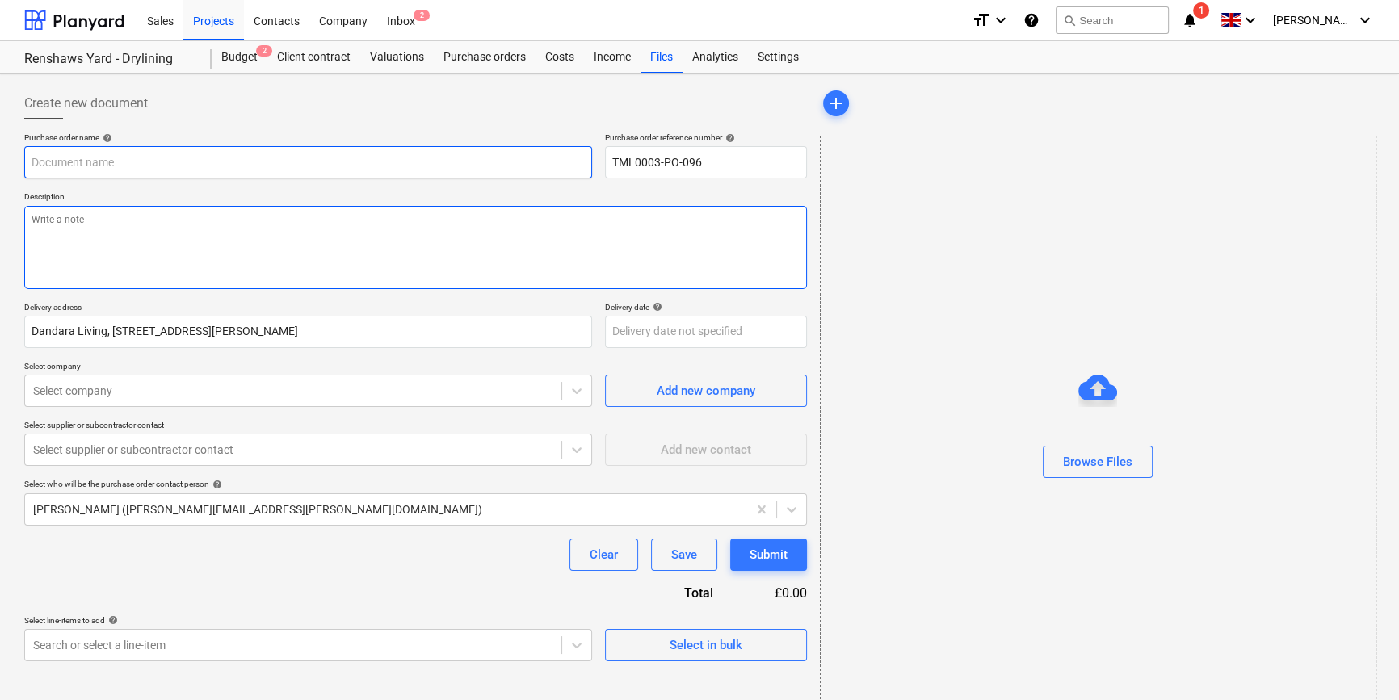
type textarea "x"
type input "TML0003-PO-096"
type textarea "x"
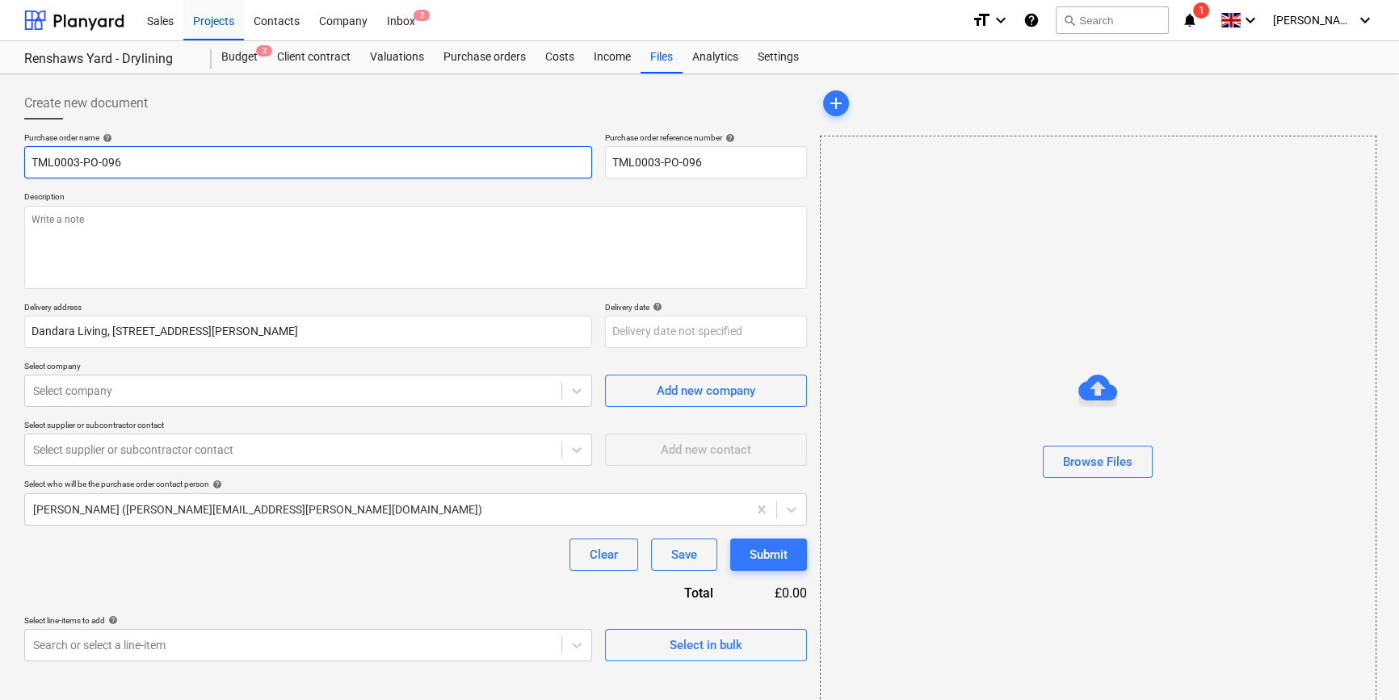
type input "TML0003-PO-096"
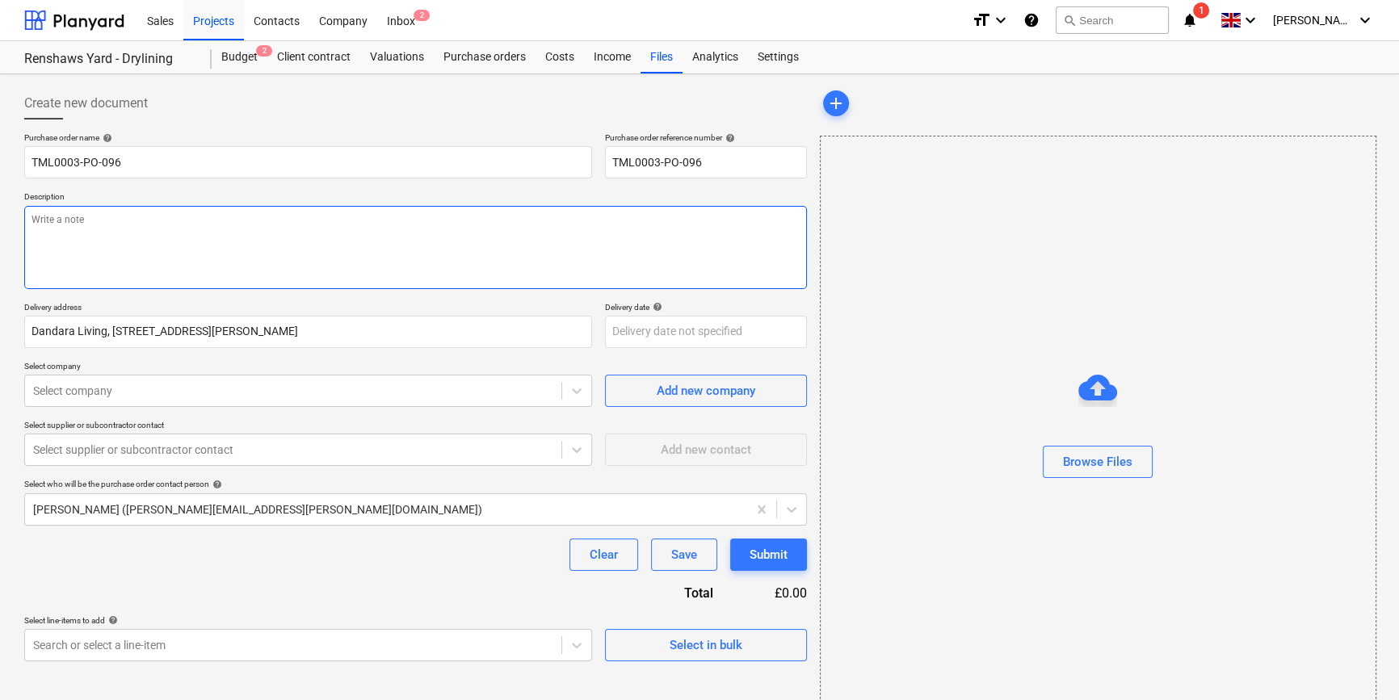
click at [54, 238] on textarea at bounding box center [415, 247] width 783 height 83
type textarea "x"
type textarea "S"
type textarea "x"
type textarea "Si"
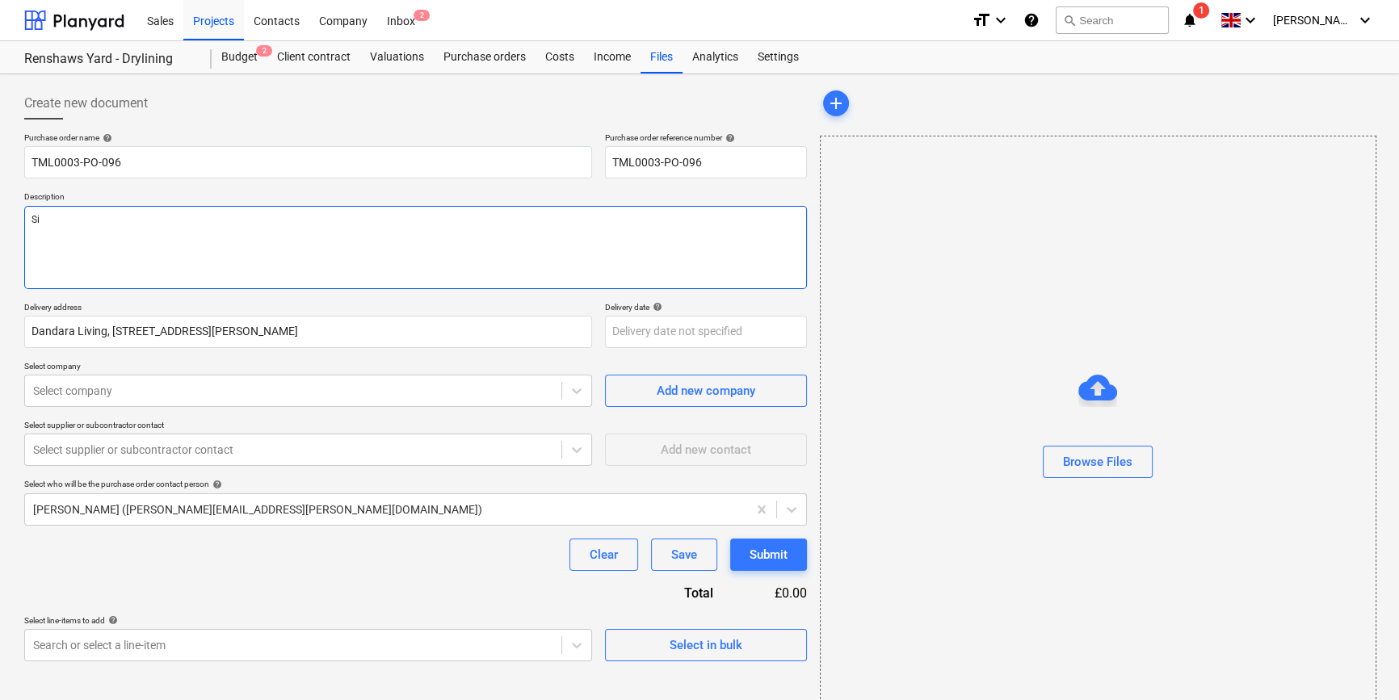
type textarea "x"
type textarea "Sit"
type textarea "x"
type textarea "Site"
type textarea "x"
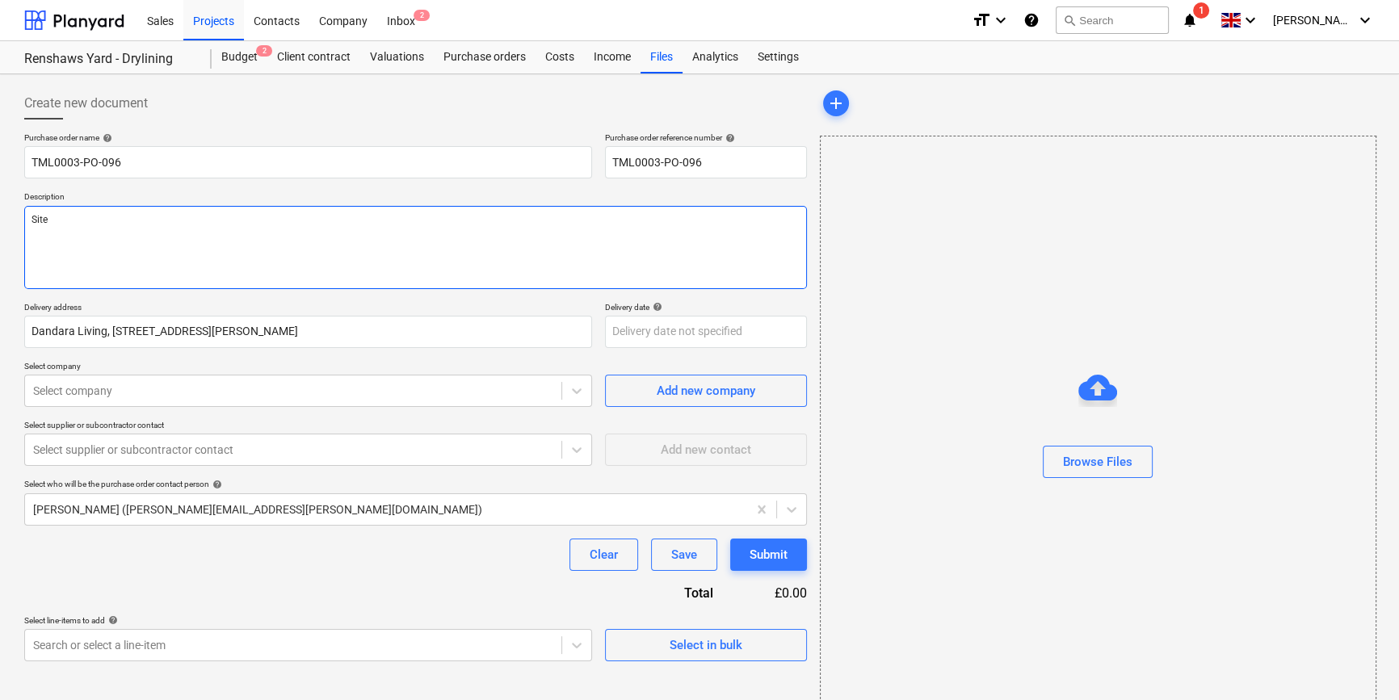
type textarea "Site"
type textarea "x"
type textarea "Site c"
type textarea "x"
type textarea "Site co"
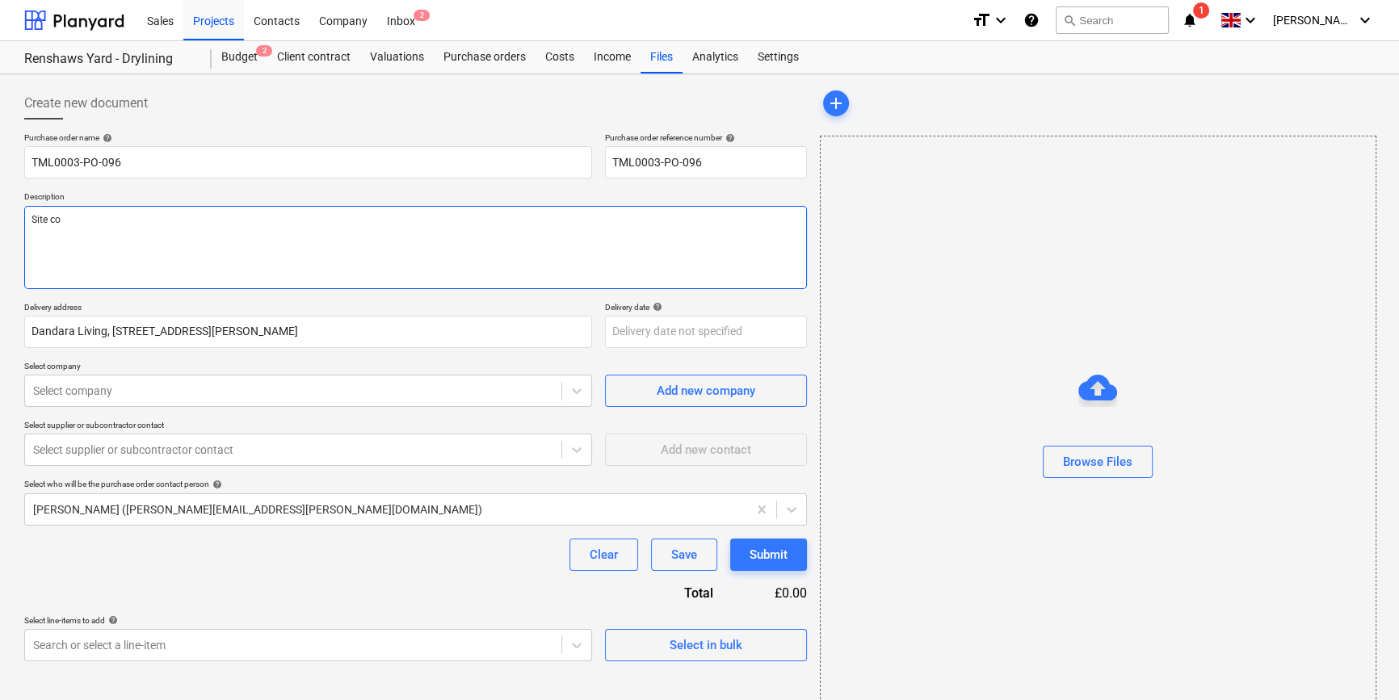
type textarea "x"
type textarea "Site con"
type textarea "x"
type textarea "Site cont"
type textarea "x"
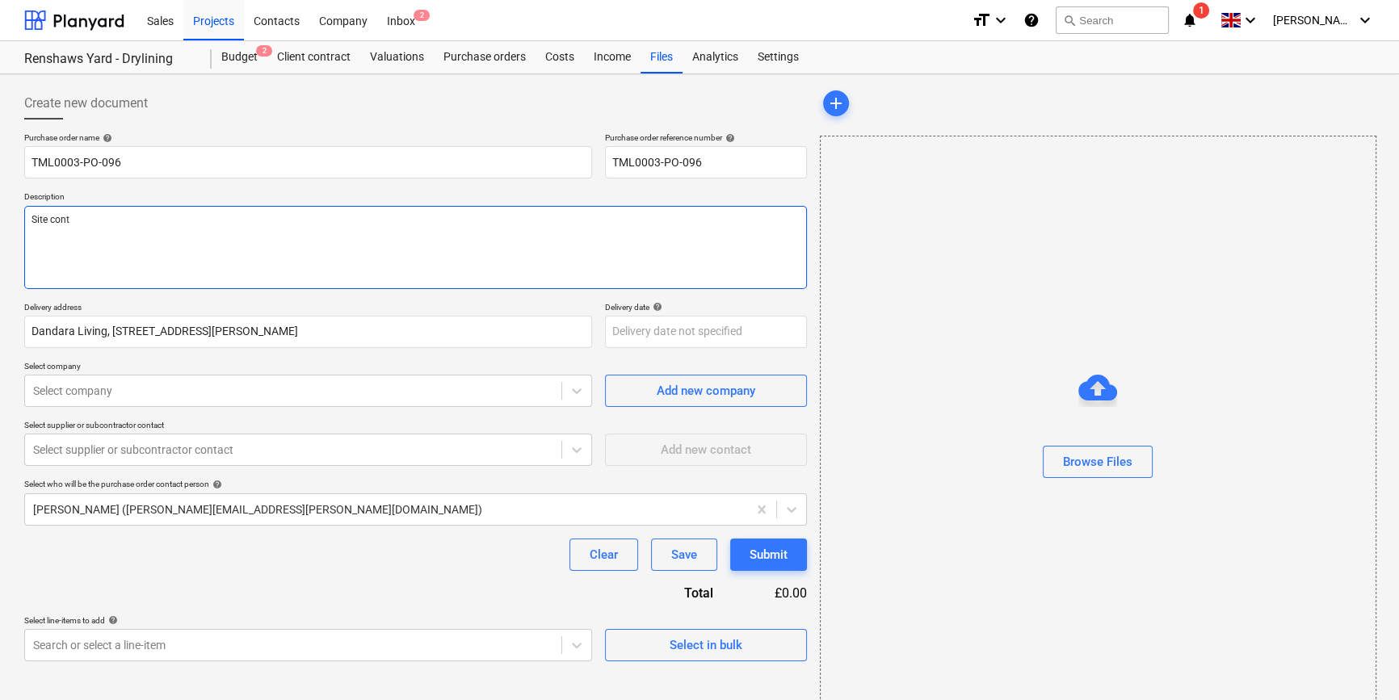
type textarea "Site conta"
type textarea "x"
type textarea "Site contac"
type textarea "x"
type textarea "Site contact"
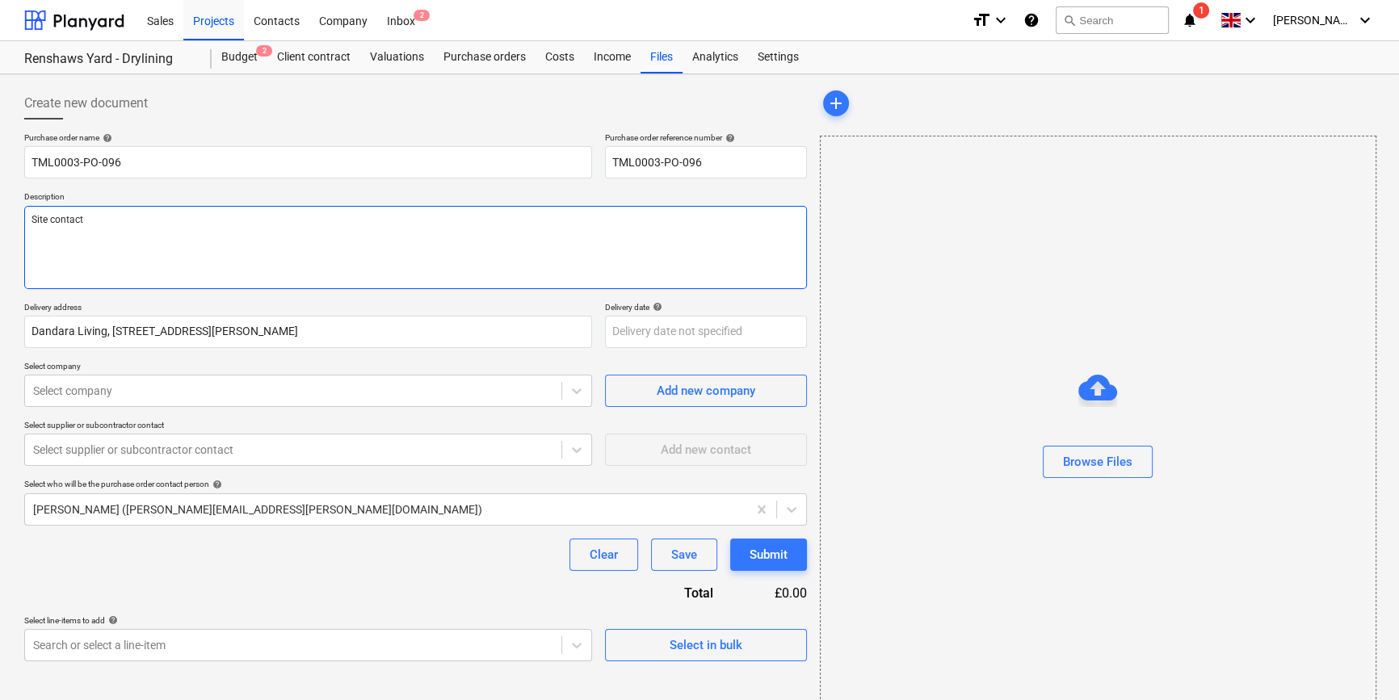
type textarea "x"
type textarea "Site contact"
type textarea "x"
type textarea "Site contact C"
type textarea "x"
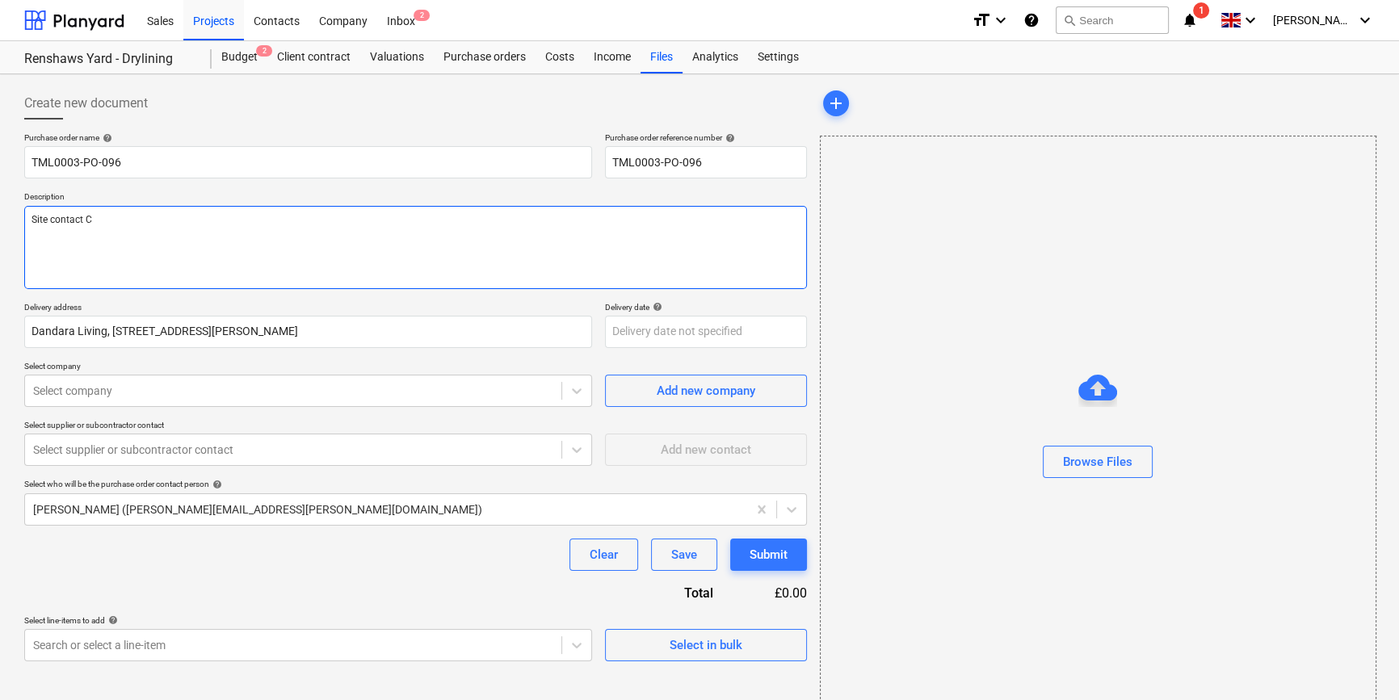
type textarea "Site contact Ch"
type textarea "x"
type textarea "Site contact Chr"
type textarea "x"
type textarea "Site contact Chri"
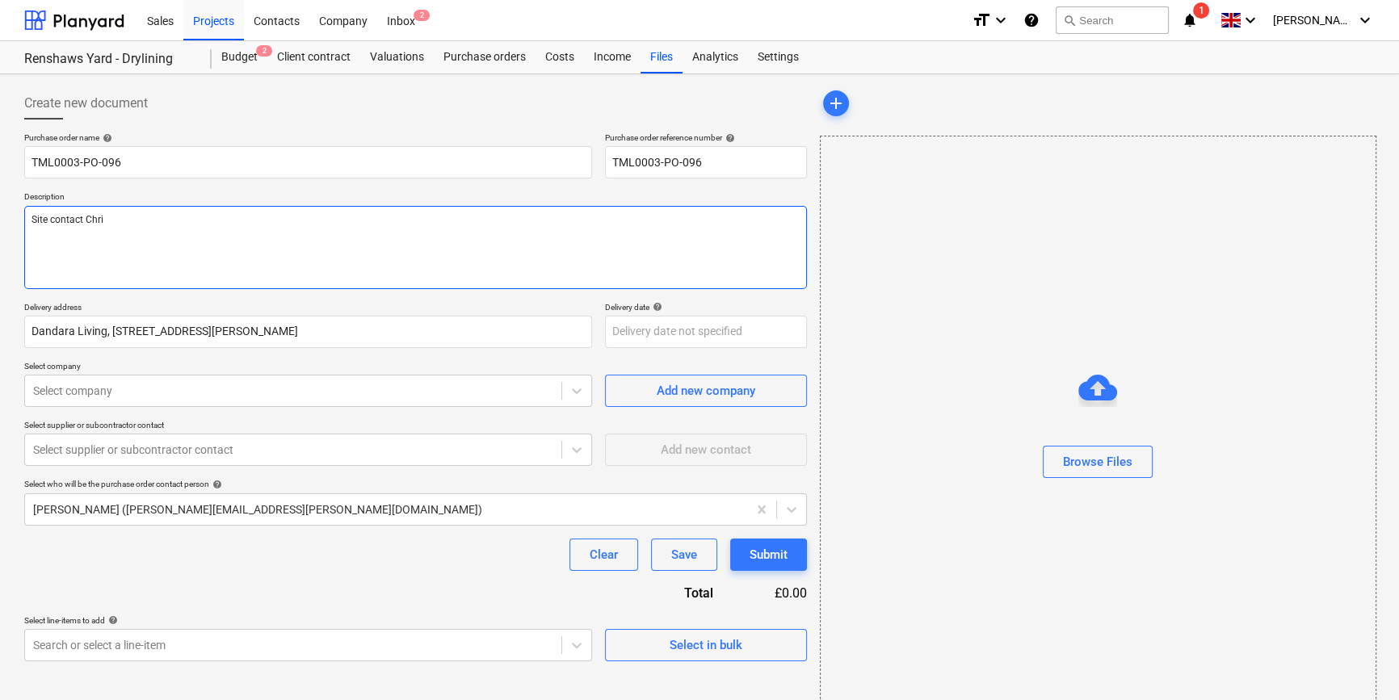
type textarea "x"
type textarea "Site contact [PERSON_NAME]"
type textarea "x"
type textarea "Site contact [DEMOGRAPHIC_DATA]"
type textarea "x"
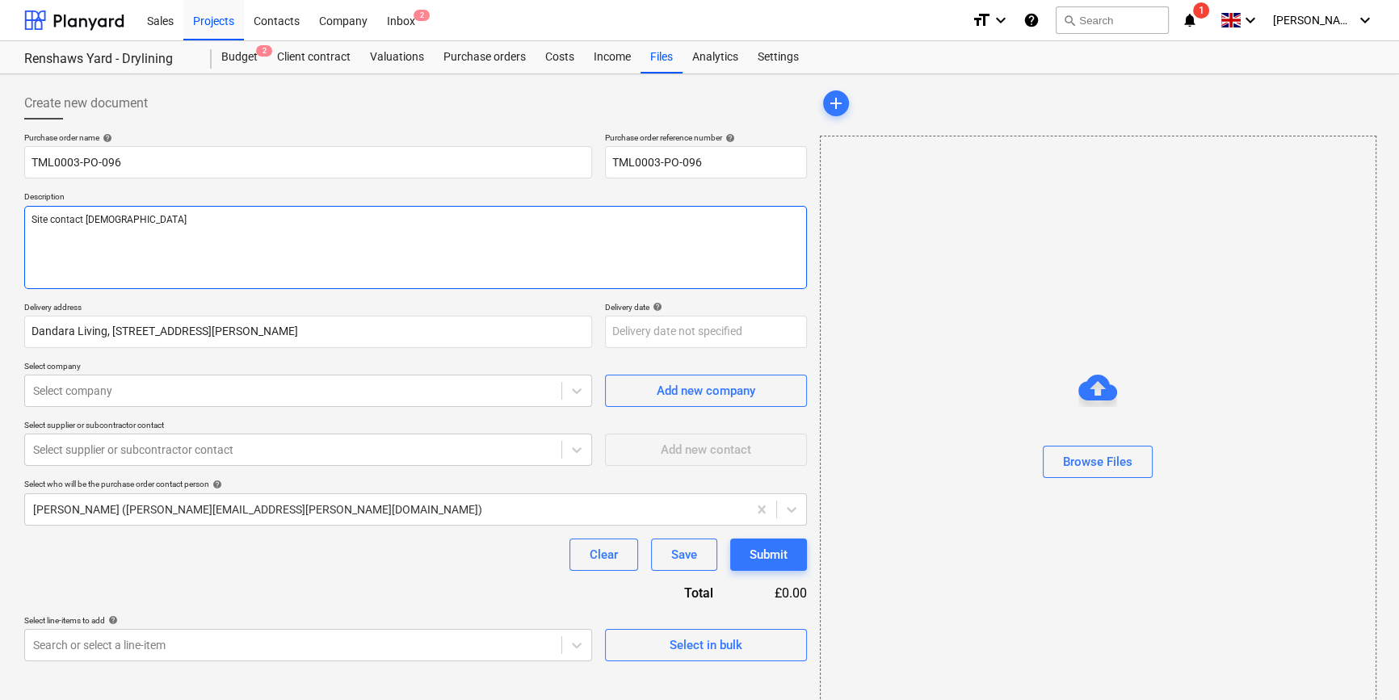
type textarea "Site contact [DEMOGRAPHIC_DATA]"
type textarea "x"
type textarea "Site contact [PERSON_NAME]"
type textarea "x"
type textarea "Site contact [PERSON_NAME]"
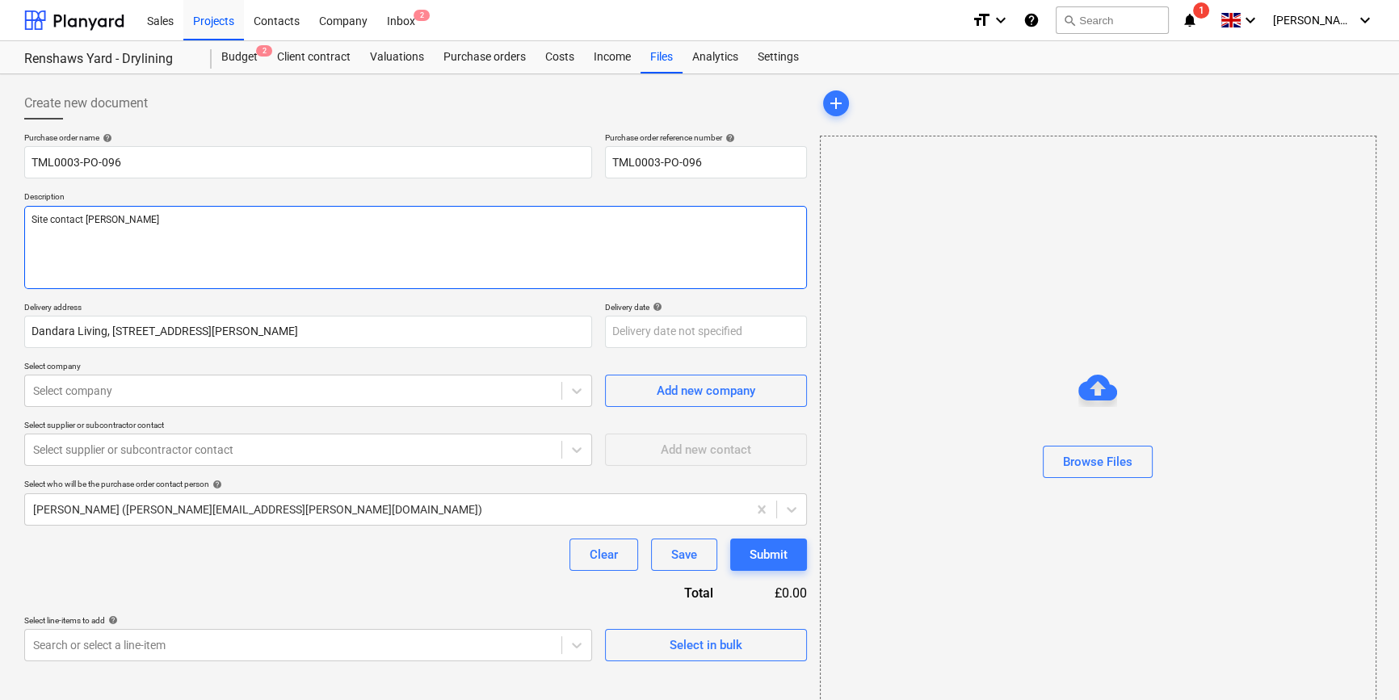
type textarea "x"
type textarea "Site contact [PERSON_NAME]"
type textarea "x"
type textarea "Site contact [DEMOGRAPHIC_DATA] 0"
type textarea "x"
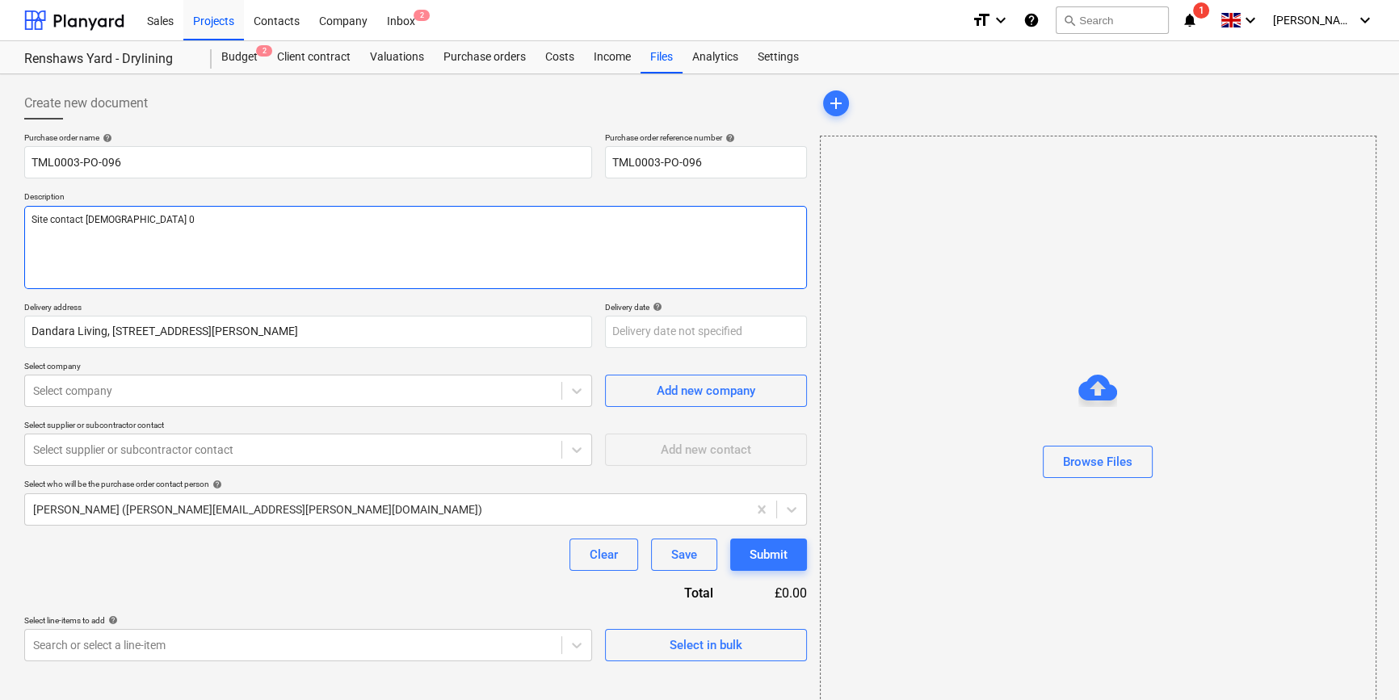
type textarea "Site contact [DEMOGRAPHIC_DATA] 07"
type textarea "x"
type textarea "Site contact [PERSON_NAME] 079"
type textarea "x"
type textarea "Site contact [DEMOGRAPHIC_DATA] 0792"
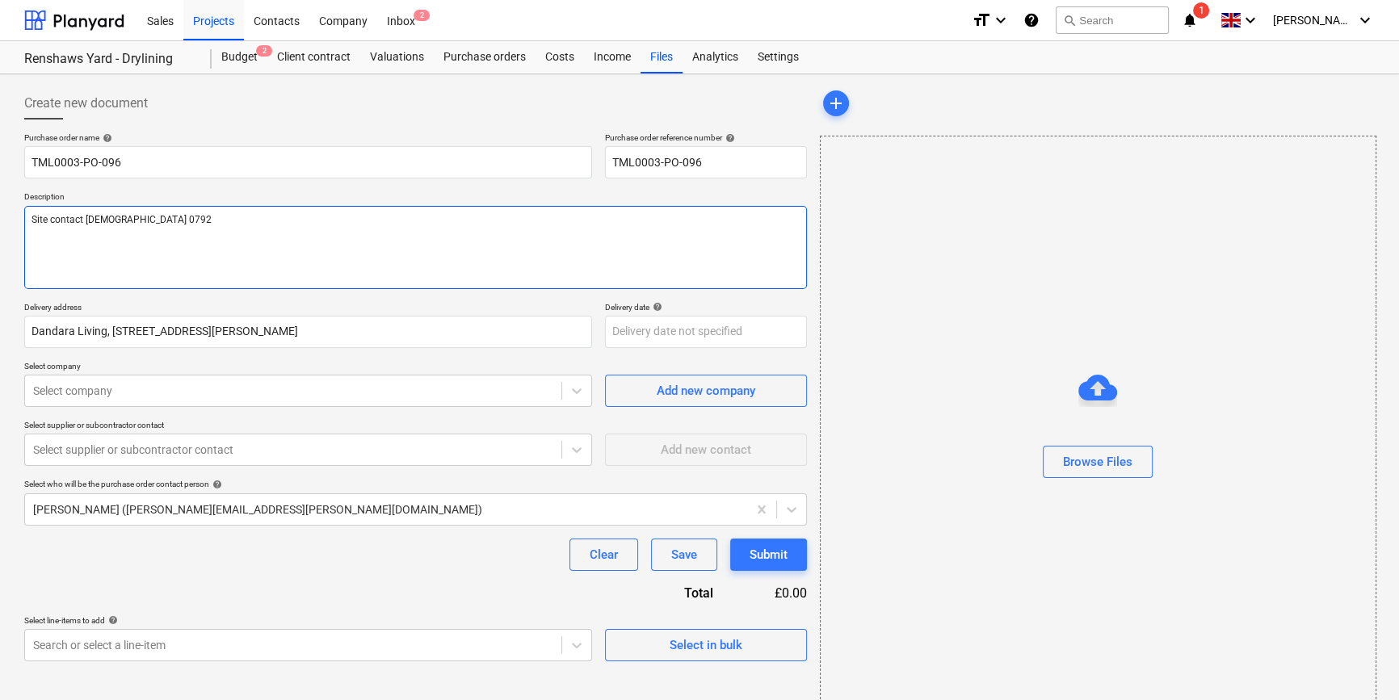
type textarea "x"
type textarea "Site contact [DEMOGRAPHIC_DATA] 07923"
type textarea "x"
type textarea "Site contact [DEMOGRAPHIC_DATA] 07923"
type textarea "x"
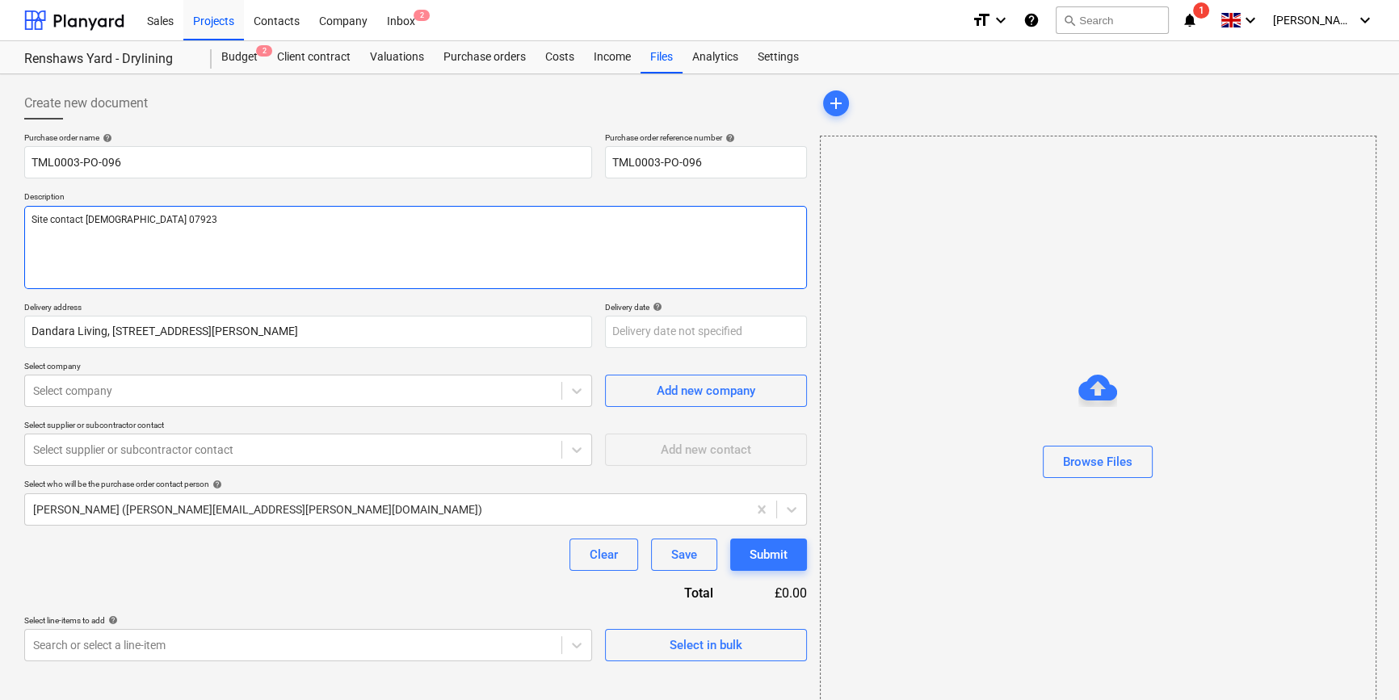
type textarea "Site contact [DEMOGRAPHIC_DATA] 07923 4"
type textarea "x"
type textarea "Site contact [DEMOGRAPHIC_DATA] [PHONE_NUMBER]"
type textarea "x"
type textarea "Site contact [DEMOGRAPHIC_DATA] [PHONE_NUMBER]"
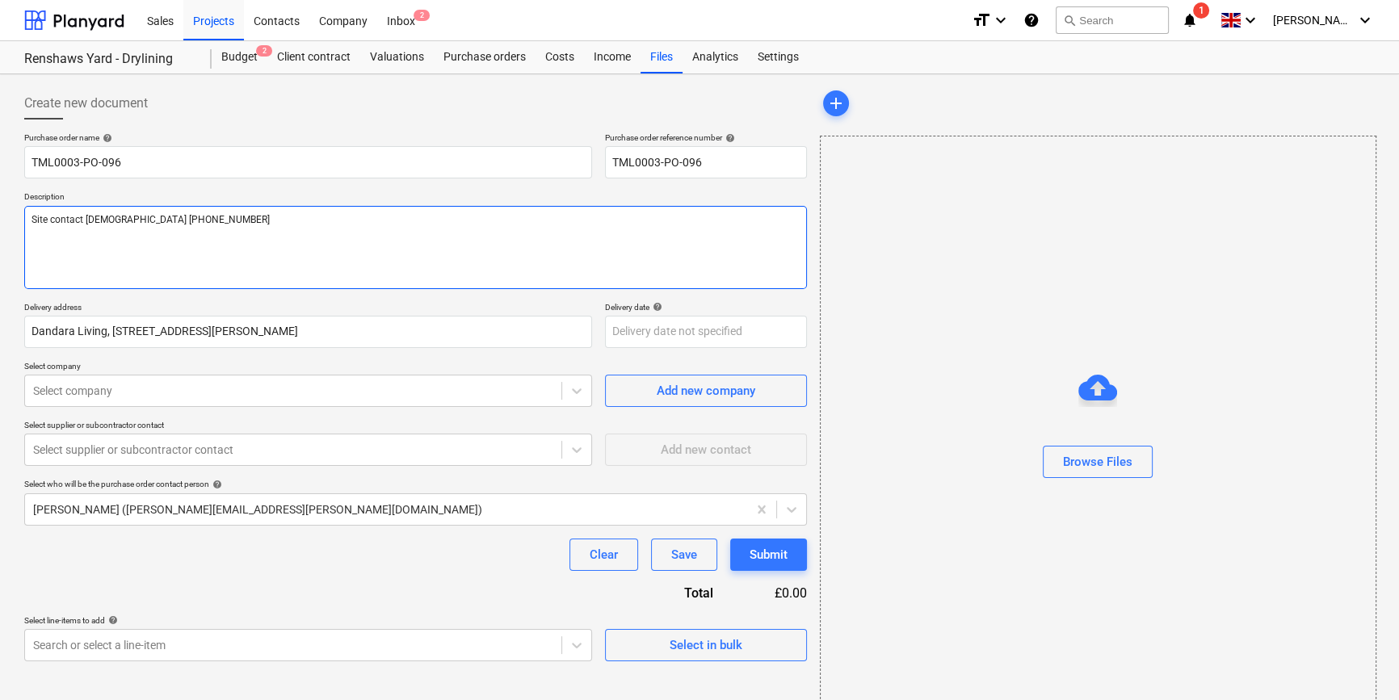
type textarea "x"
type textarea "Site contact [DEMOGRAPHIC_DATA] [PHONE_NUMBER]"
type textarea "x"
type textarea "Site contact [PERSON_NAME] [PHONE_NUMBER]"
type textarea "x"
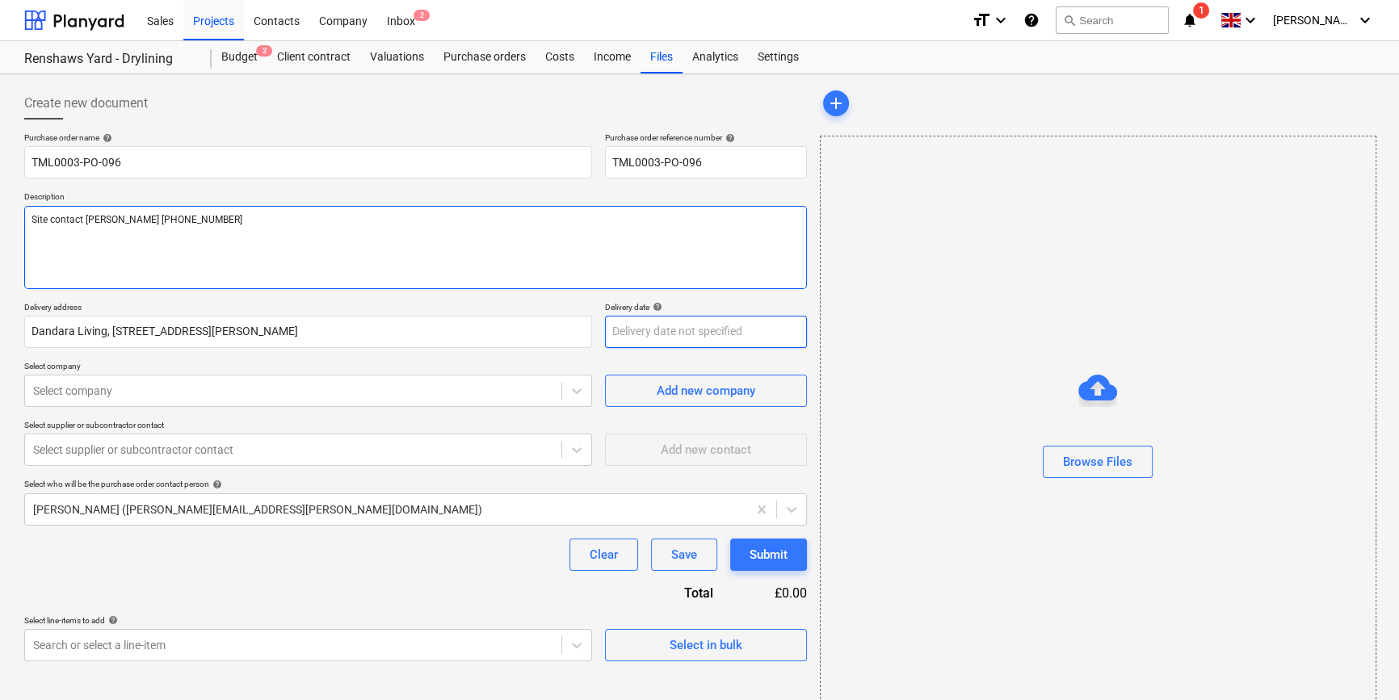
type textarea "Site contact [PERSON_NAME] [PHONE_NUMBER]"
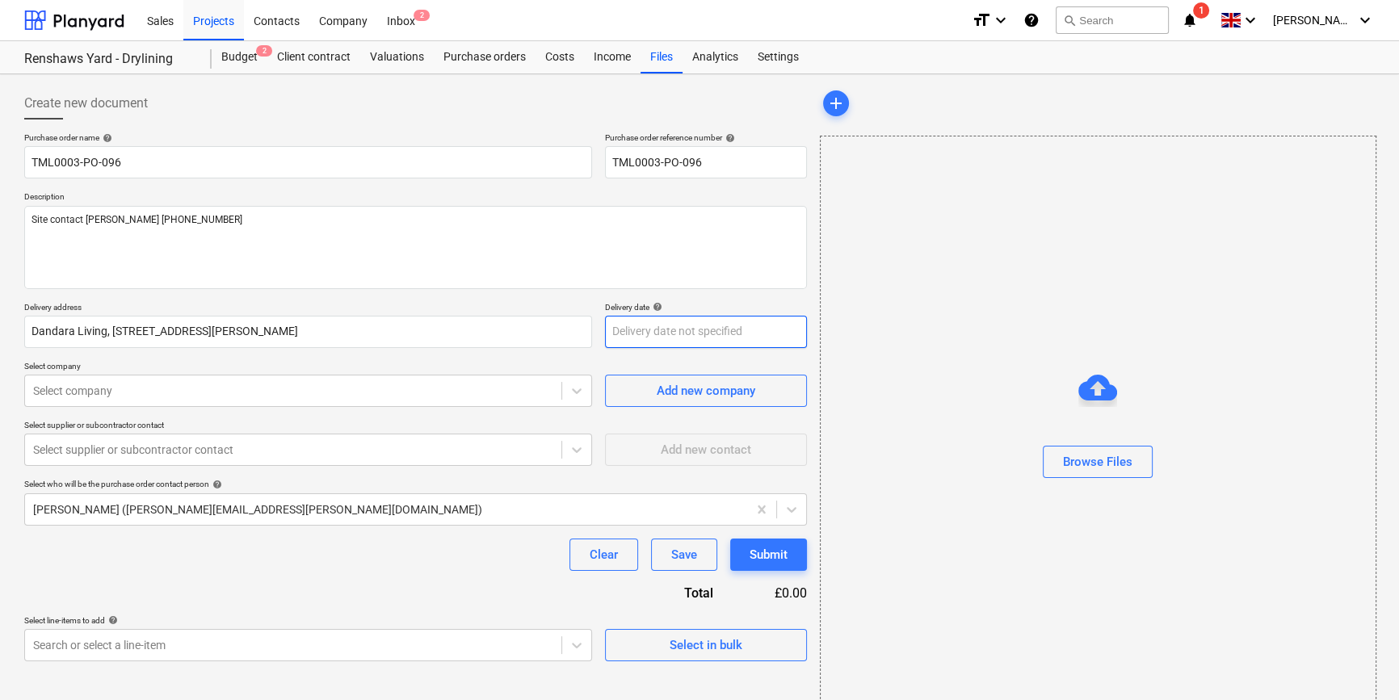
click at [669, 330] on body "Sales Projects Contacts Company Inbox 2 format_size keyboard_arrow_down help se…" at bounding box center [699, 350] width 1399 height 700
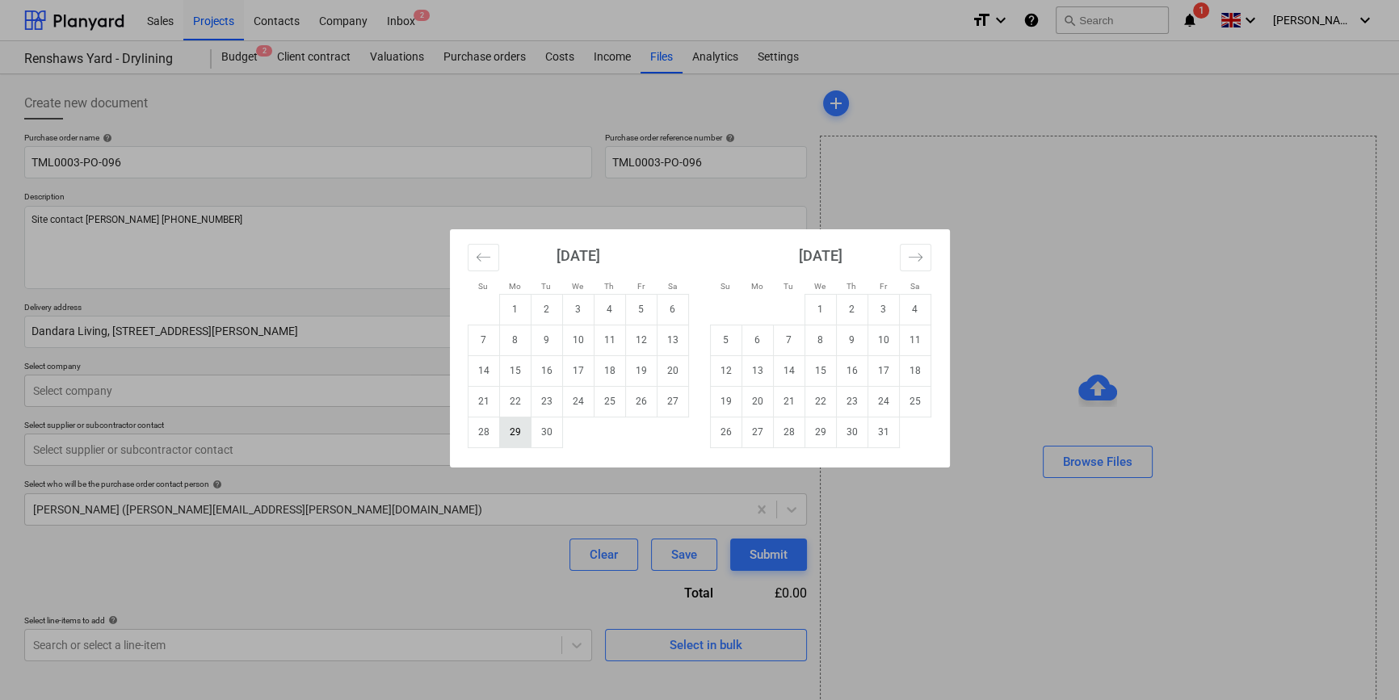
click at [508, 437] on td "29" at bounding box center [515, 432] width 32 height 31
type textarea "x"
type input "[DATE]"
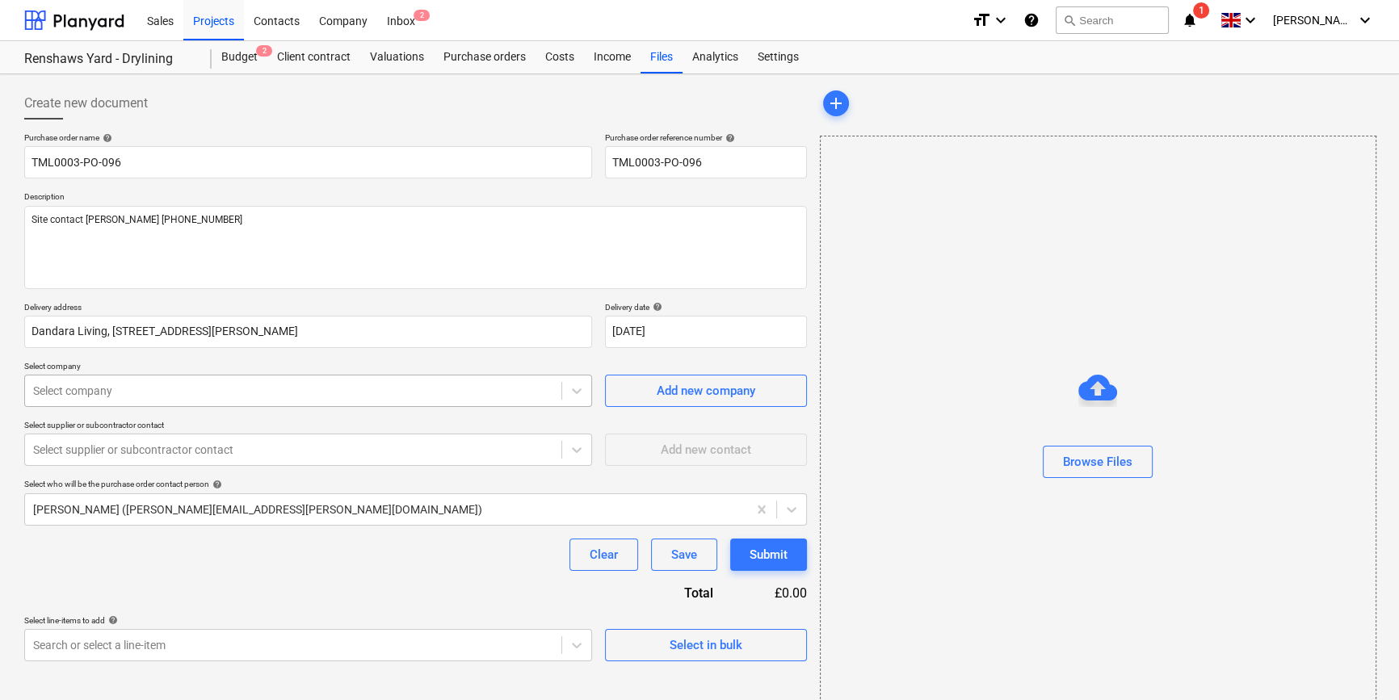
click at [141, 397] on div at bounding box center [293, 391] width 520 height 16
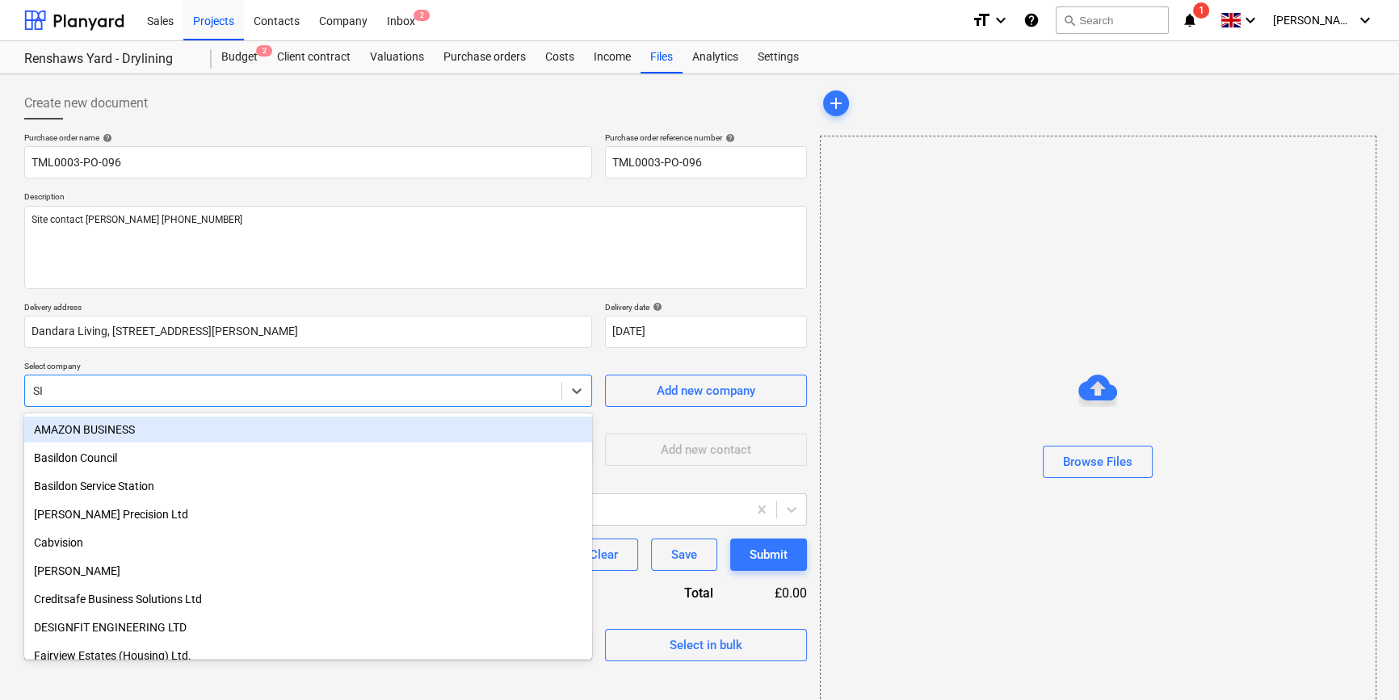
type input "SIG"
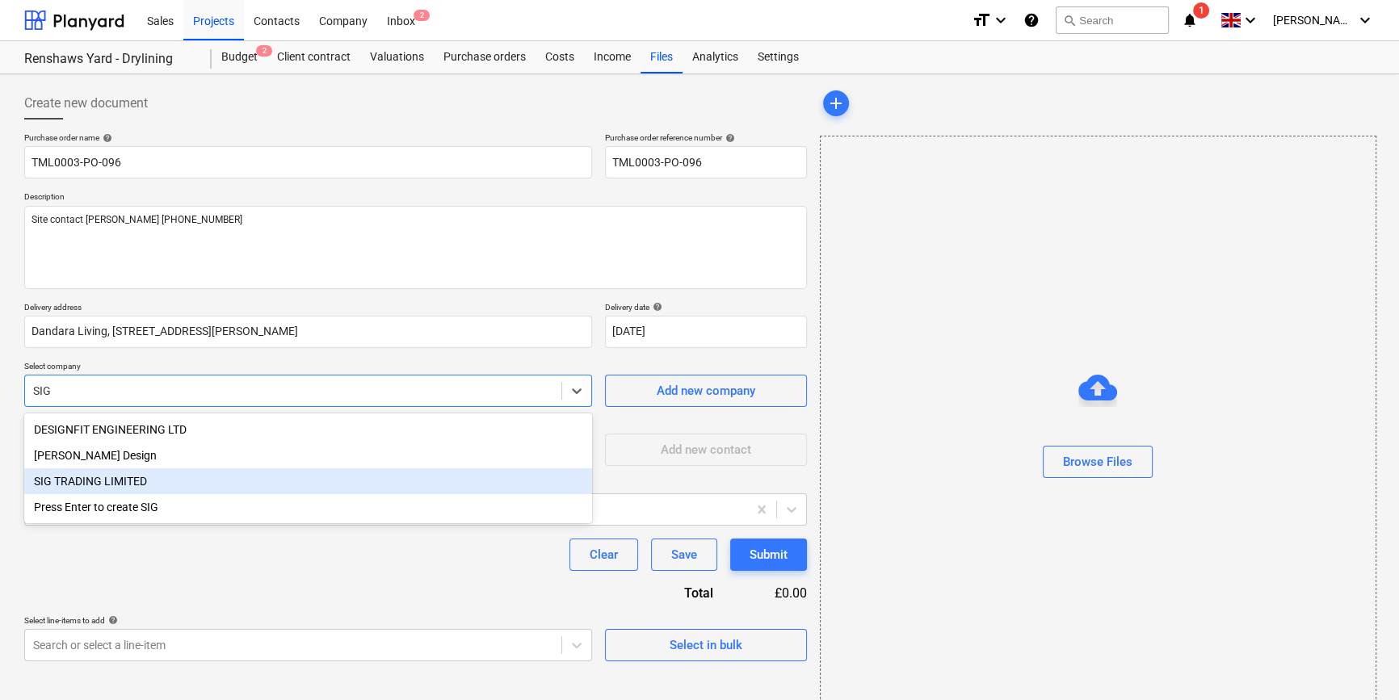
click at [57, 487] on div "SIG TRADING LIMITED" at bounding box center [308, 482] width 568 height 26
type textarea "x"
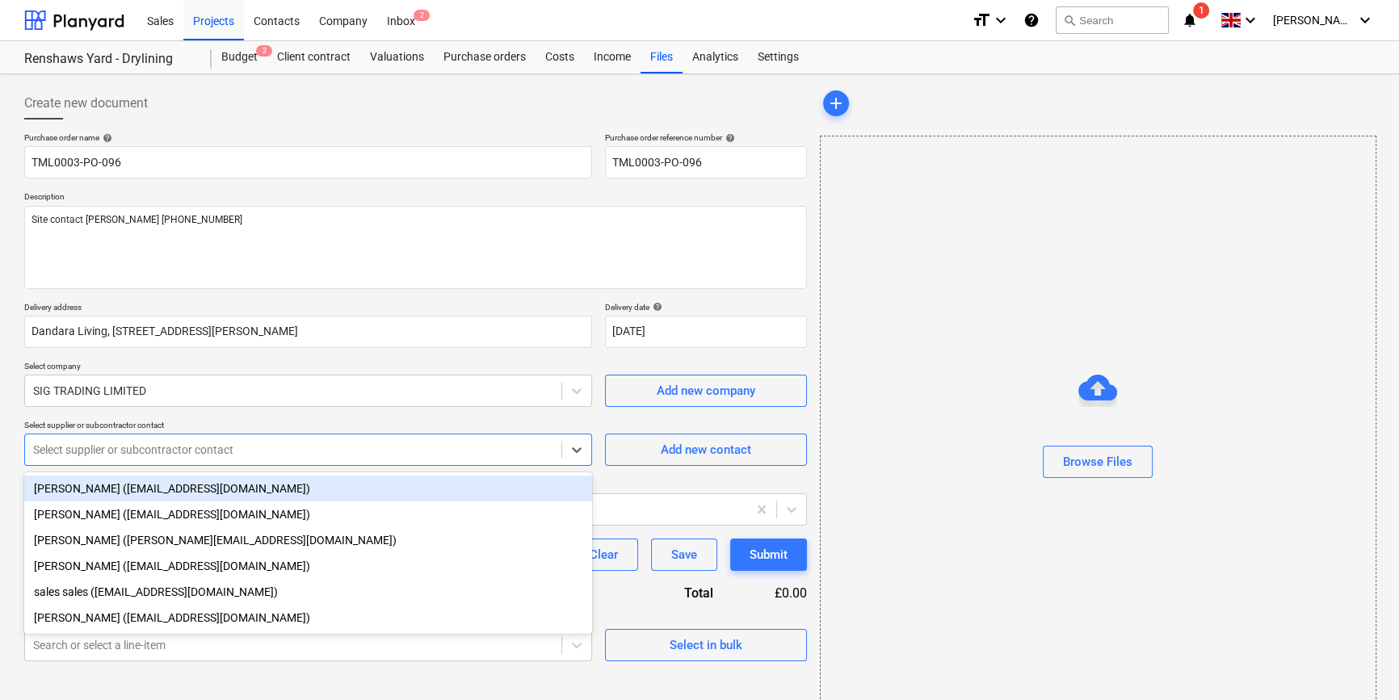
click at [57, 444] on div at bounding box center [293, 450] width 520 height 16
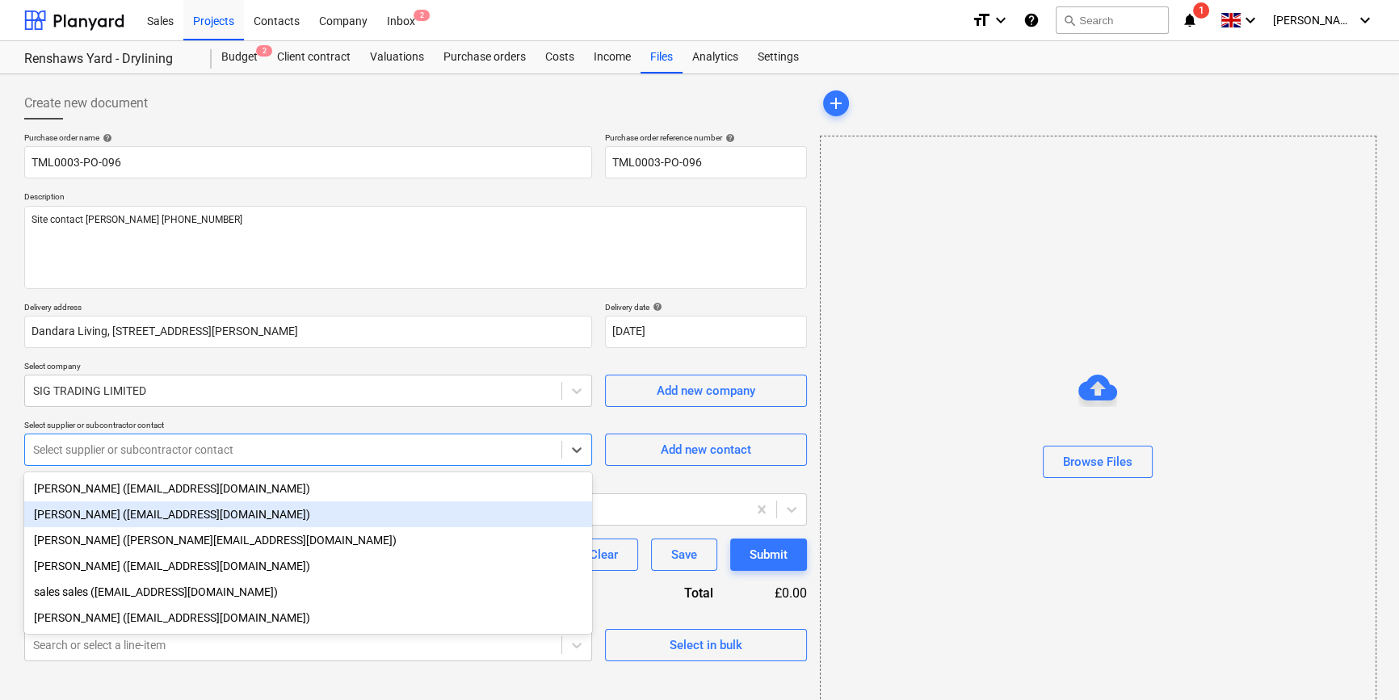
click at [84, 519] on div "[PERSON_NAME] ([EMAIL_ADDRESS][DOMAIN_NAME])" at bounding box center [308, 515] width 568 height 26
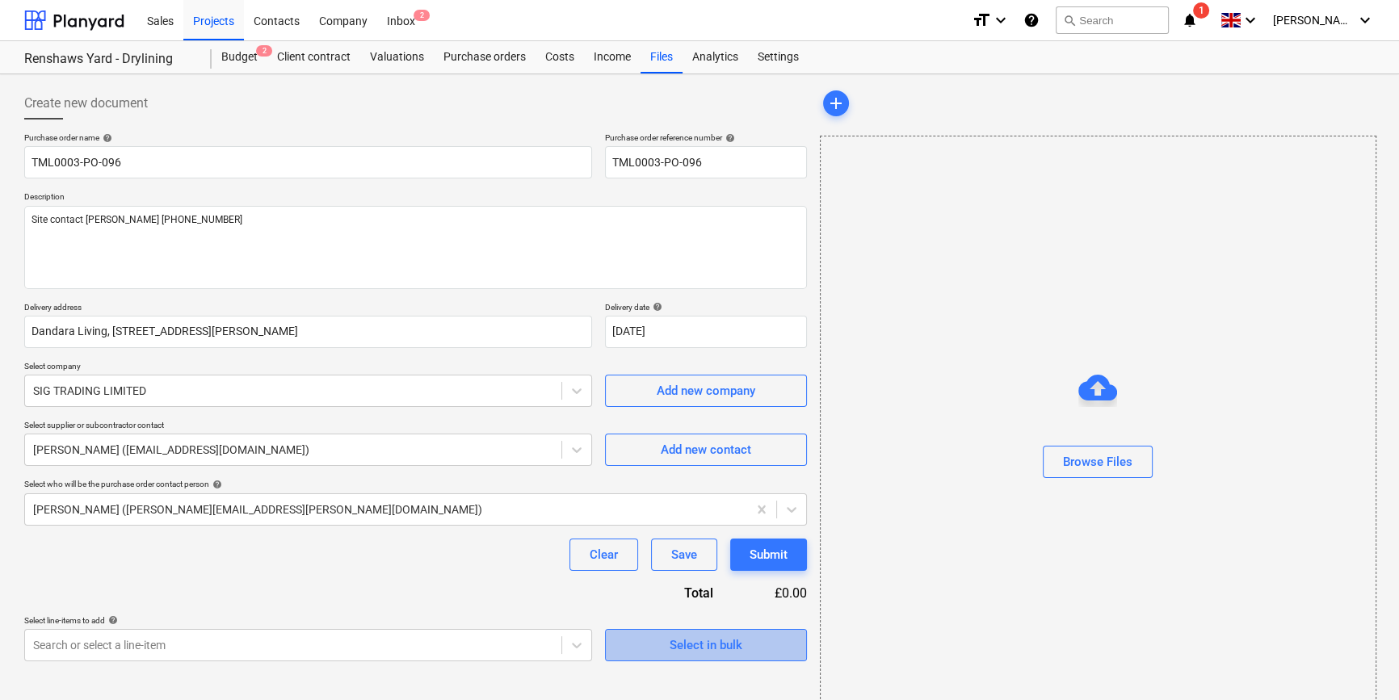
click at [646, 642] on span "Select in bulk" at bounding box center [706, 645] width 162 height 21
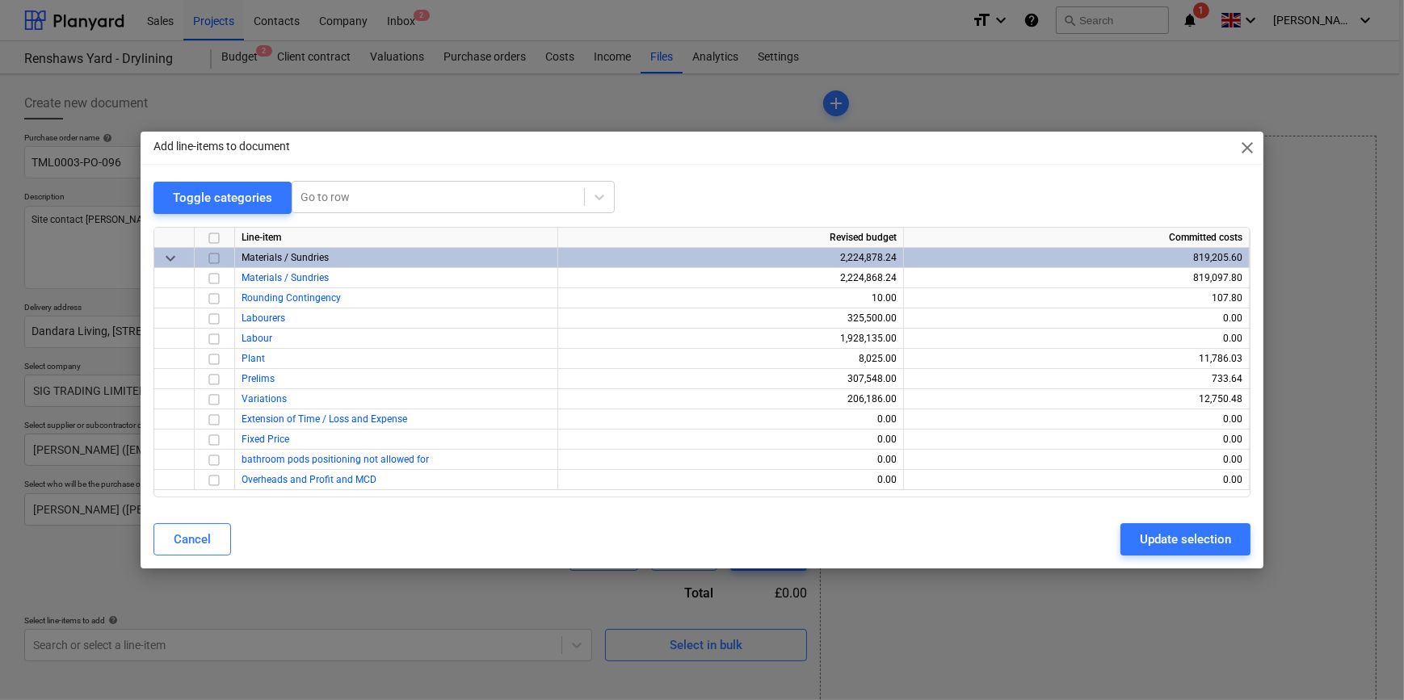
click at [213, 259] on input "checkbox" at bounding box center [213, 258] width 19 height 19
click at [215, 297] on input "checkbox" at bounding box center [213, 298] width 19 height 19
click at [1180, 538] on div "Update selection" at bounding box center [1185, 539] width 91 height 21
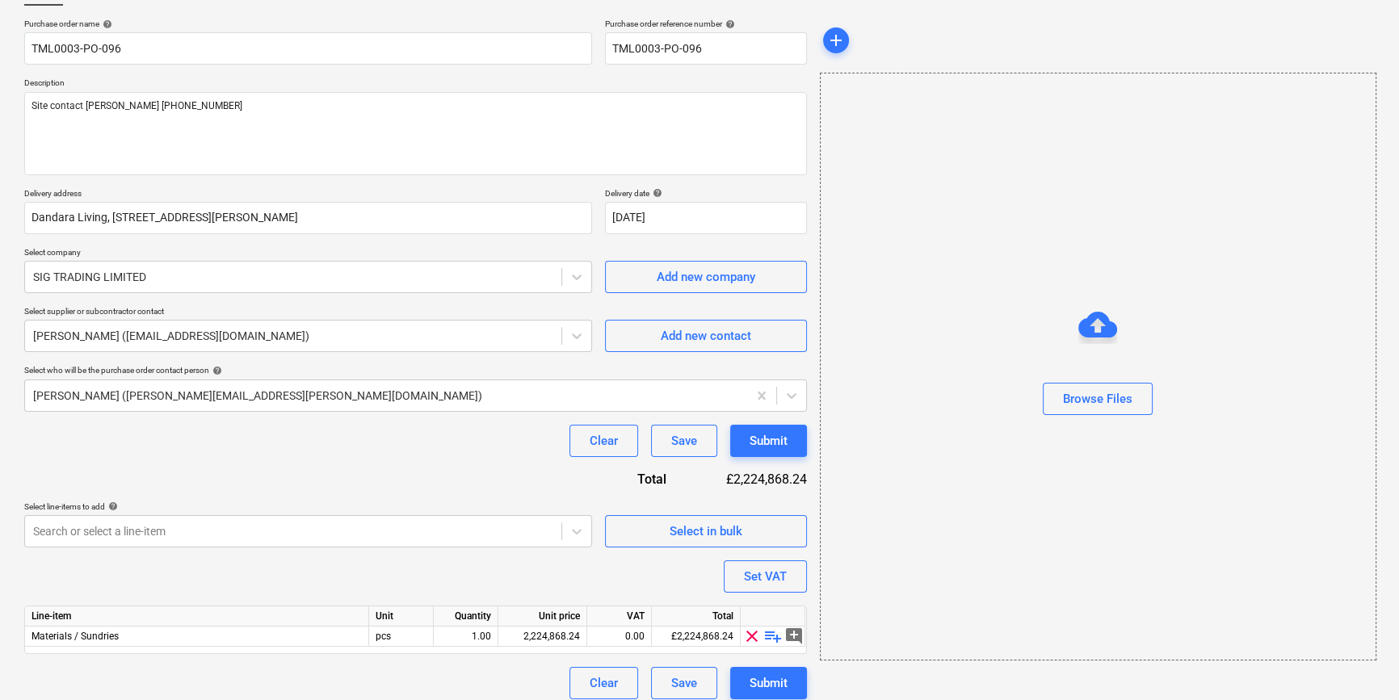
scroll to position [125, 0]
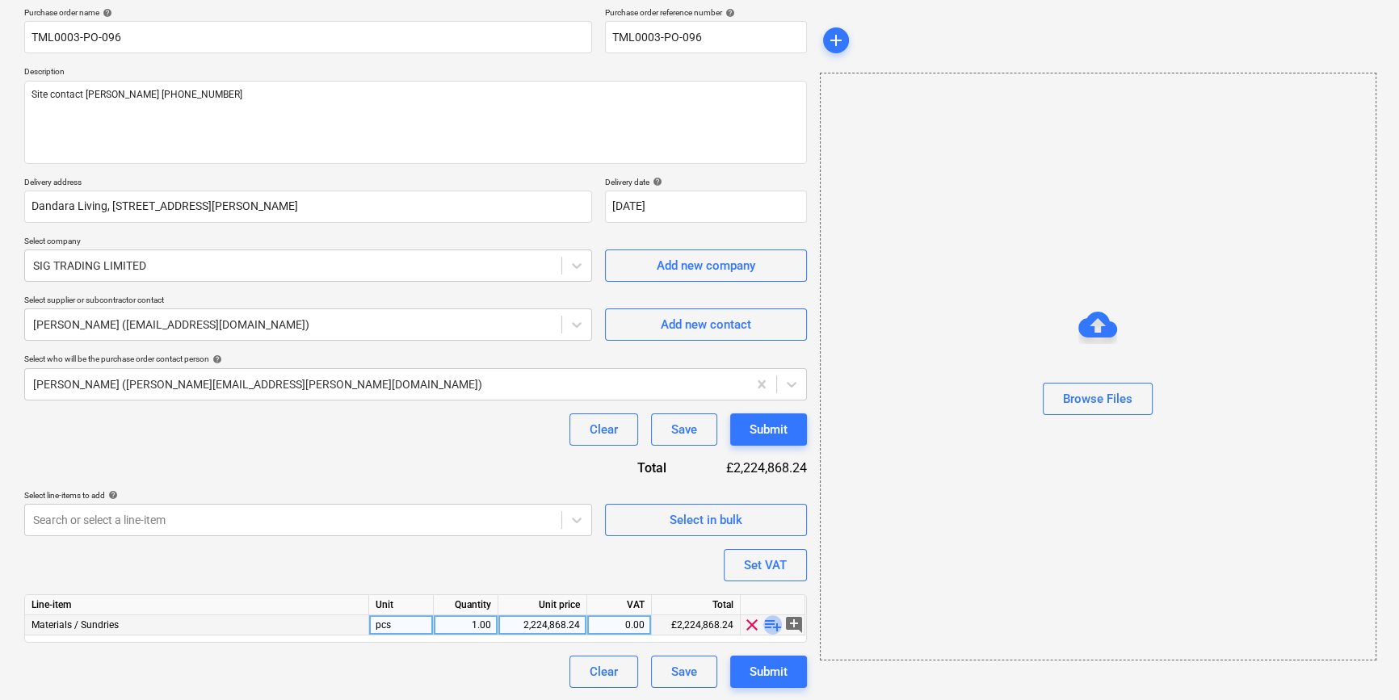
click at [771, 622] on span "playlist_add" at bounding box center [772, 625] width 19 height 19
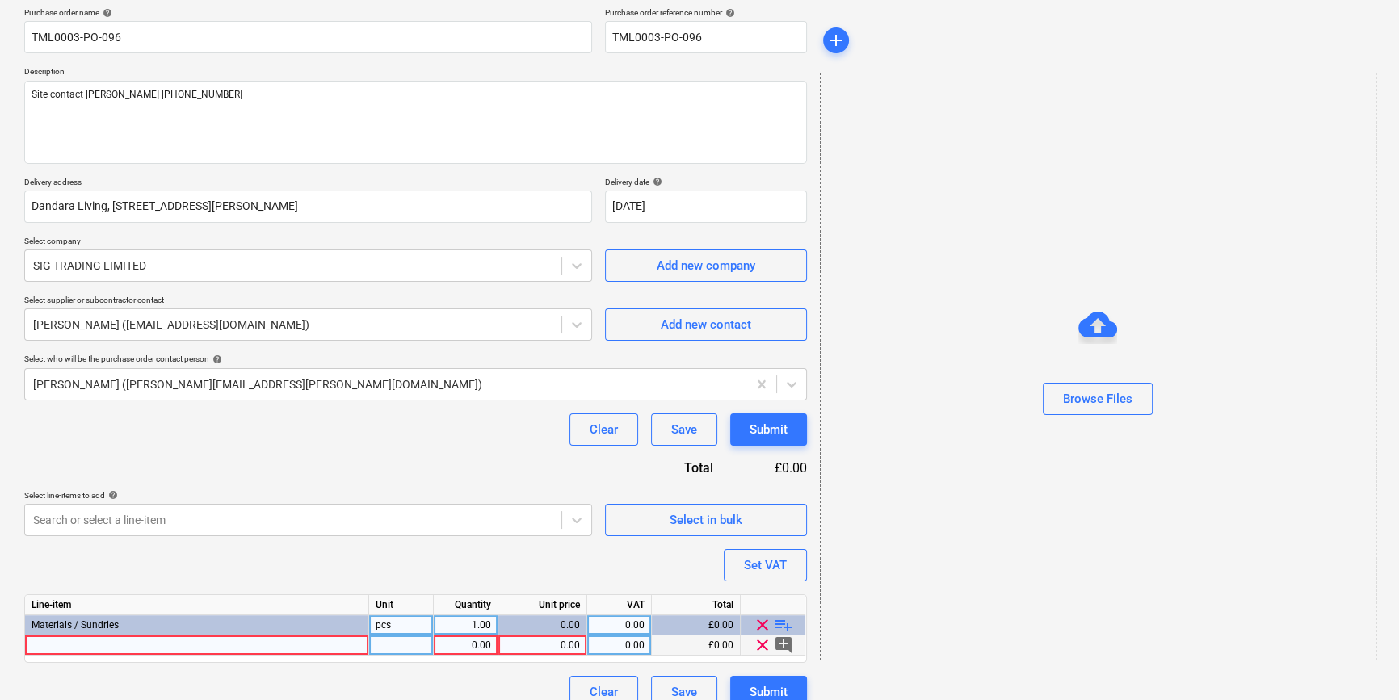
click at [44, 647] on div at bounding box center [197, 646] width 344 height 20
type textarea "x"
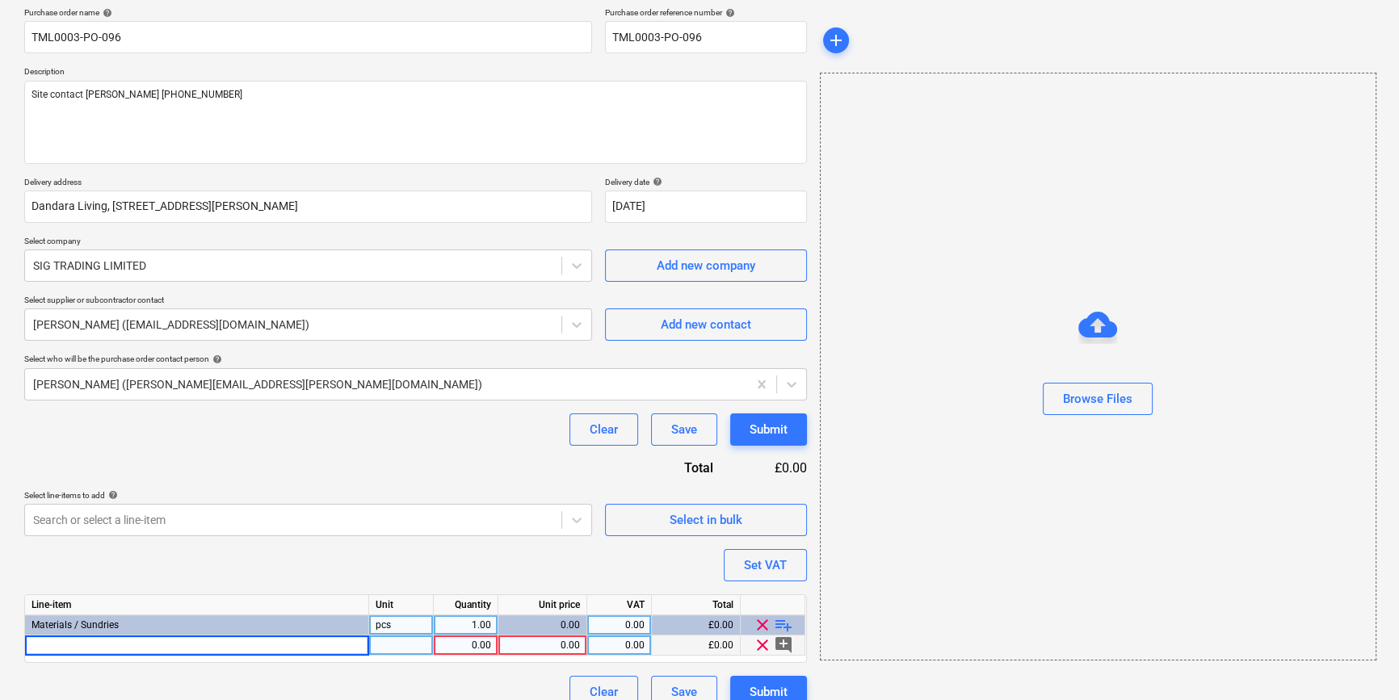
type input "[PERSON_NAME] 292678 Soundshield Plus 15mm x 1200mm x 3000mm TE (36)"
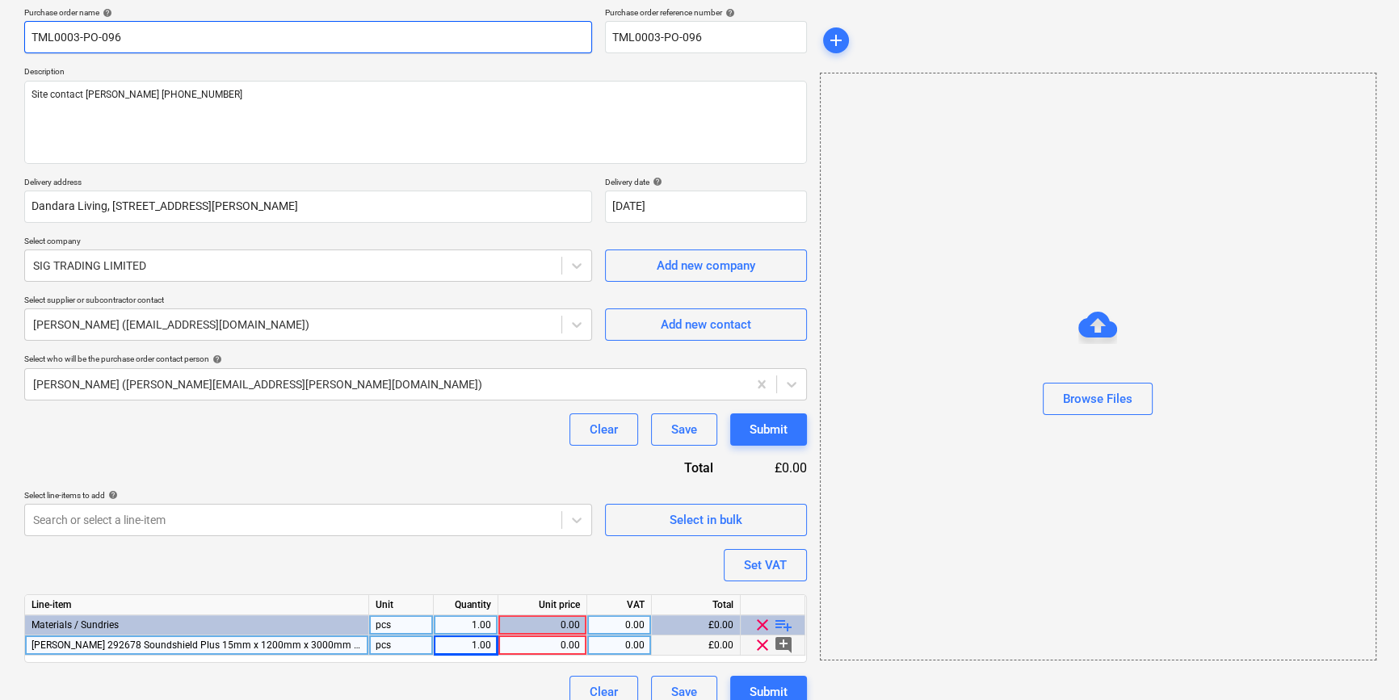
type textarea "x"
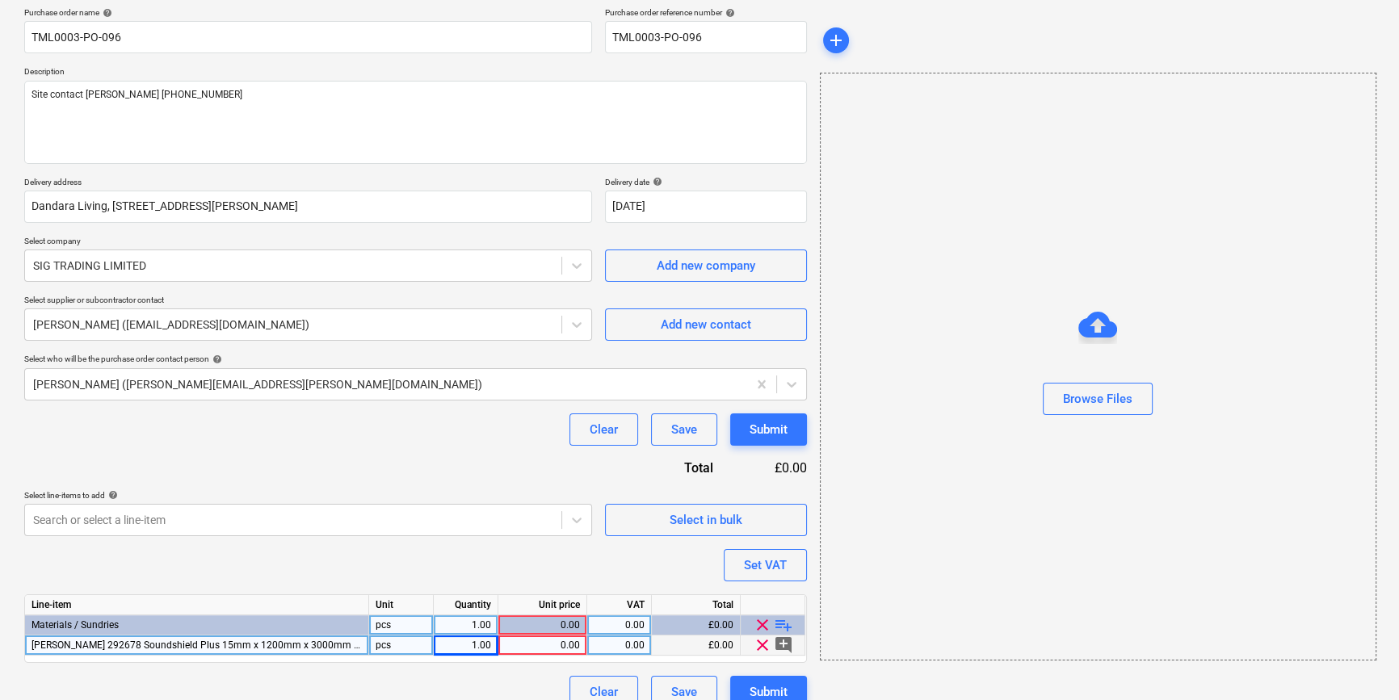
click at [469, 642] on div "1.00" at bounding box center [465, 646] width 51 height 20
type input "216"
click at [553, 646] on div "0.00" at bounding box center [542, 646] width 75 height 20
type textarea "x"
type input "18.97"
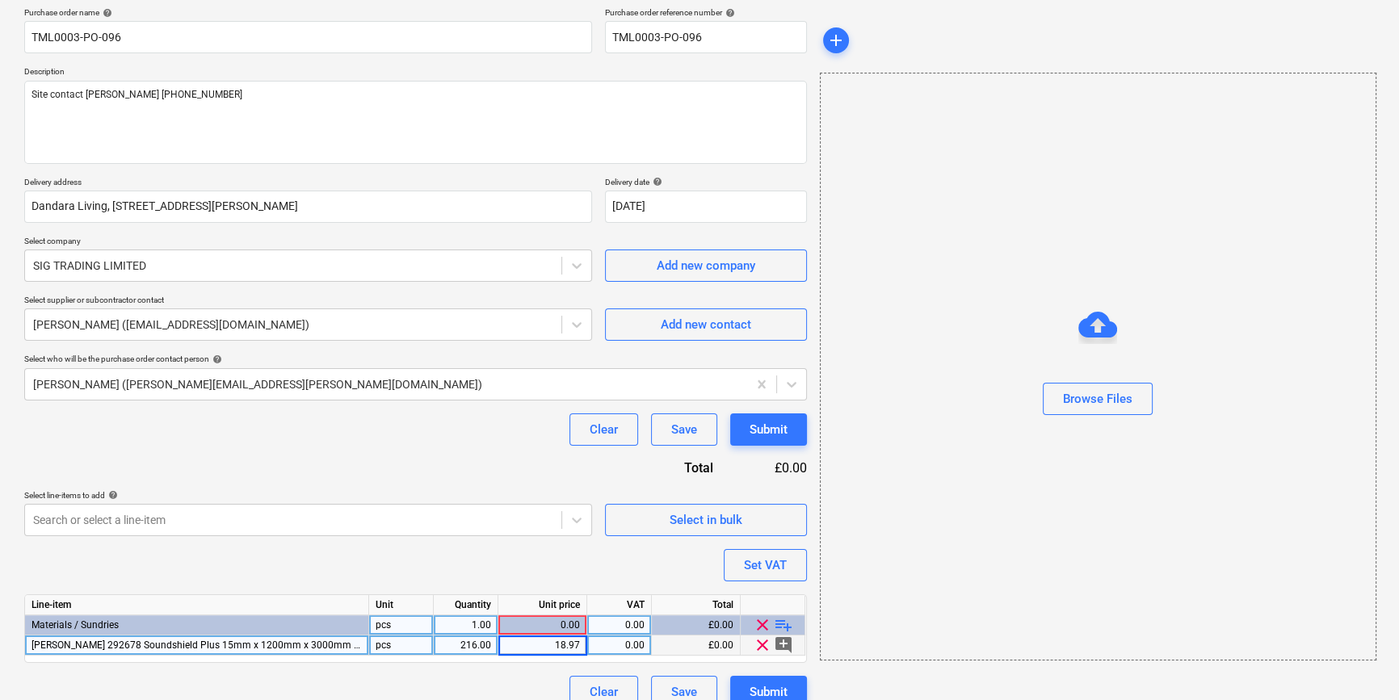
type textarea "x"
type input "20"
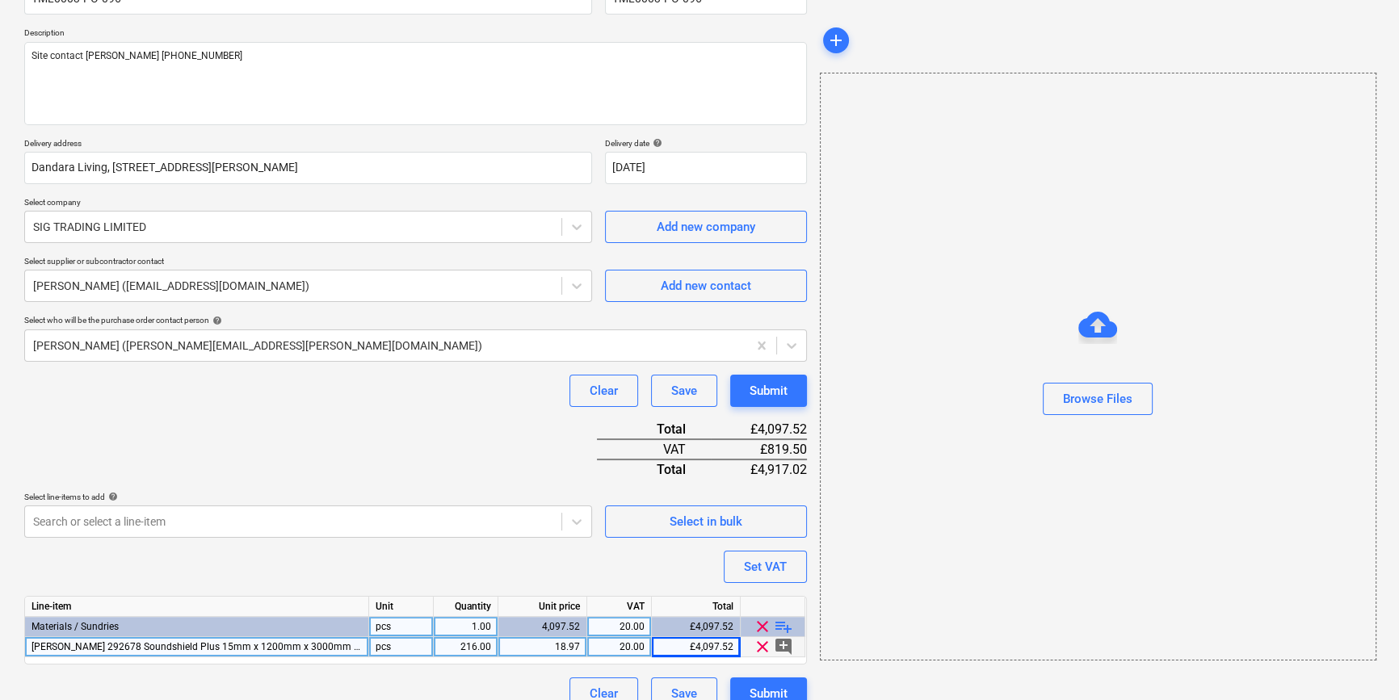
scroll to position [186, 0]
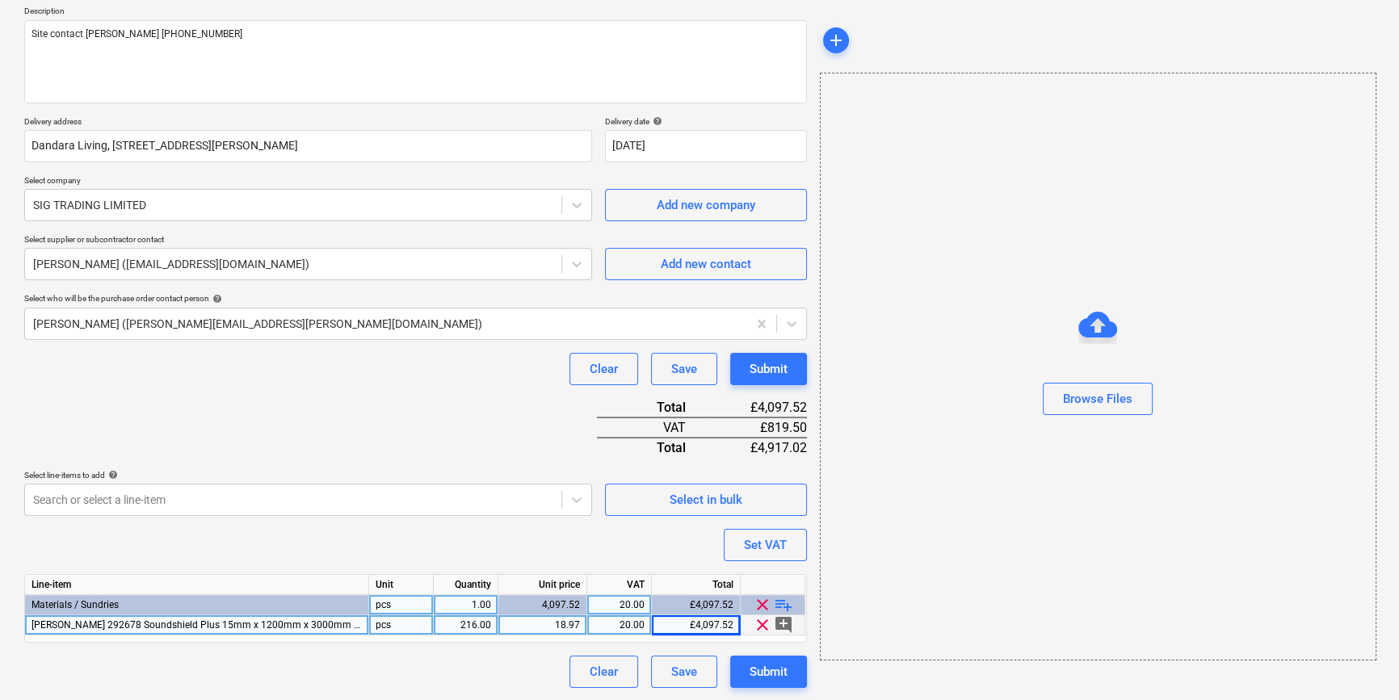
click at [783, 604] on span "playlist_add" at bounding box center [783, 604] width 19 height 19
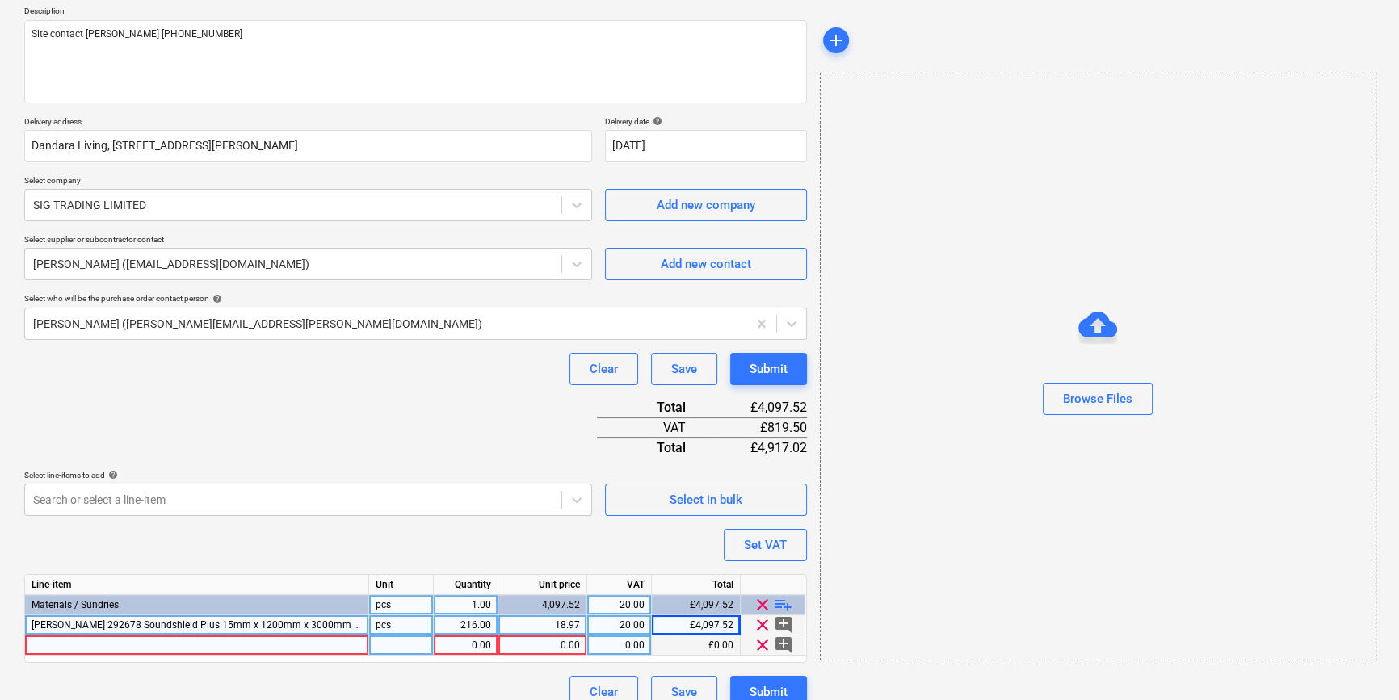
click at [49, 645] on div at bounding box center [197, 646] width 344 height 20
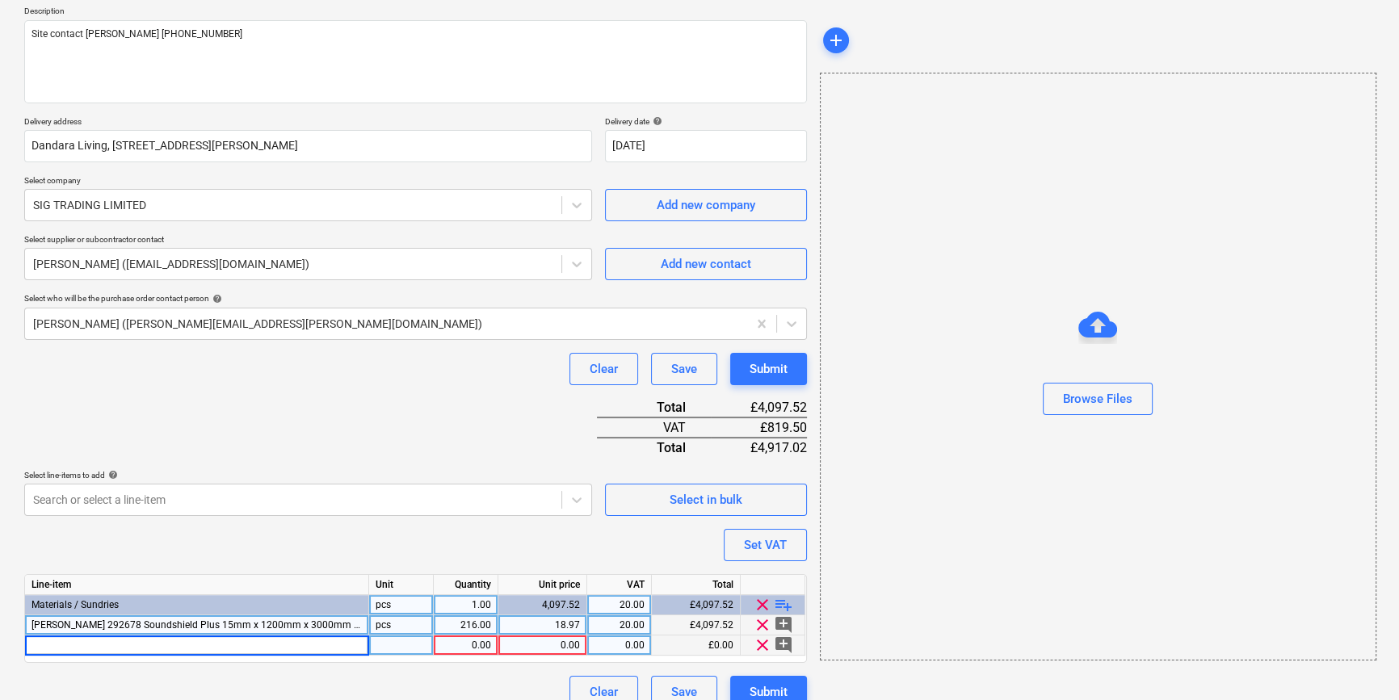
type textarea "x"
type input "[PERSON_NAME] 243795 C Channel 47mm x 2700mm (10)"
type textarea "x"
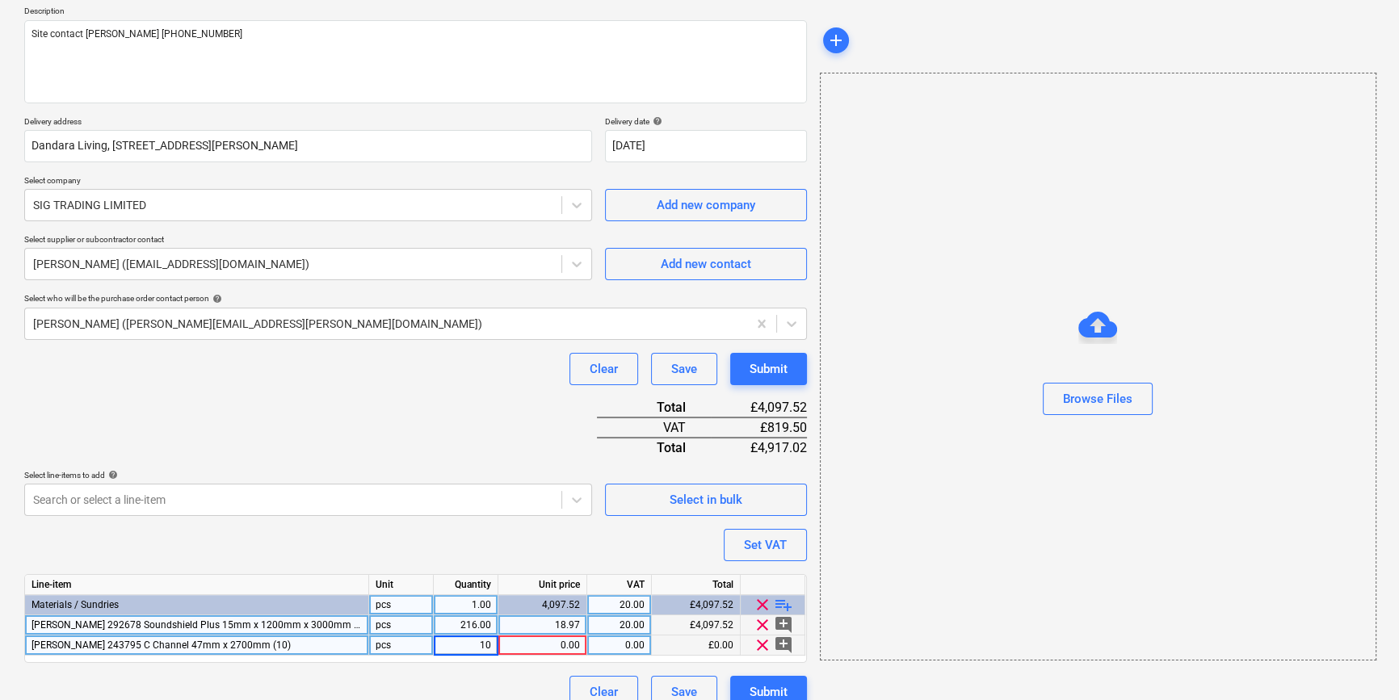
type input "100"
click at [540, 645] on div "0.00" at bounding box center [542, 646] width 75 height 20
type textarea "x"
type input "3.78"
type textarea "x"
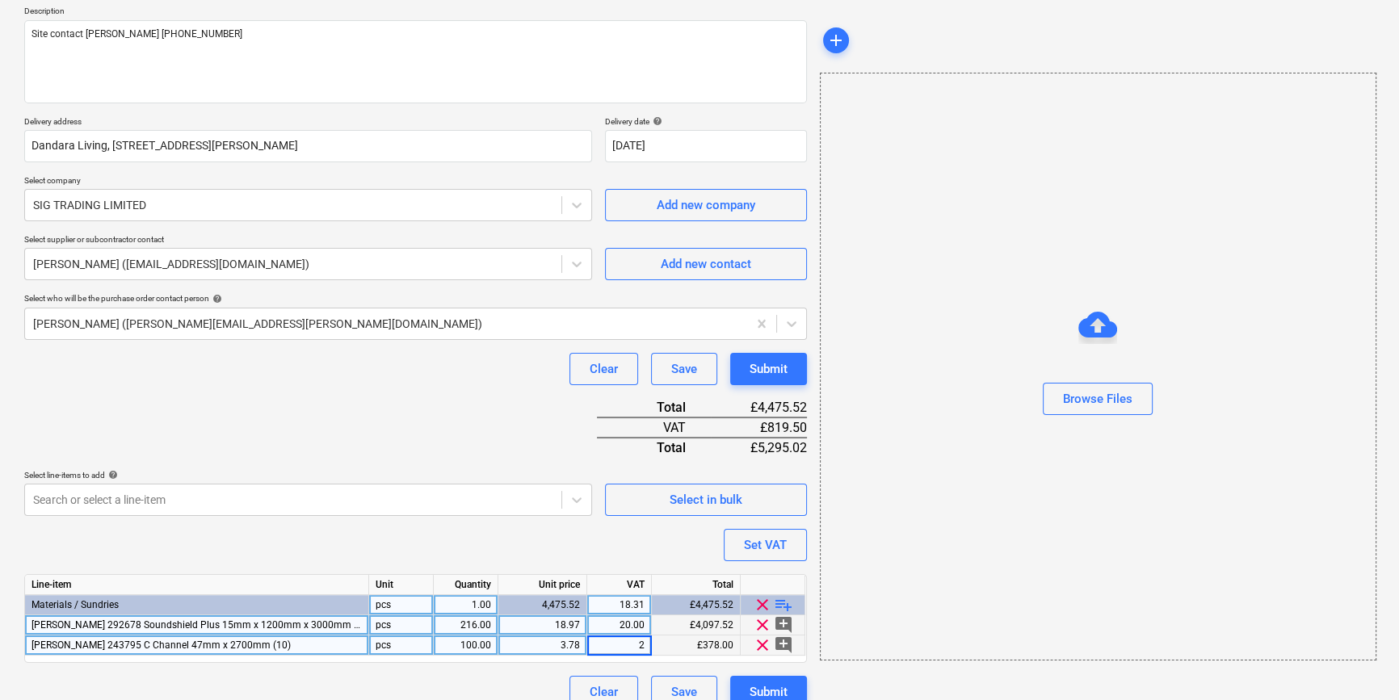
type input "20"
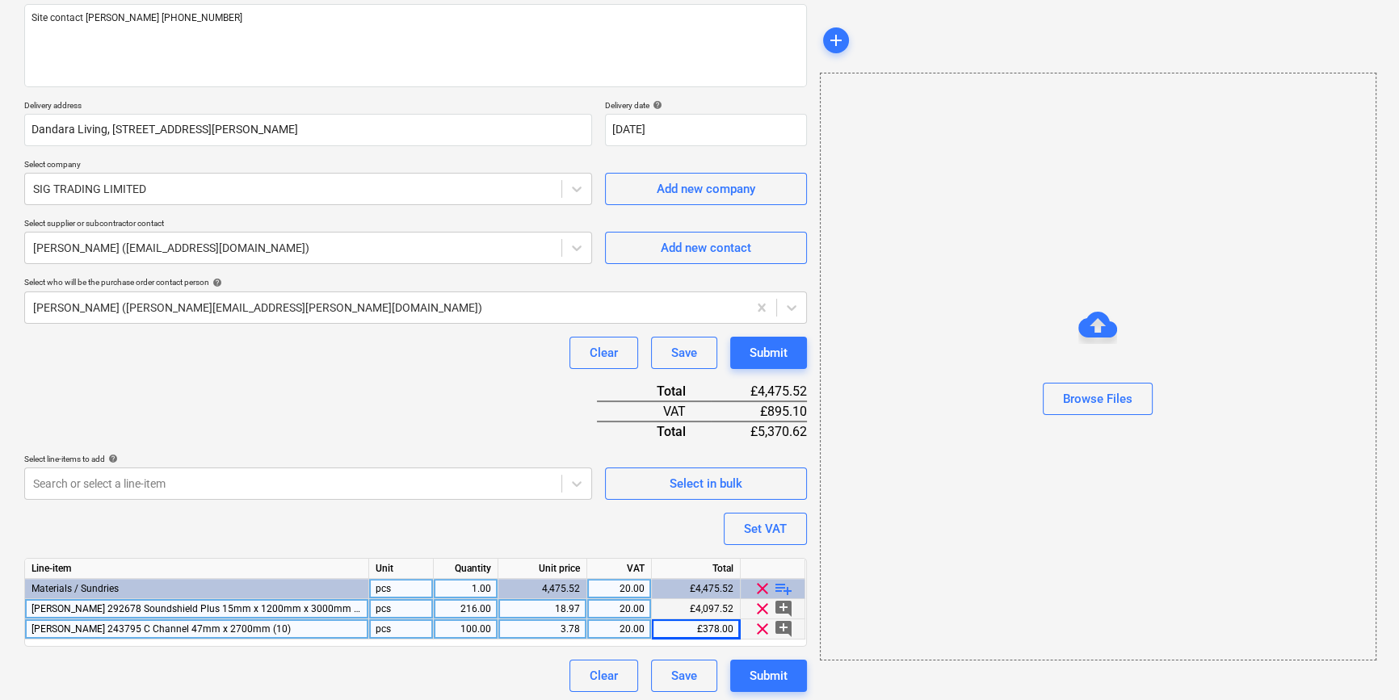
scroll to position [206, 0]
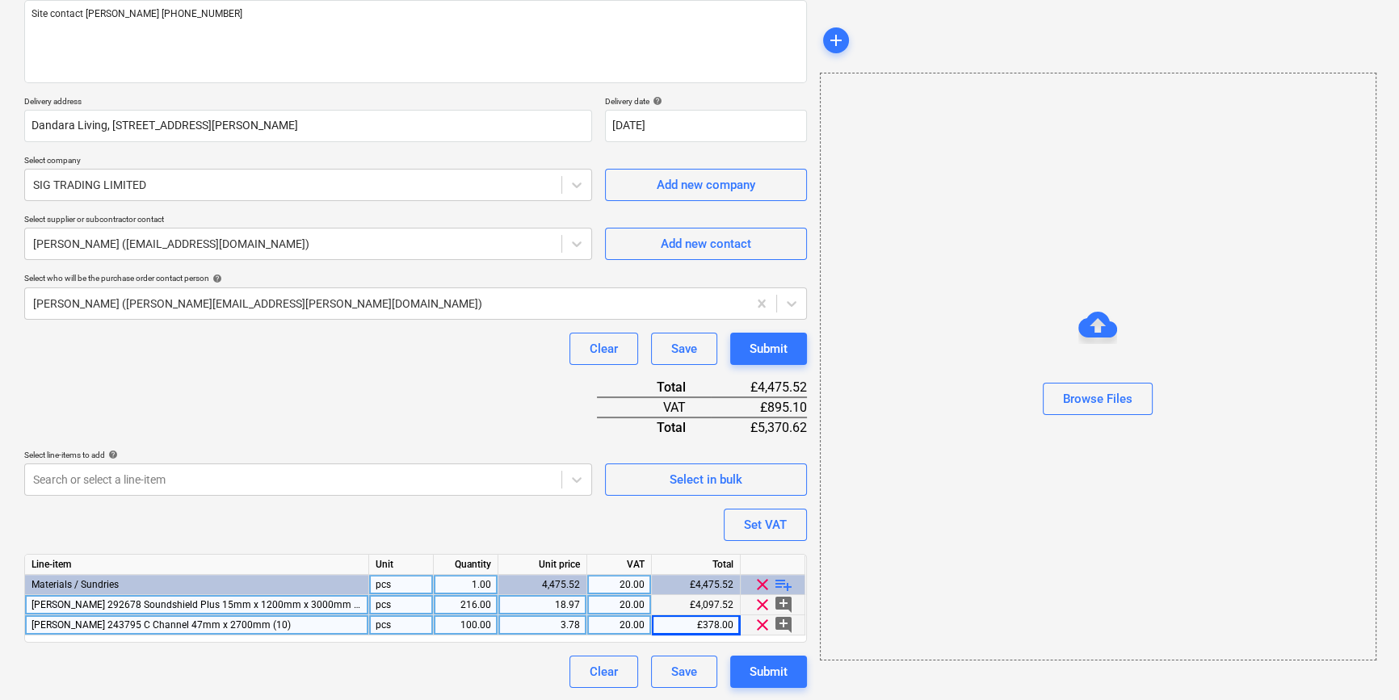
click at [777, 583] on span "playlist_add" at bounding box center [783, 584] width 19 height 19
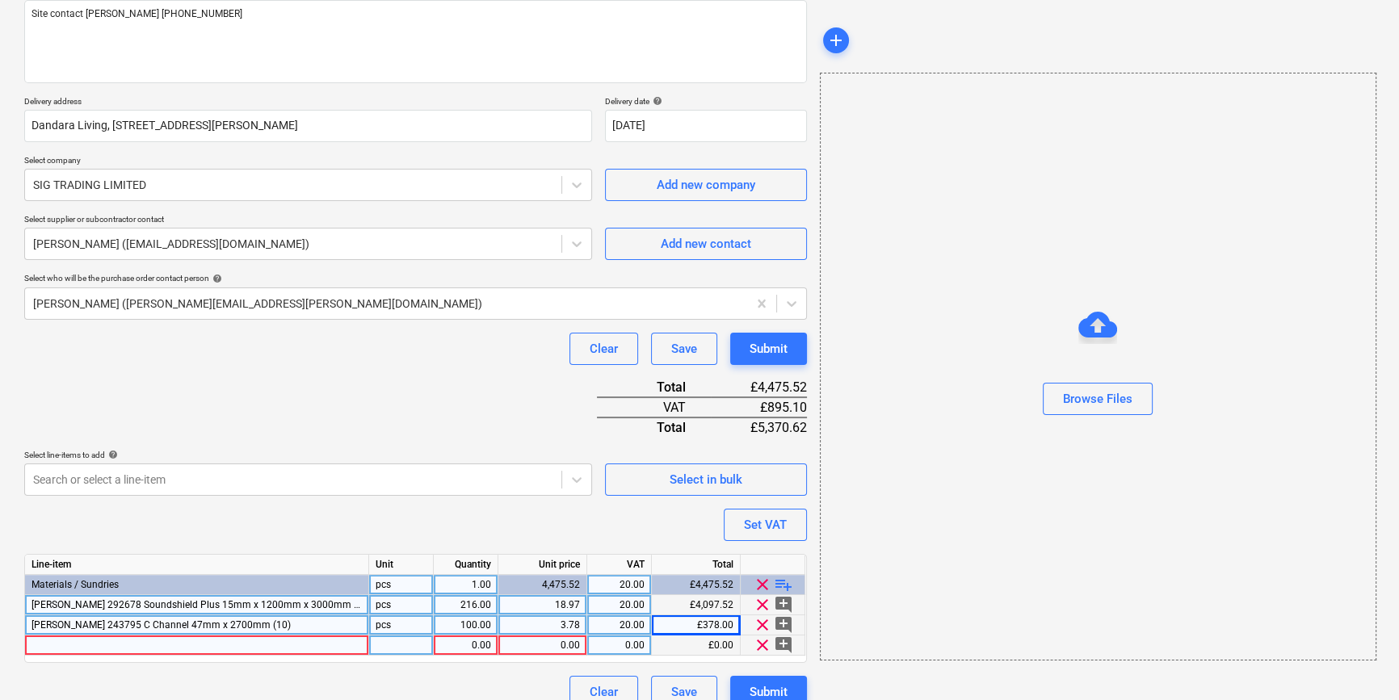
click at [45, 646] on div at bounding box center [197, 646] width 344 height 20
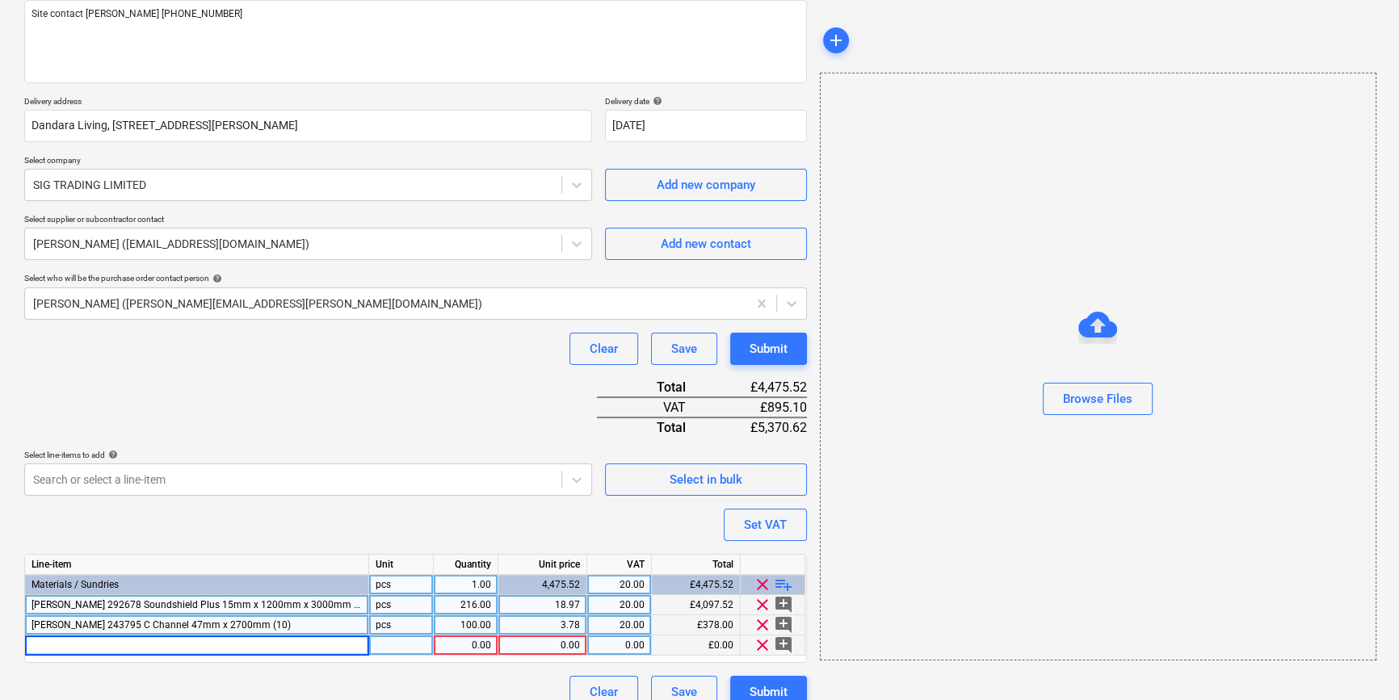
type textarea "x"
type input "[PERSON_NAME] 258291 Universal Bracket (100)"
type textarea "x"
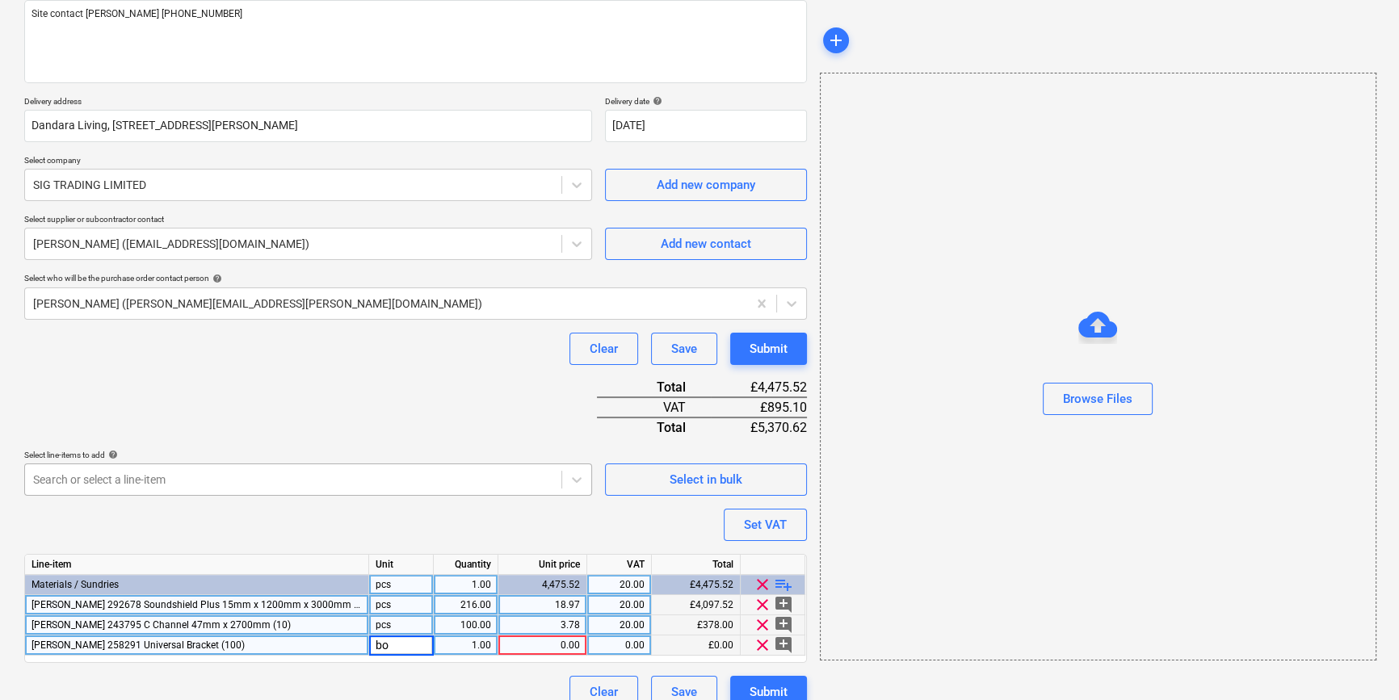
type input "box"
click at [555, 646] on div "0.00" at bounding box center [542, 646] width 75 height 20
click at [781, 582] on span "playlist_add" at bounding box center [783, 584] width 19 height 19
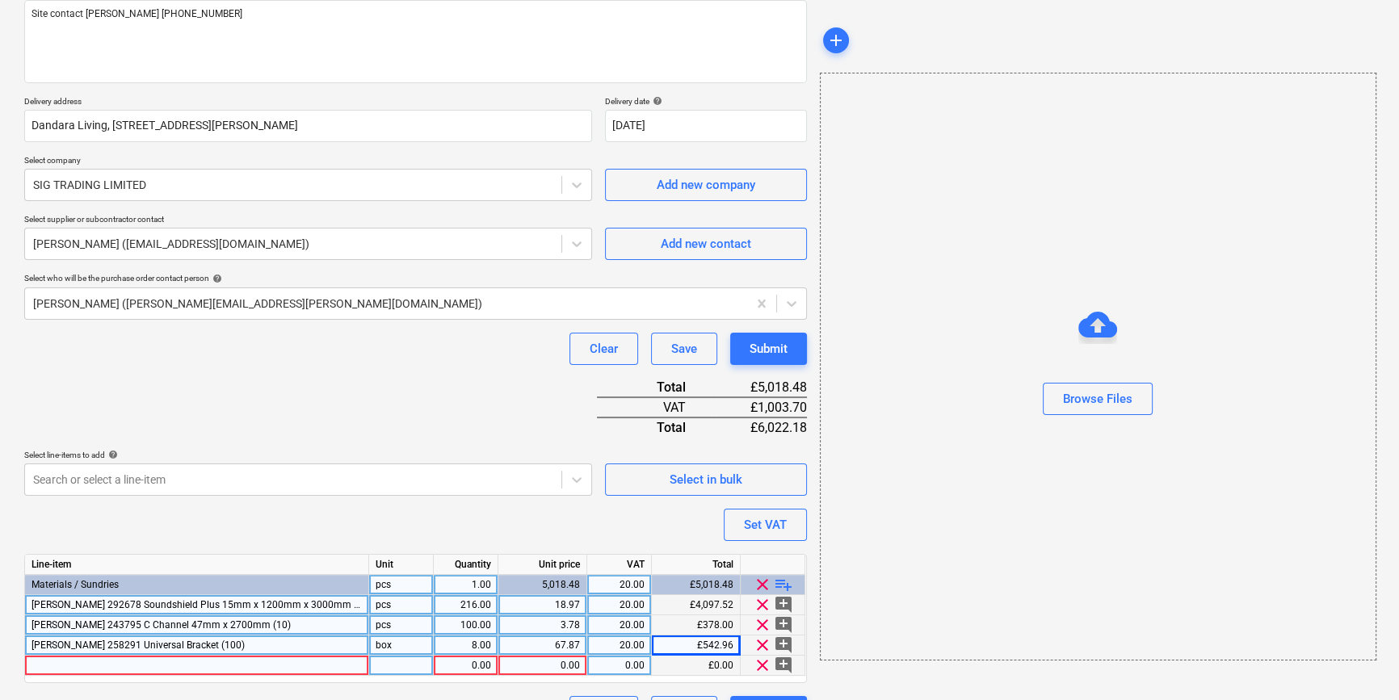
click at [65, 663] on div at bounding box center [197, 666] width 344 height 20
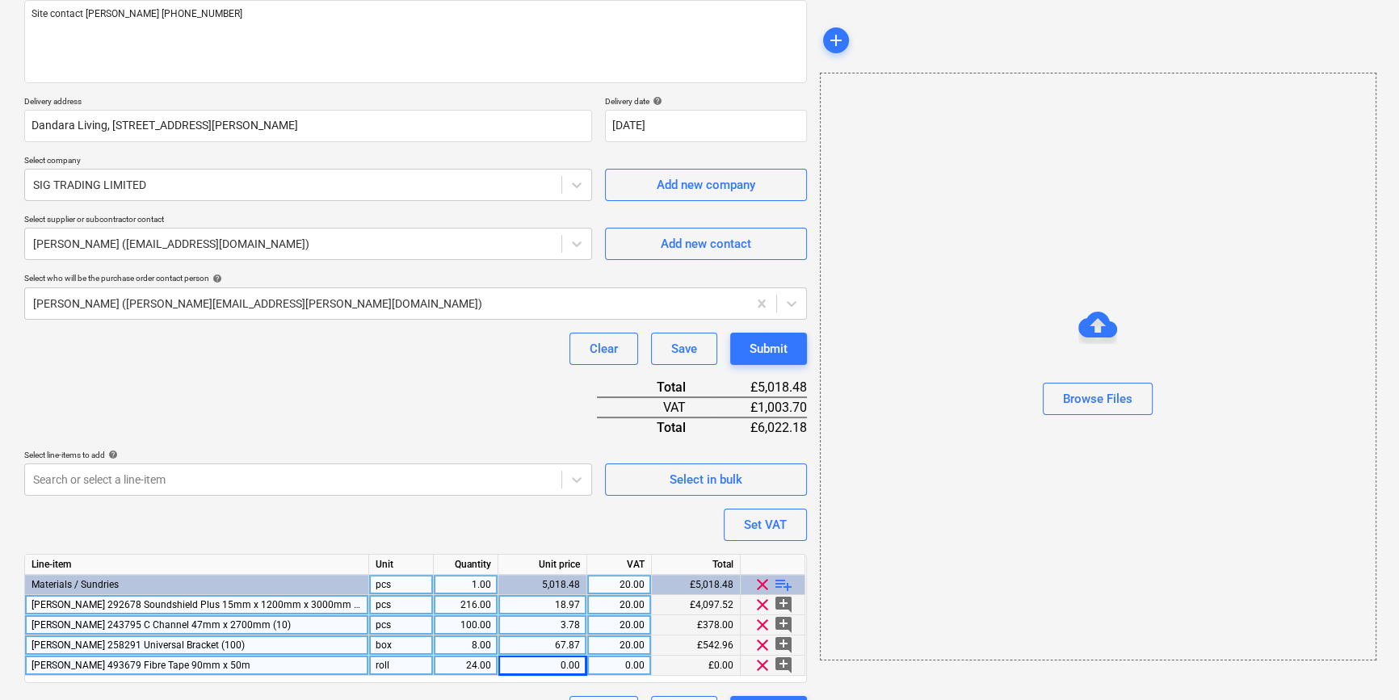
click at [549, 668] on div "0.00" at bounding box center [542, 666] width 75 height 20
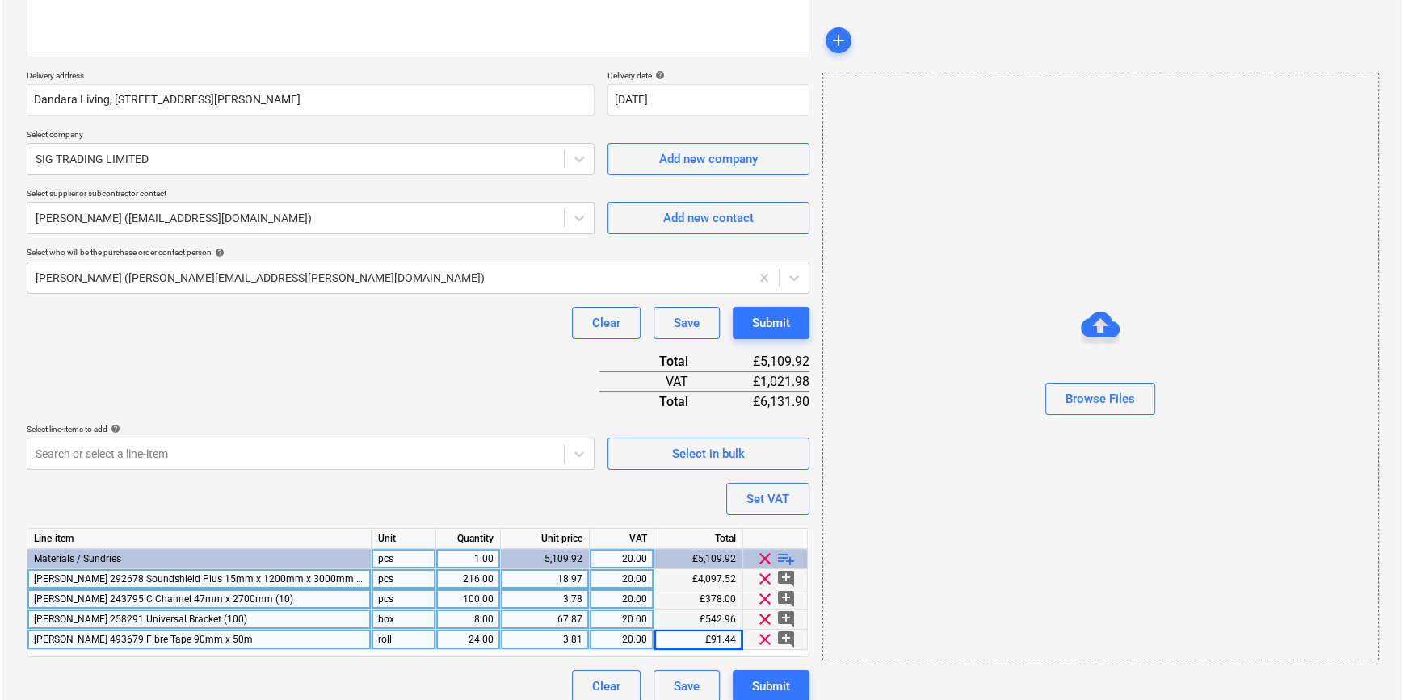
scroll to position [246, 0]
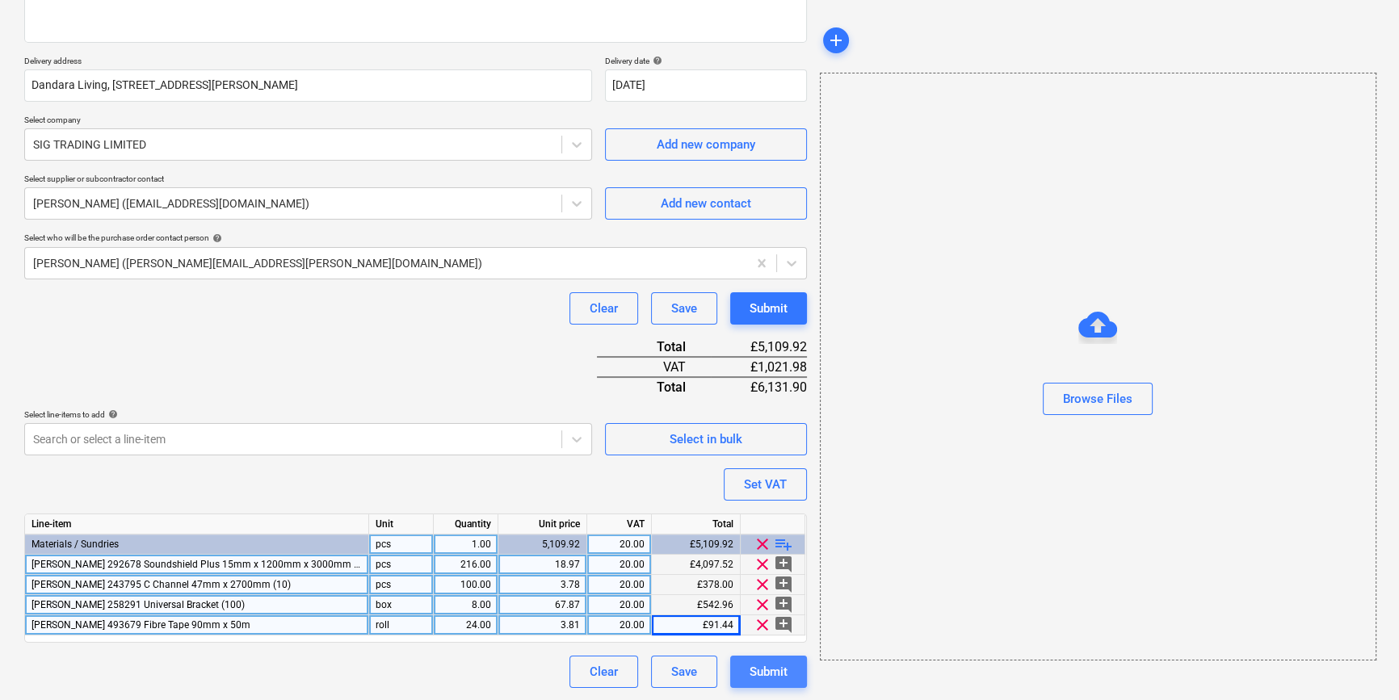
click at [772, 675] on div "Submit" at bounding box center [769, 672] width 38 height 21
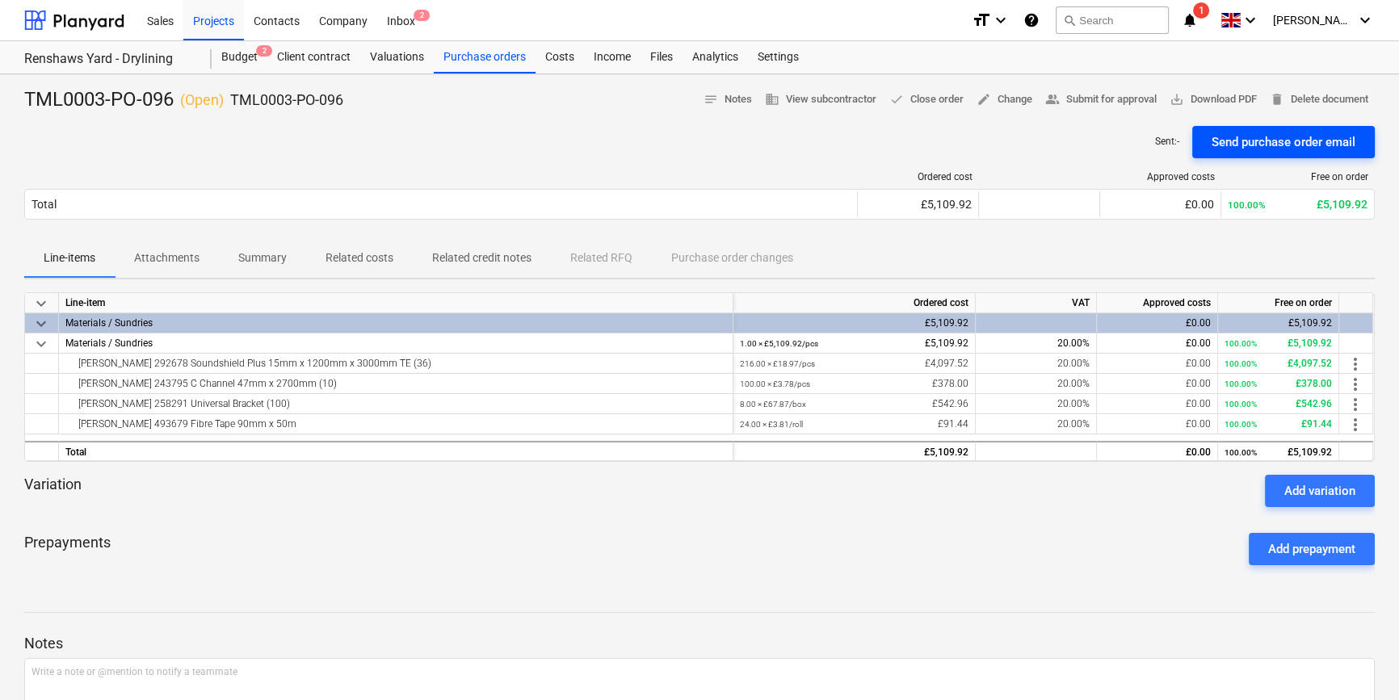
click at [1285, 149] on div "Send purchase order email" at bounding box center [1284, 142] width 144 height 21
click at [261, 262] on p "Summary" at bounding box center [262, 258] width 48 height 17
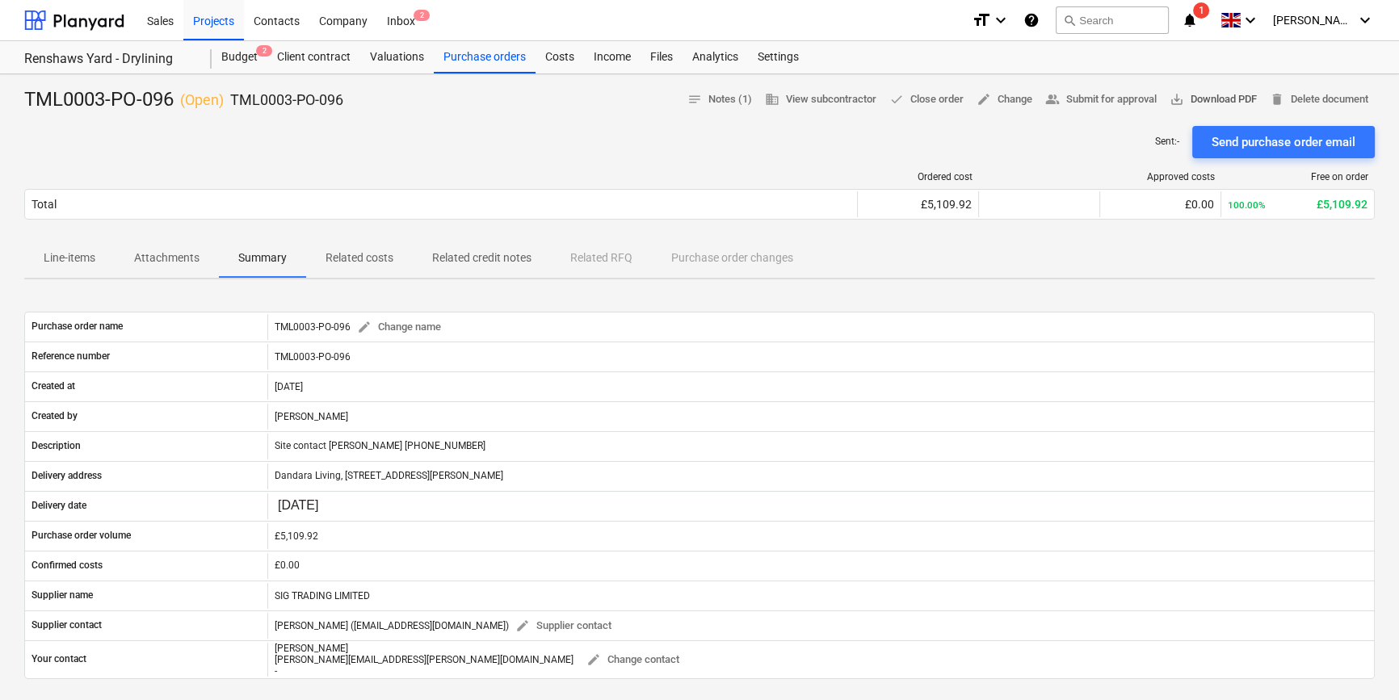
click at [1200, 100] on span "save_alt Download PDF" at bounding box center [1213, 99] width 87 height 19
